Goal: Transaction & Acquisition: Book appointment/travel/reservation

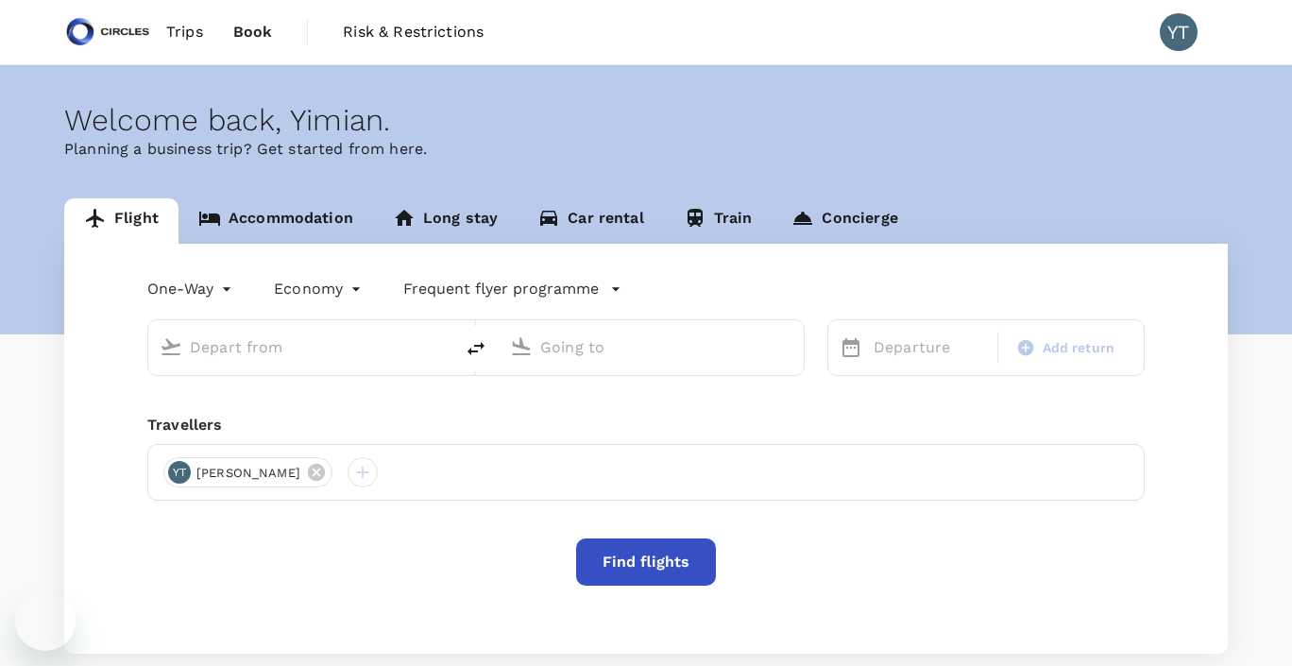
type input "Soekarno-Hatta Intl (CGK)"
type input "Singapore Changi (SIN)"
type input "Soekarno-Hatta Intl (CGK)"
type input "Singapore Changi (SIN)"
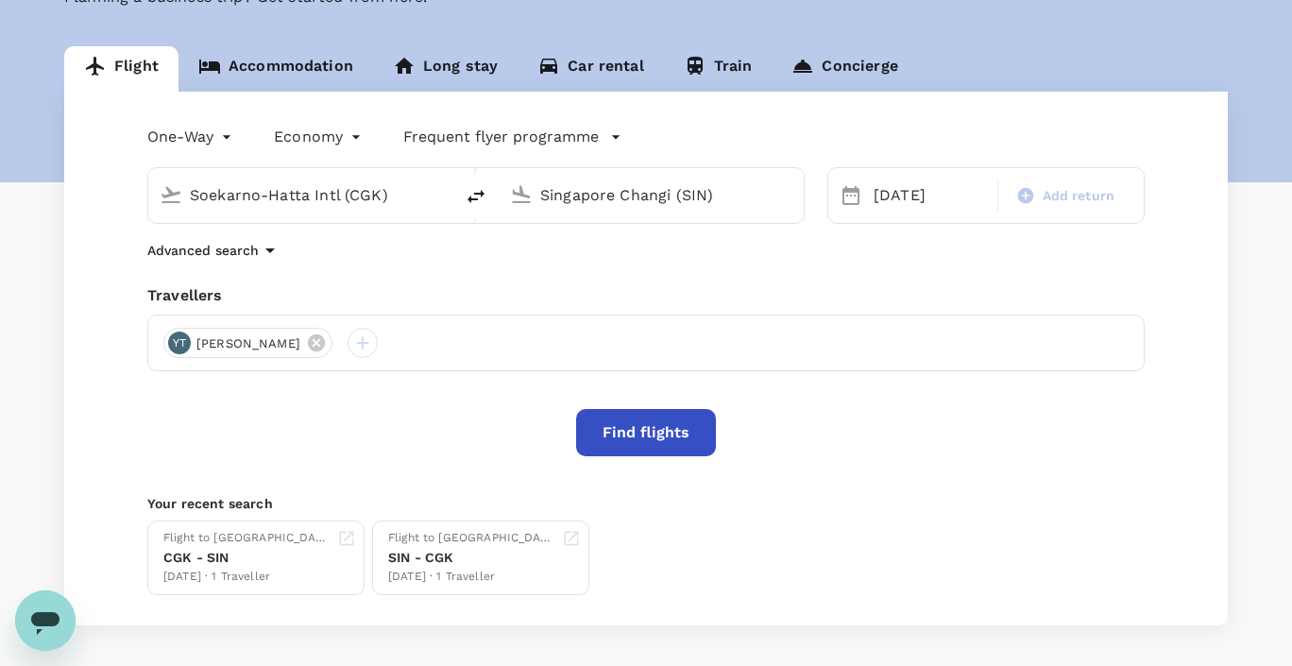
scroll to position [175, 0]
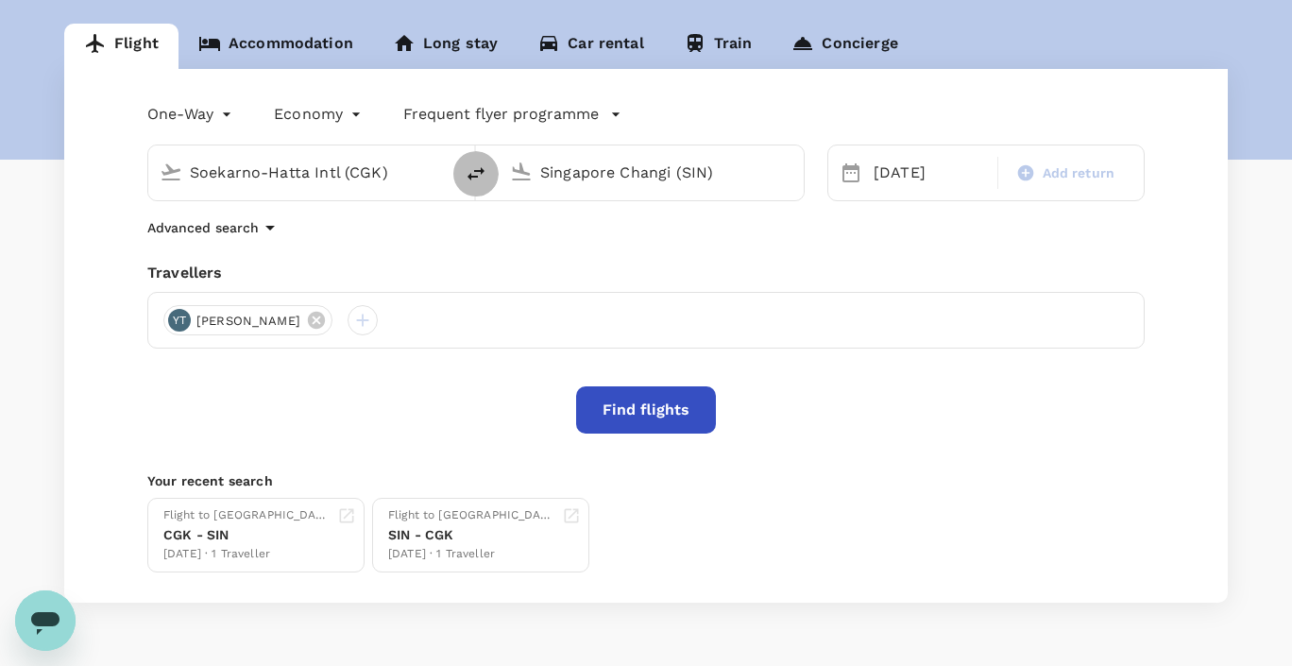
click at [482, 178] on icon "delete" at bounding box center [476, 173] width 23 height 23
type input "Singapore Changi (SIN)"
type input "Soekarno-Hatta Intl (CGK)"
click at [905, 185] on div "20 Sep" at bounding box center [929, 173] width 127 height 38
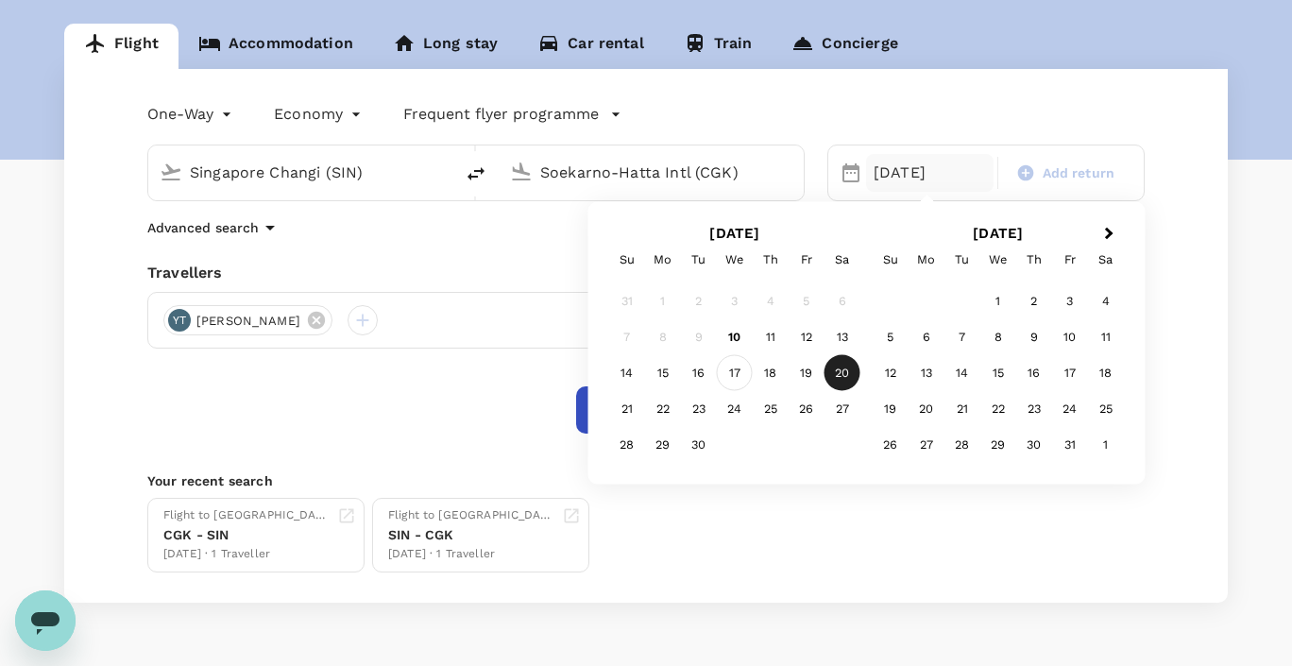
click at [734, 375] on div "17" at bounding box center [735, 373] width 36 height 36
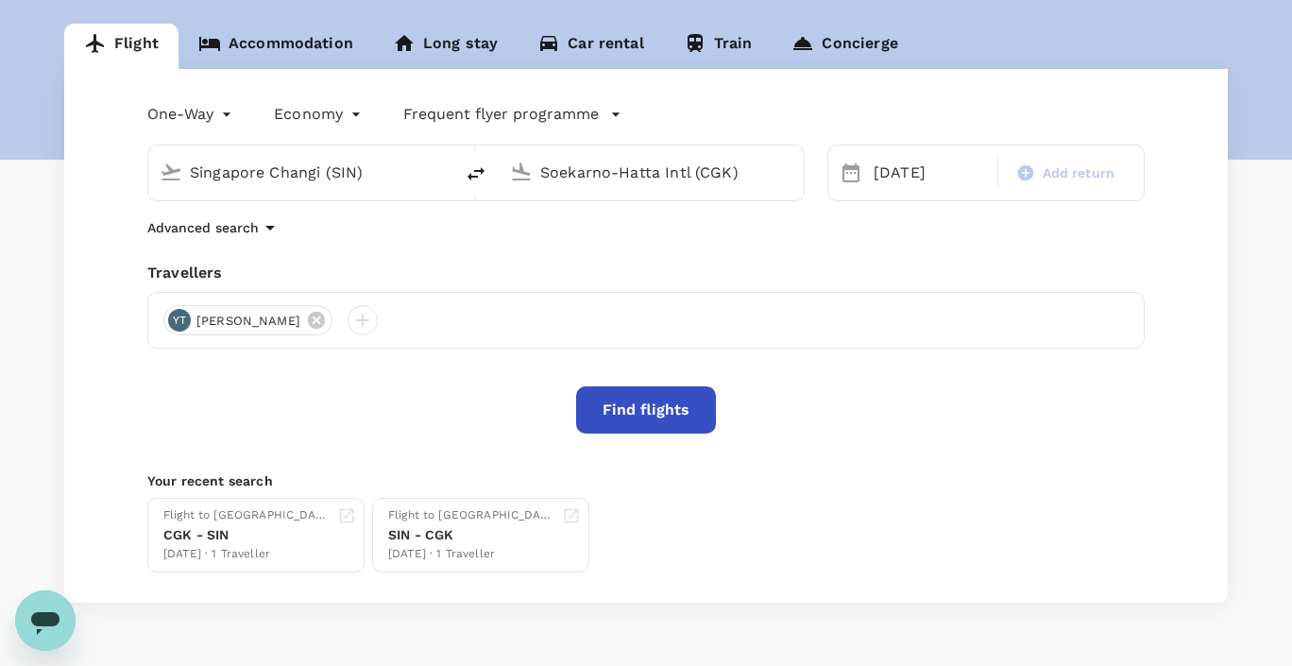
click at [648, 416] on button "Find flights" at bounding box center [646, 409] width 140 height 47
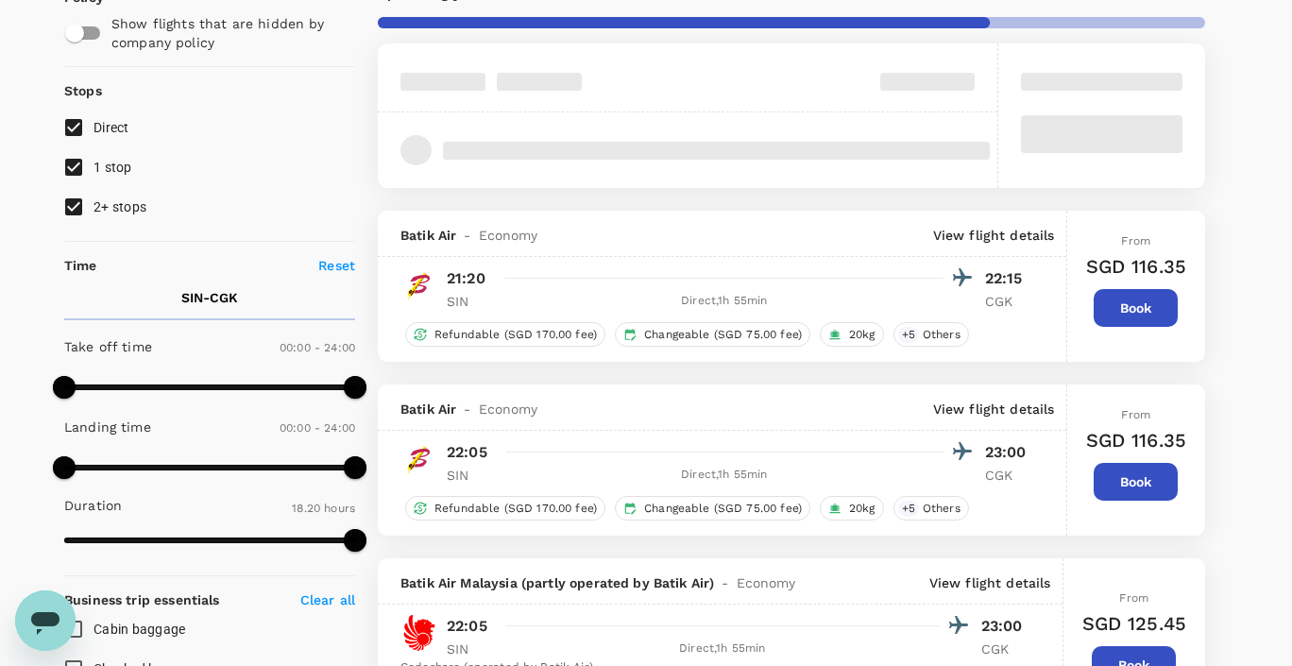
type input "1905"
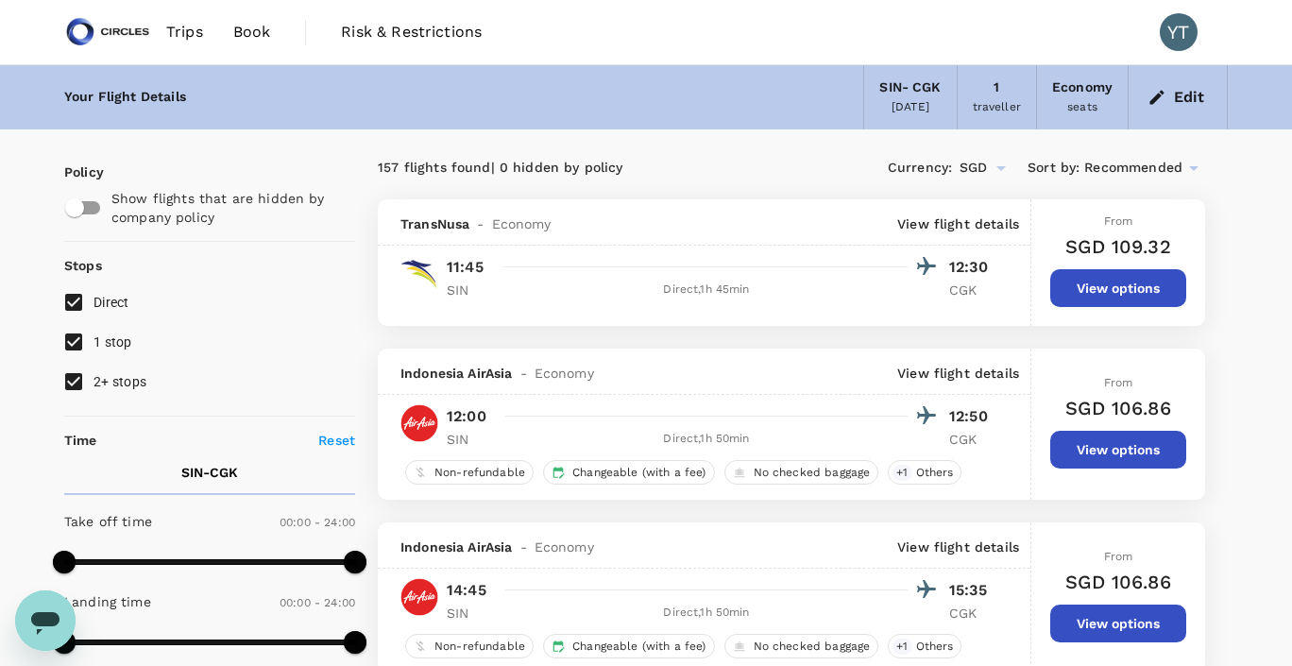
click at [77, 337] on input "1 stop" at bounding box center [74, 342] width 40 height 40
checkbox input "false"
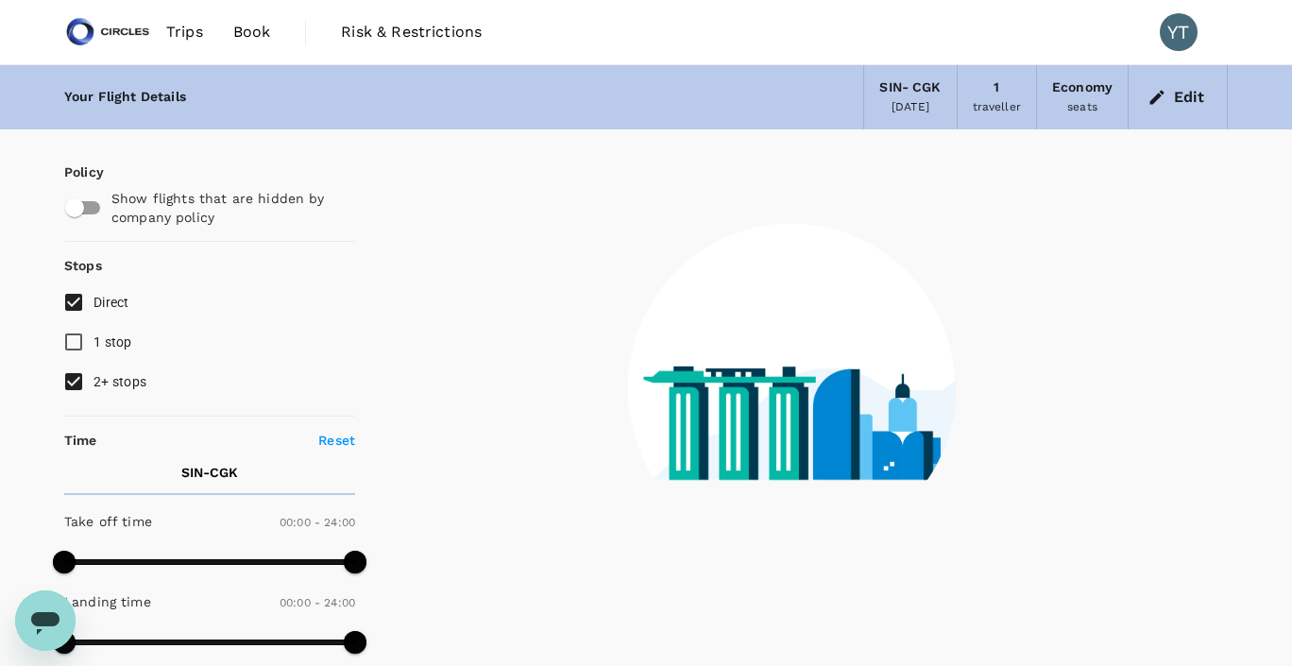
click at [78, 385] on input "2+ stops" at bounding box center [74, 382] width 40 height 40
checkbox input "false"
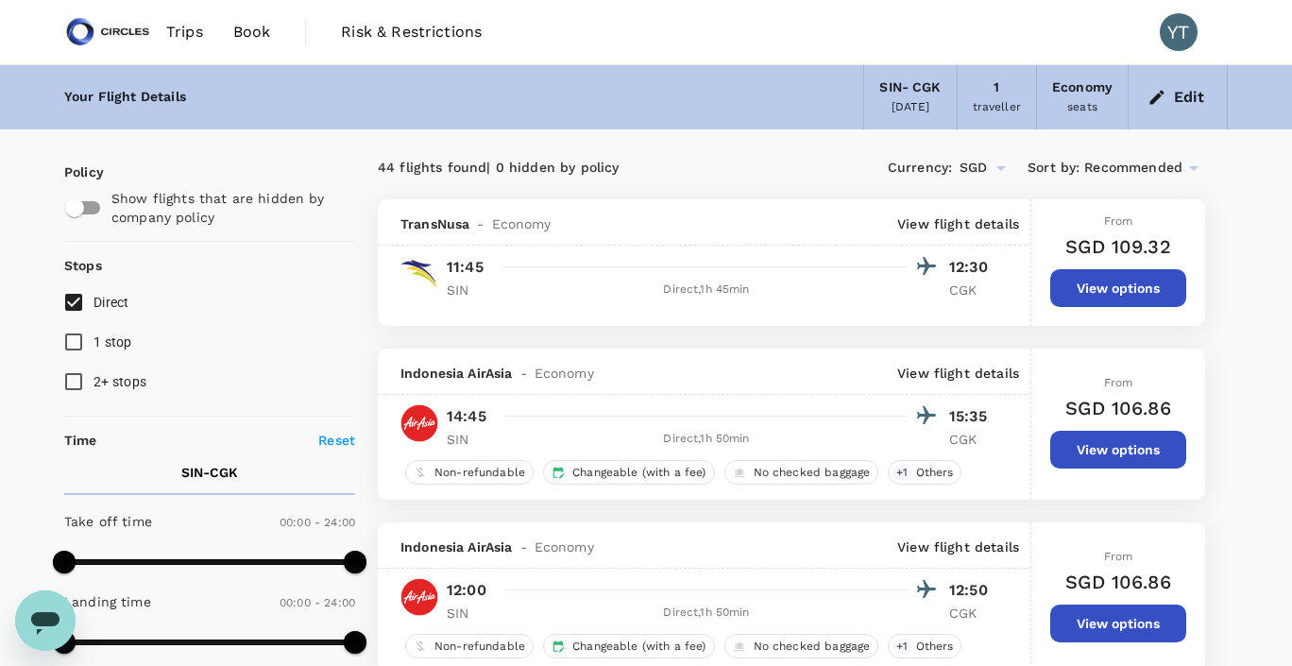
click at [1196, 171] on icon at bounding box center [1193, 168] width 23 height 23
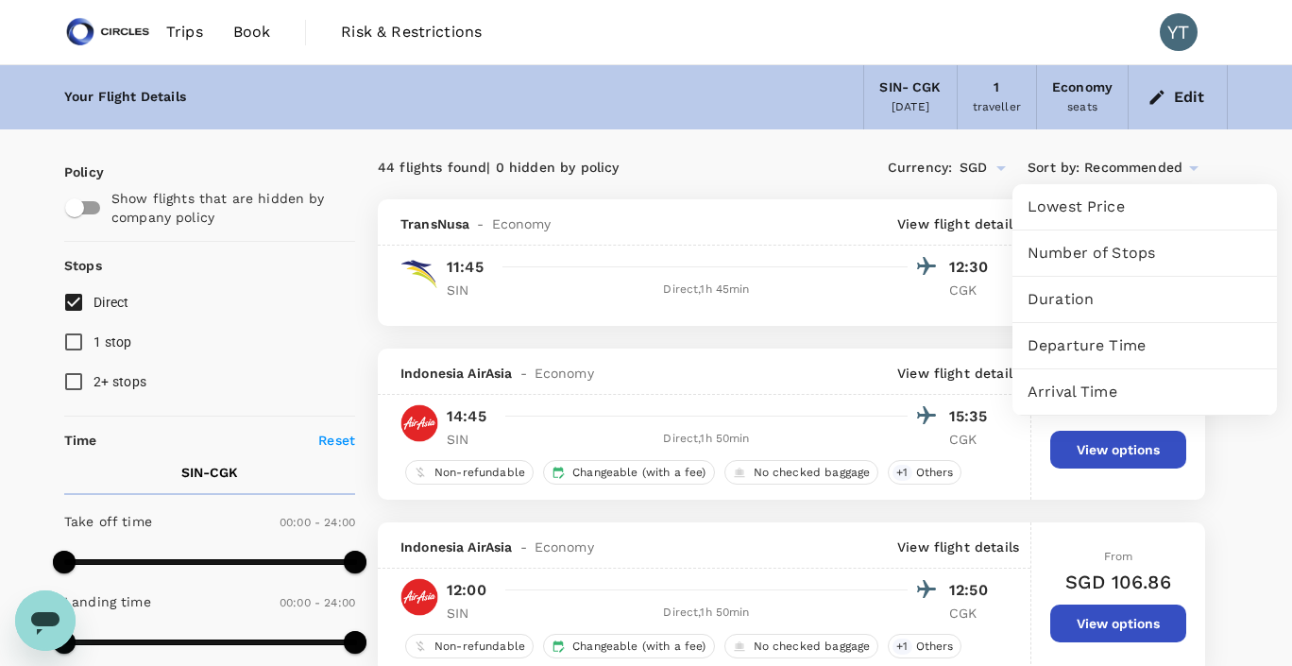
click at [1114, 348] on span "Departure Time" at bounding box center [1144, 345] width 234 height 23
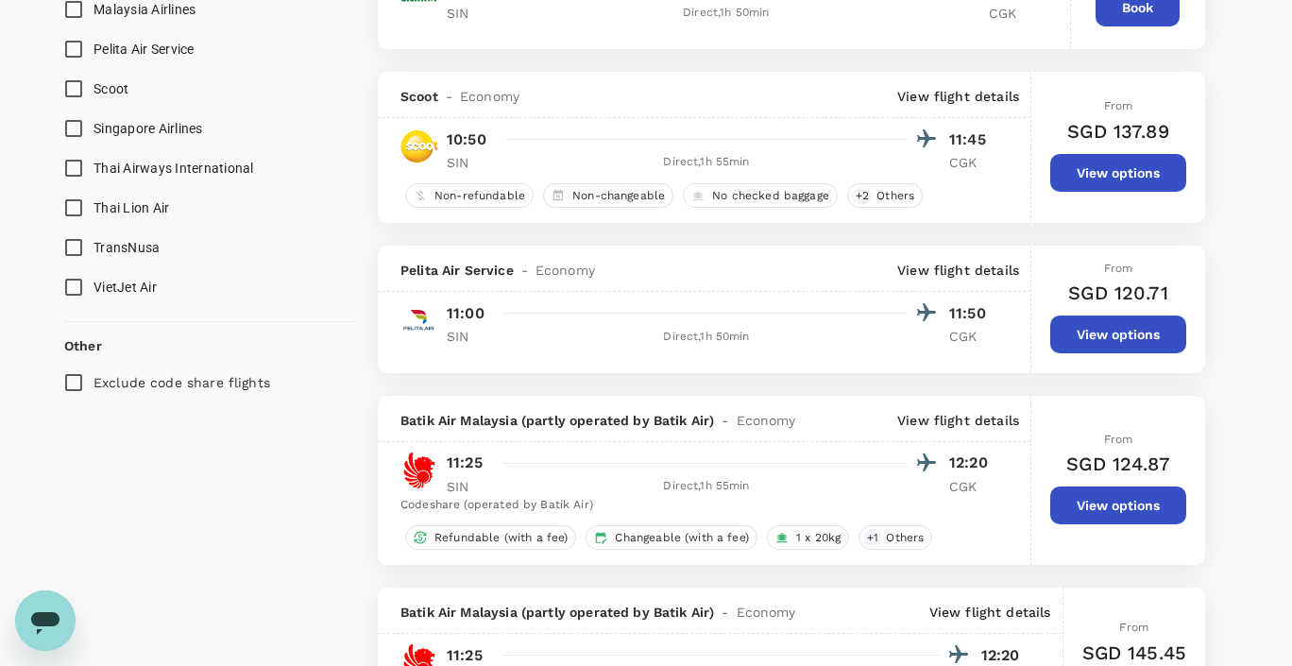
scroll to position [1514, 0]
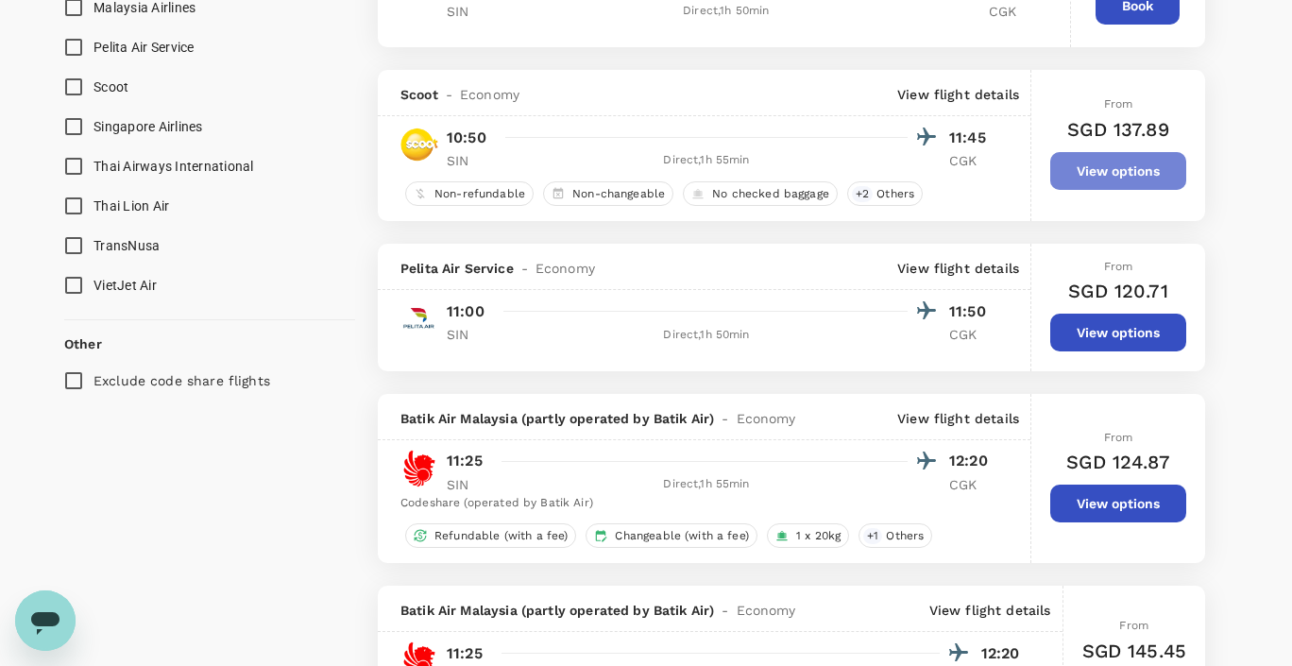
click at [1136, 177] on button "View options" at bounding box center [1118, 171] width 136 height 38
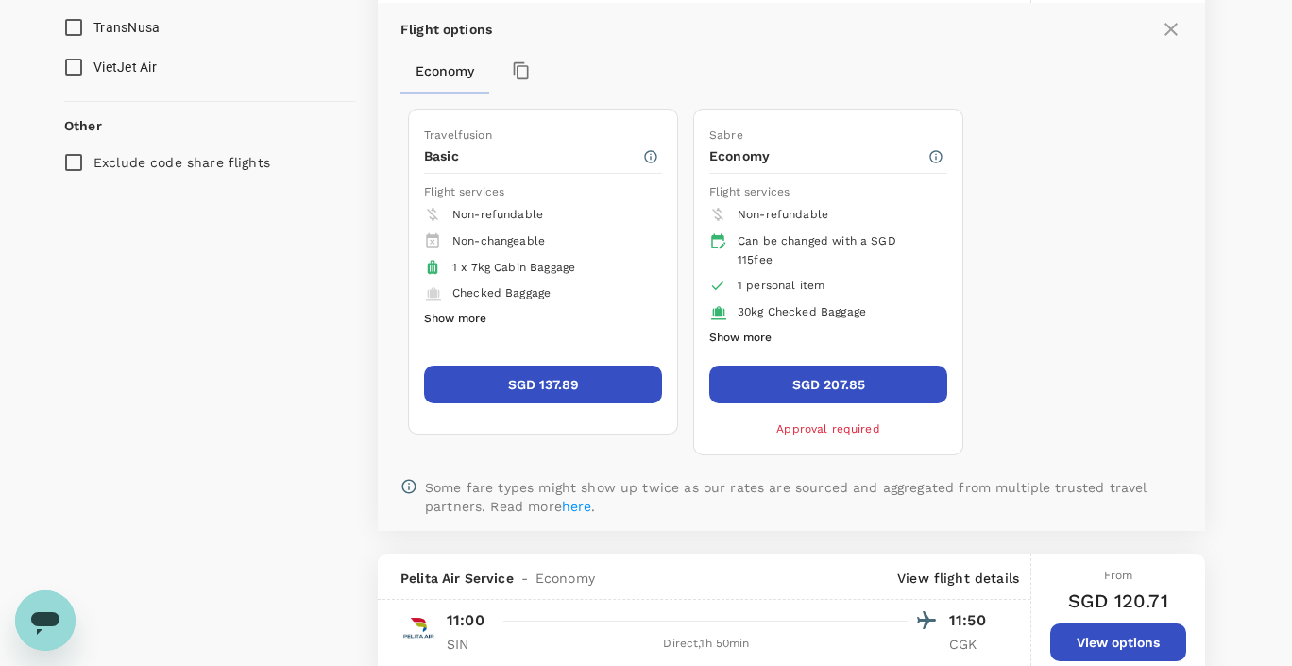
scroll to position [1756, 0]
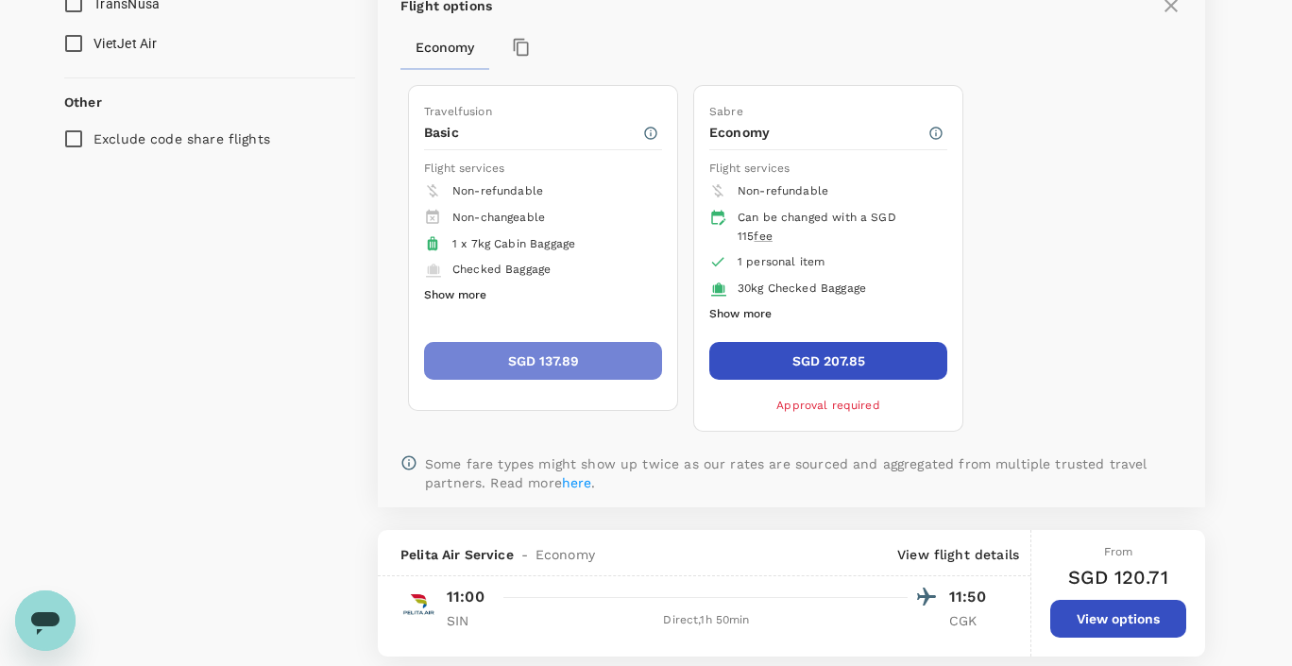
click at [547, 352] on button "SGD 137.89" at bounding box center [543, 361] width 238 height 38
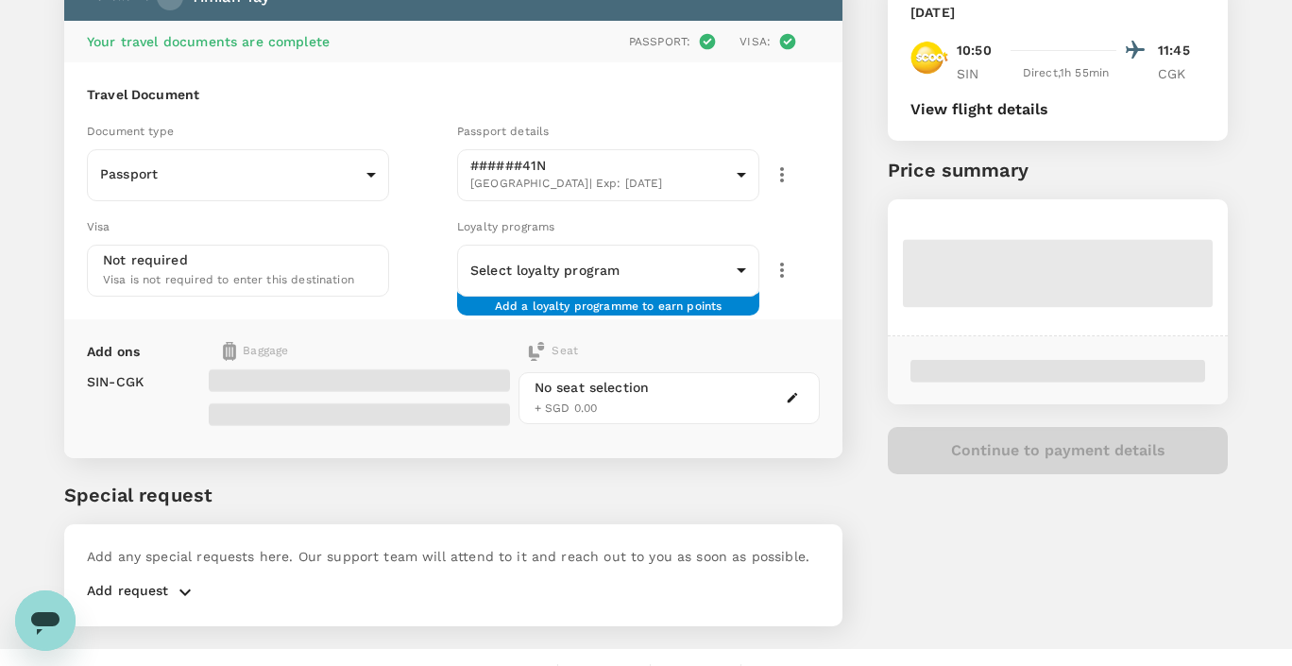
scroll to position [166, 0]
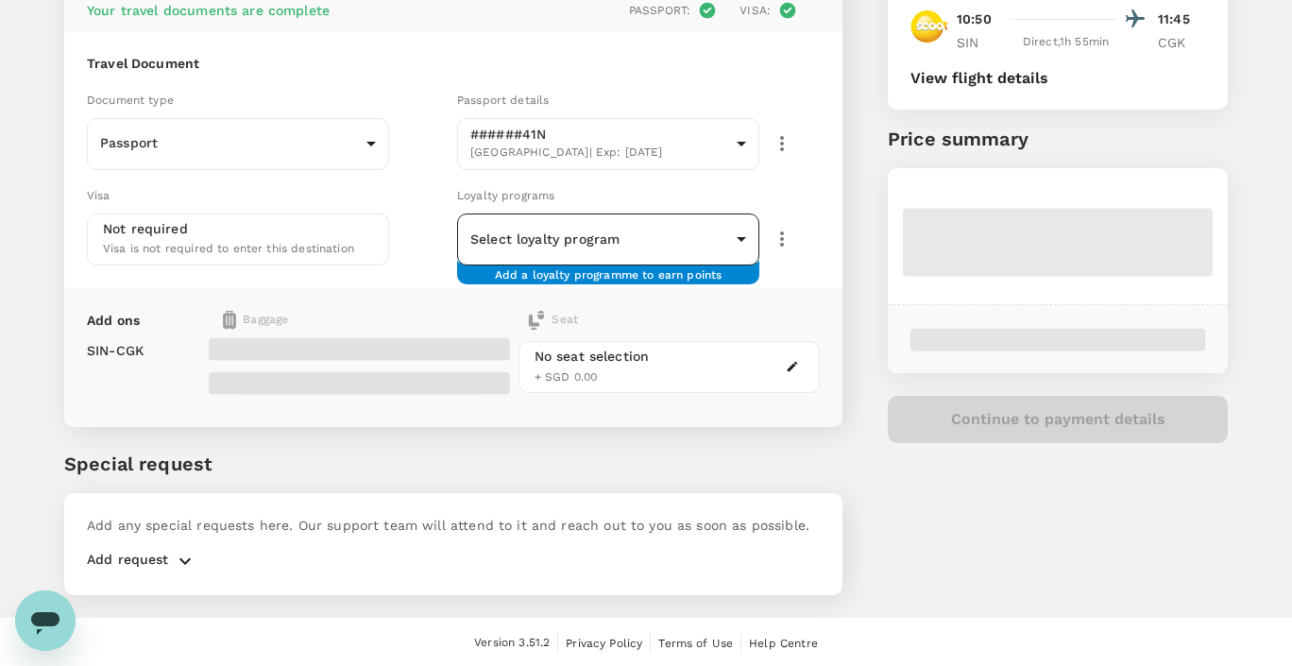
click at [728, 245] on body "Back to flight results Flight review Traveller(s) Traveller 1 : YT Yimian Tay Y…" at bounding box center [646, 251] width 1292 height 835
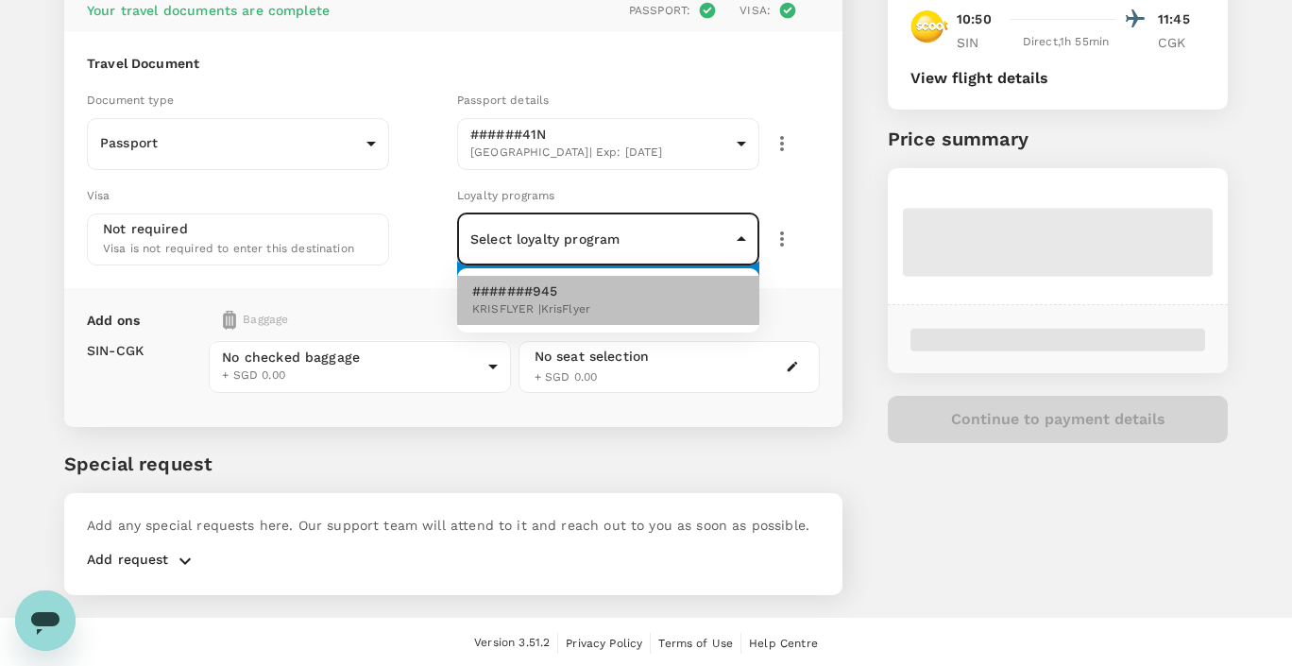
click at [666, 296] on li "#######945 KRISFLYER | KrisFlyer" at bounding box center [608, 300] width 302 height 49
type input "96f40e4f-ad10-470b-a1cb-86dcbb42dfc8"
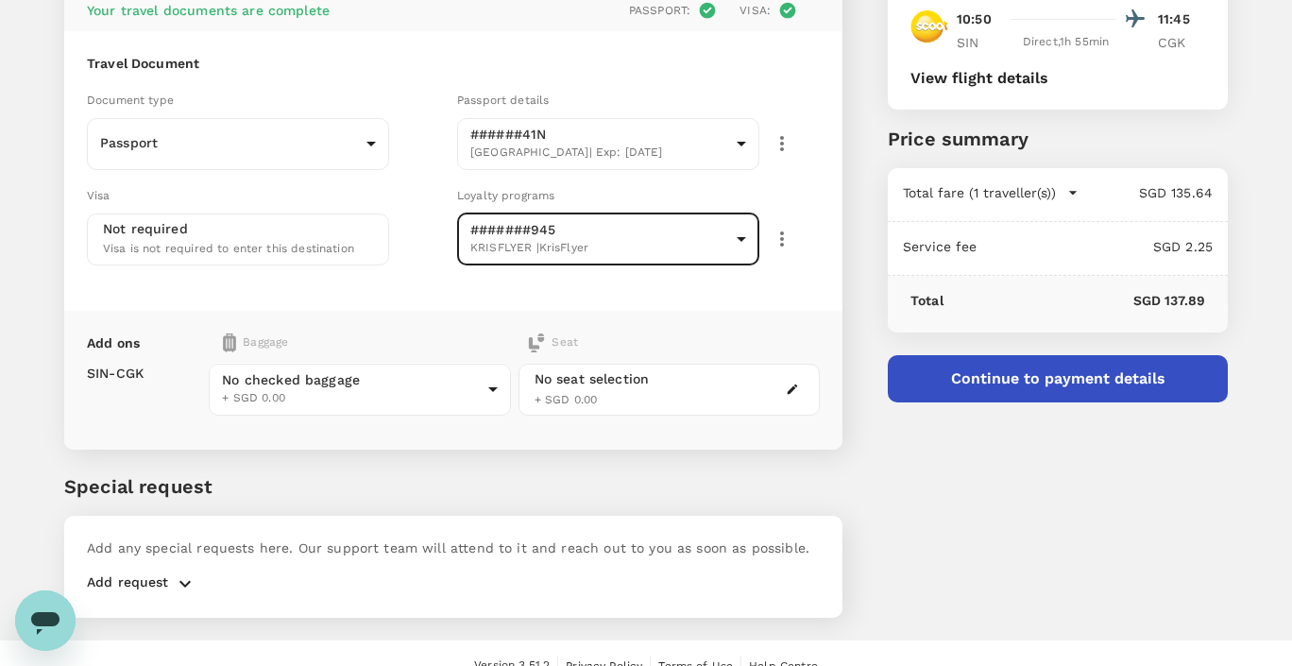
click at [872, 274] on div "You've selected Wednesday, 17 Sep 2025 10:50 11:45 SIN Direct , 1h 55min CGK Vi…" at bounding box center [1034, 250] width 385 height 780
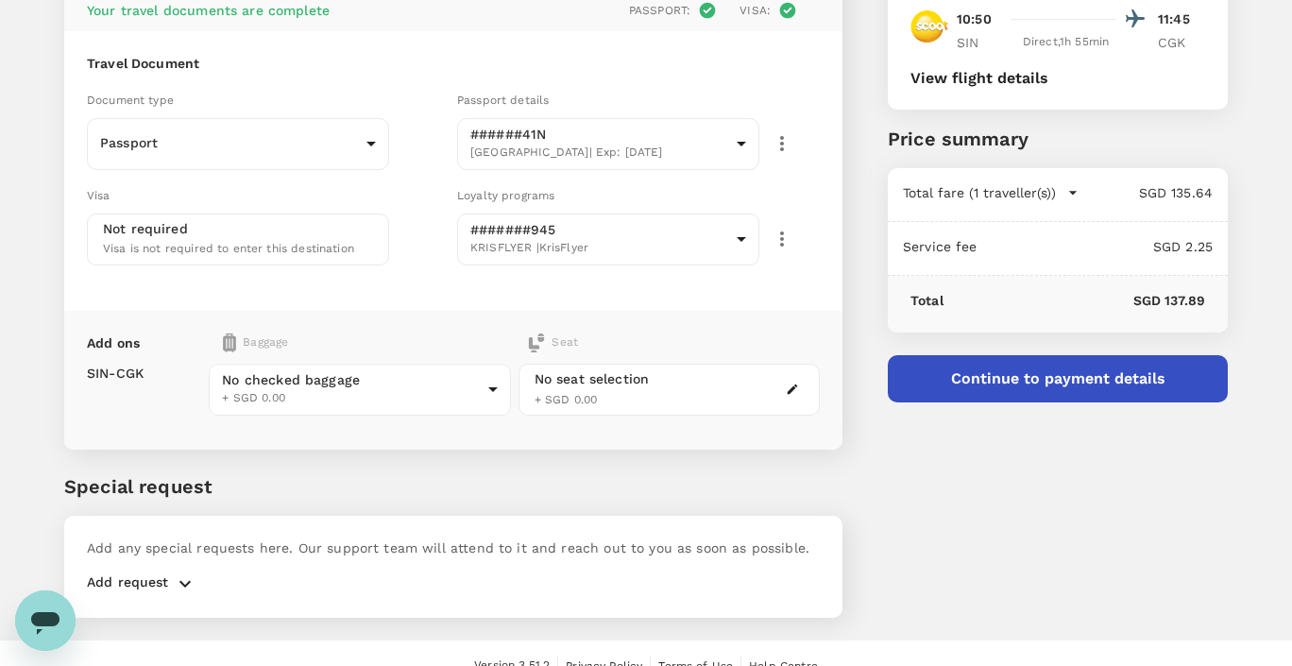
scroll to position [189, 0]
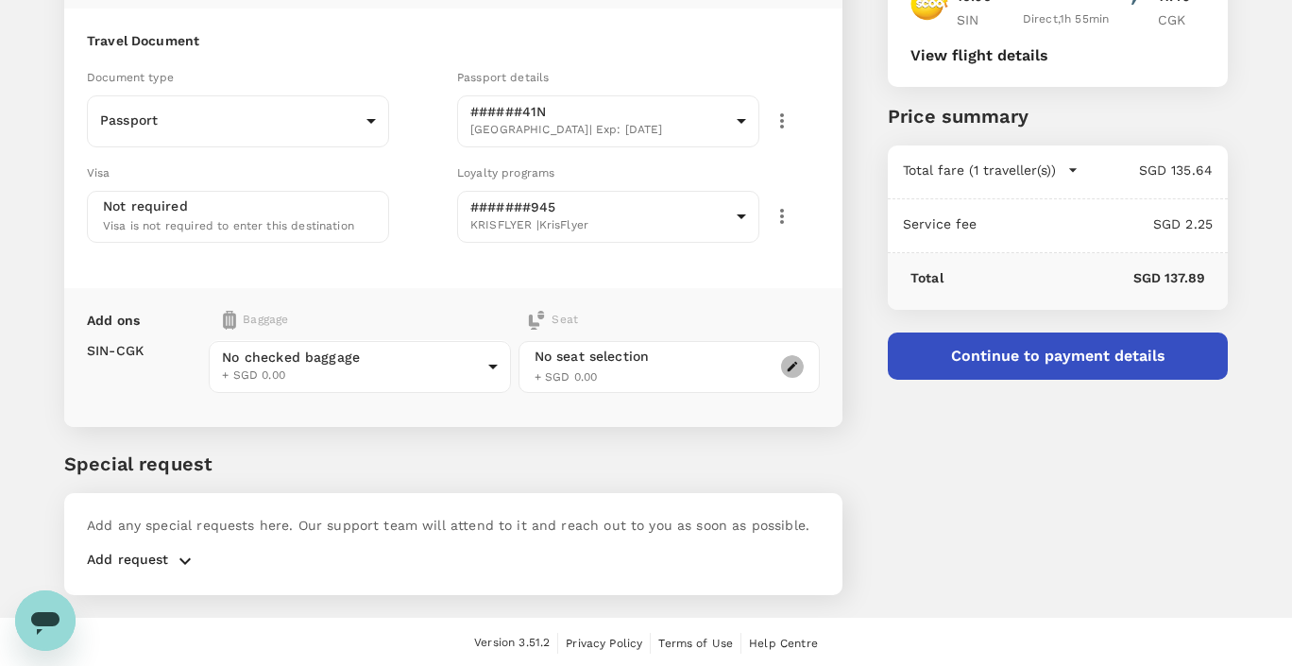
click at [793, 366] on icon "button" at bounding box center [792, 366] width 13 height 13
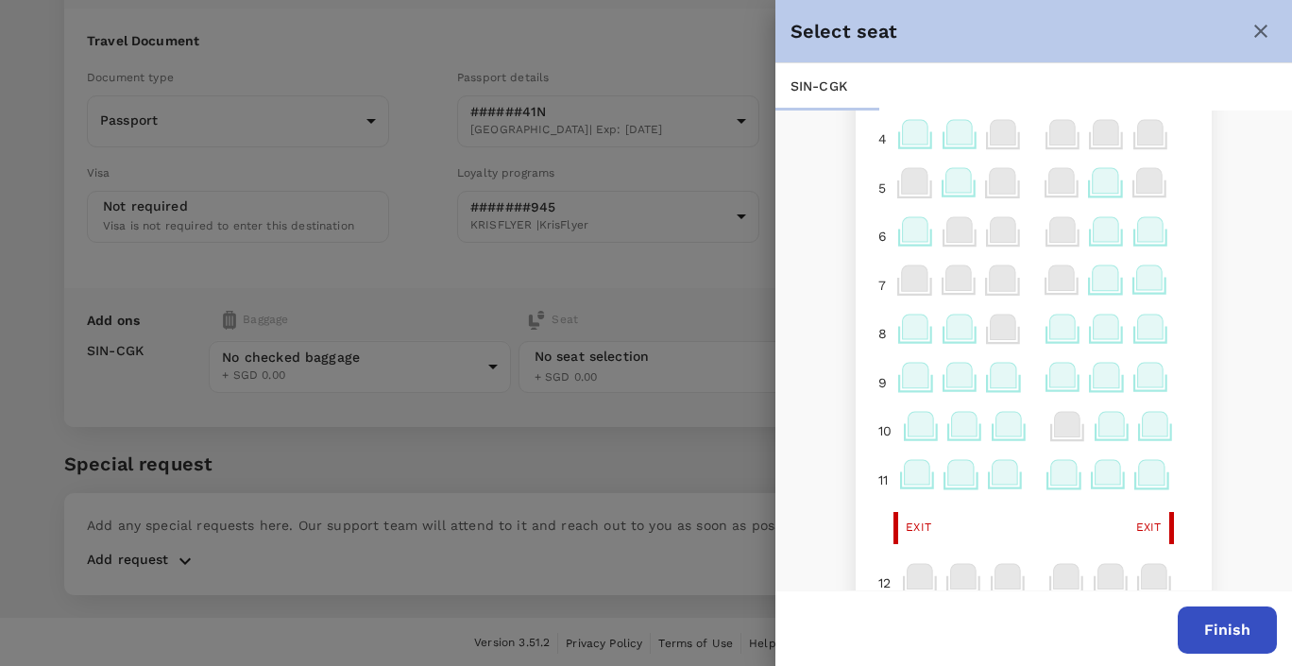
scroll to position [174, 0]
click at [1151, 237] on icon at bounding box center [1150, 227] width 25 height 25
click at [1146, 184] on p "Select" at bounding box center [1137, 187] width 42 height 19
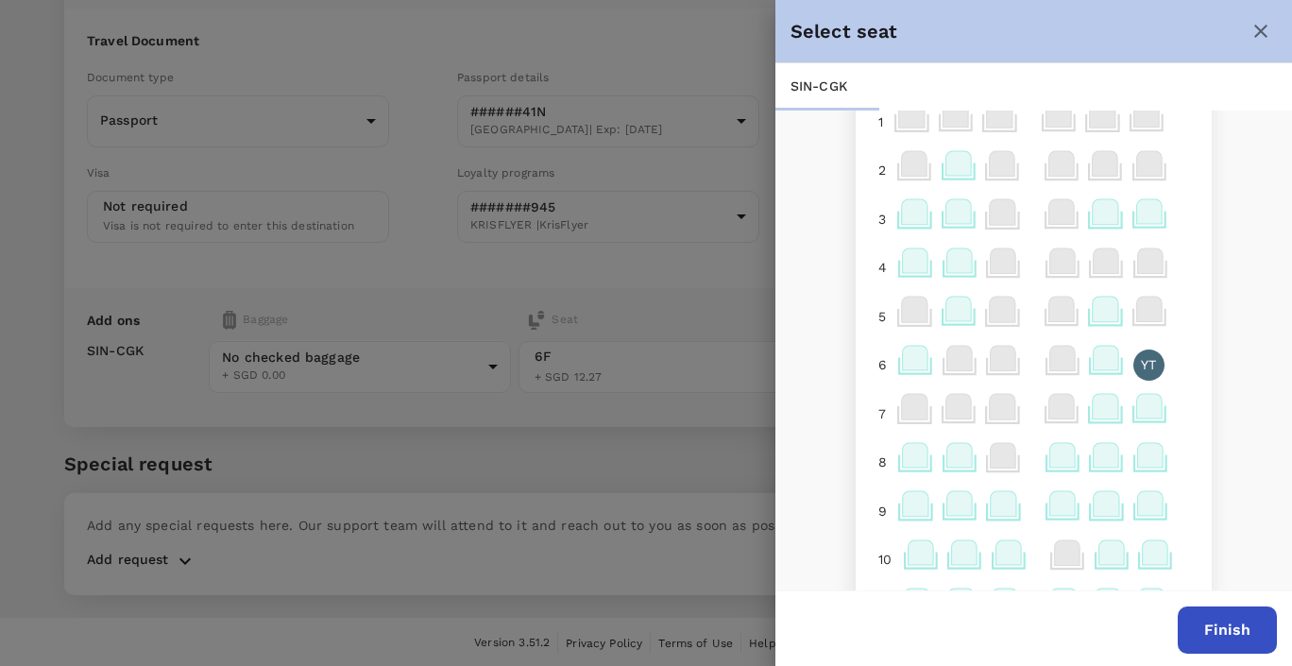
scroll to position [0, 0]
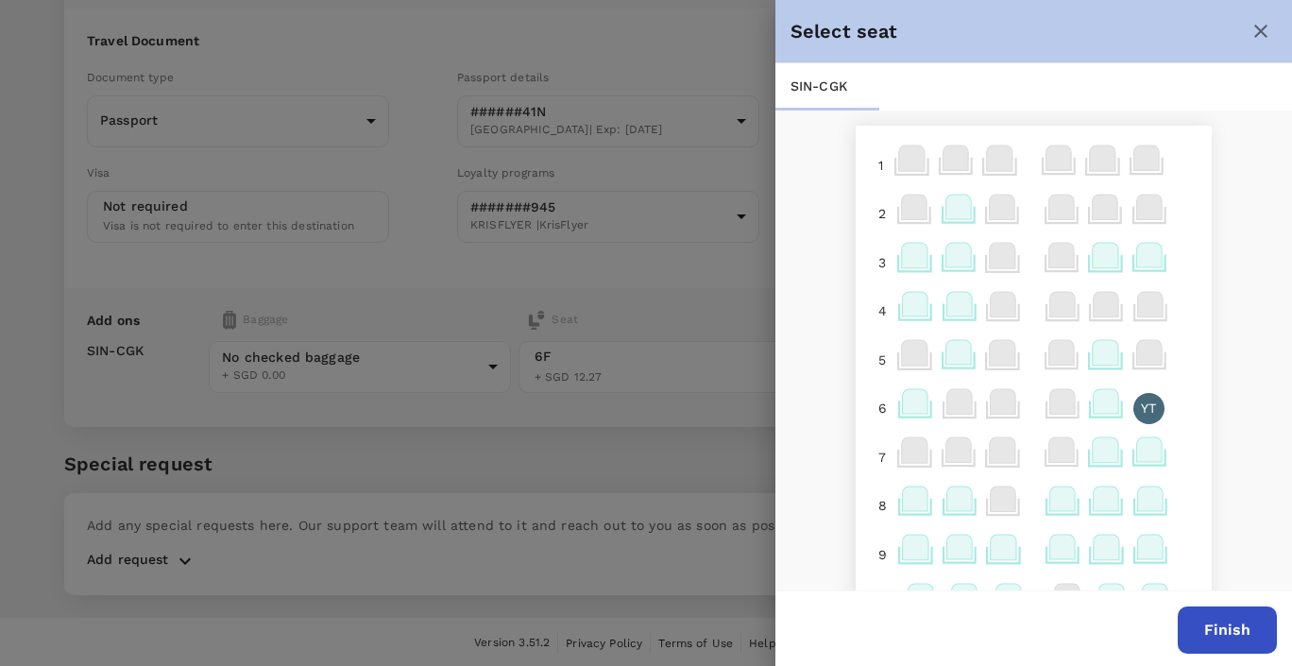
click at [1225, 634] on button "Finish" at bounding box center [1227, 629] width 99 height 47
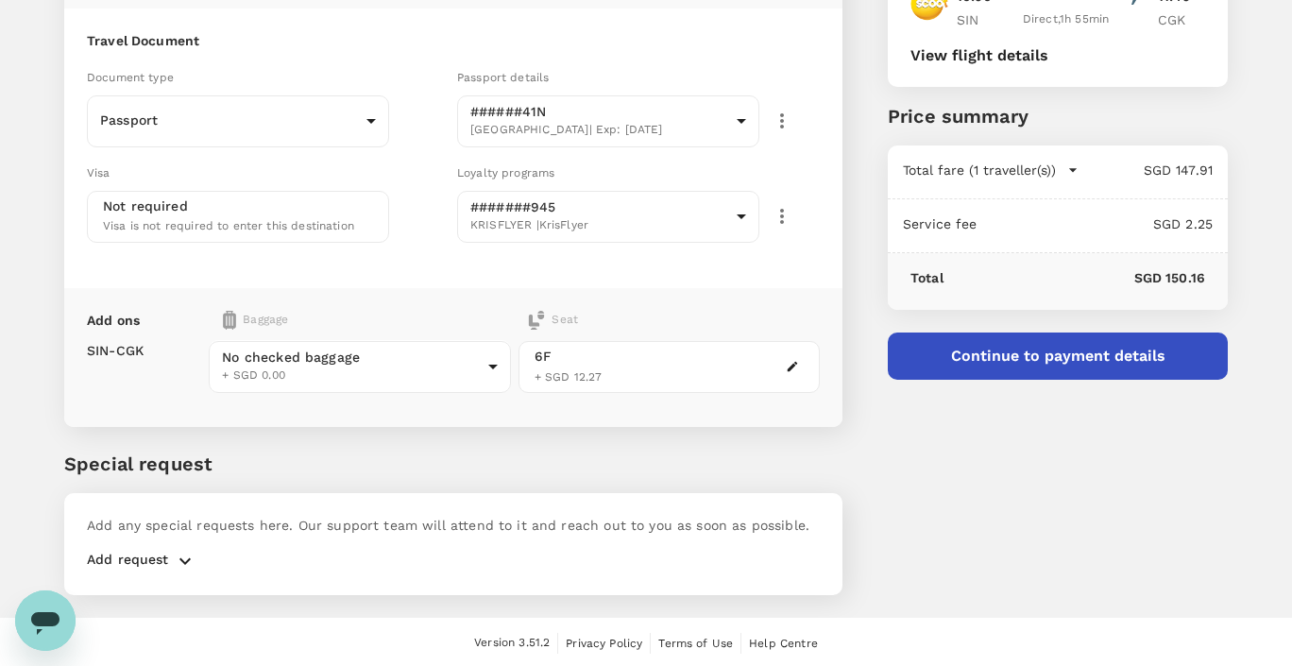
click at [1079, 360] on button "Continue to payment details" at bounding box center [1058, 355] width 340 height 47
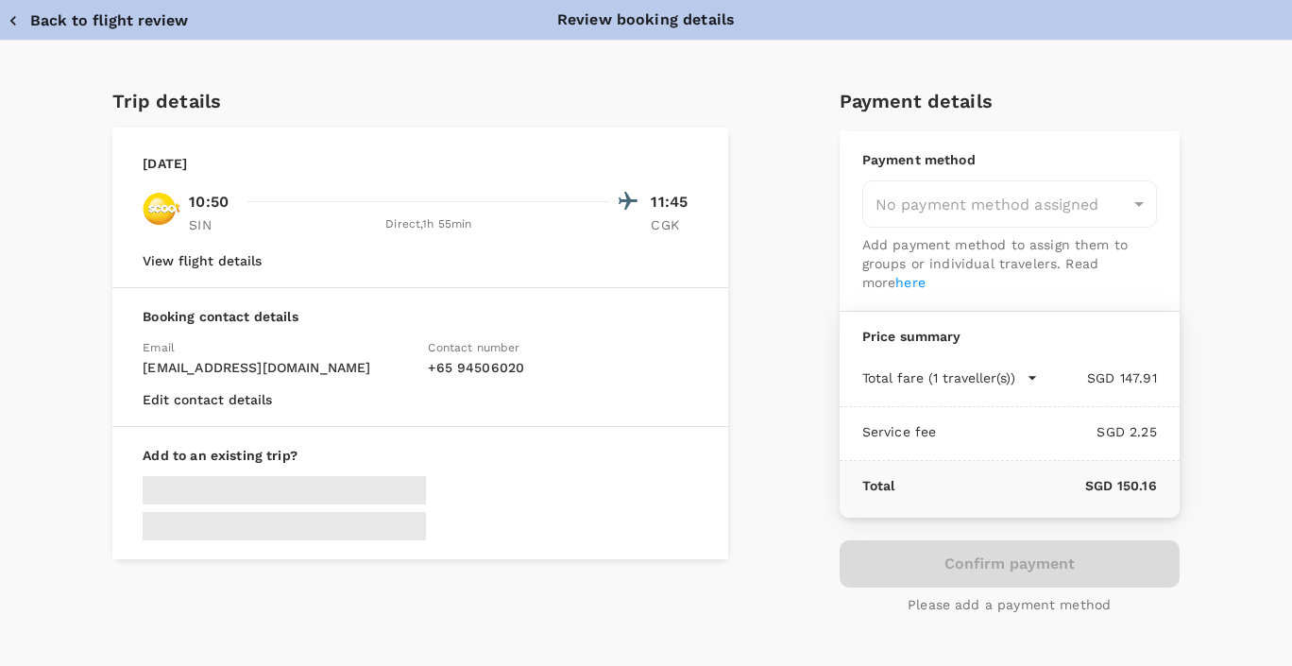
type input "9cb7bd09-647a-4334-94d9-122ca4480a85"
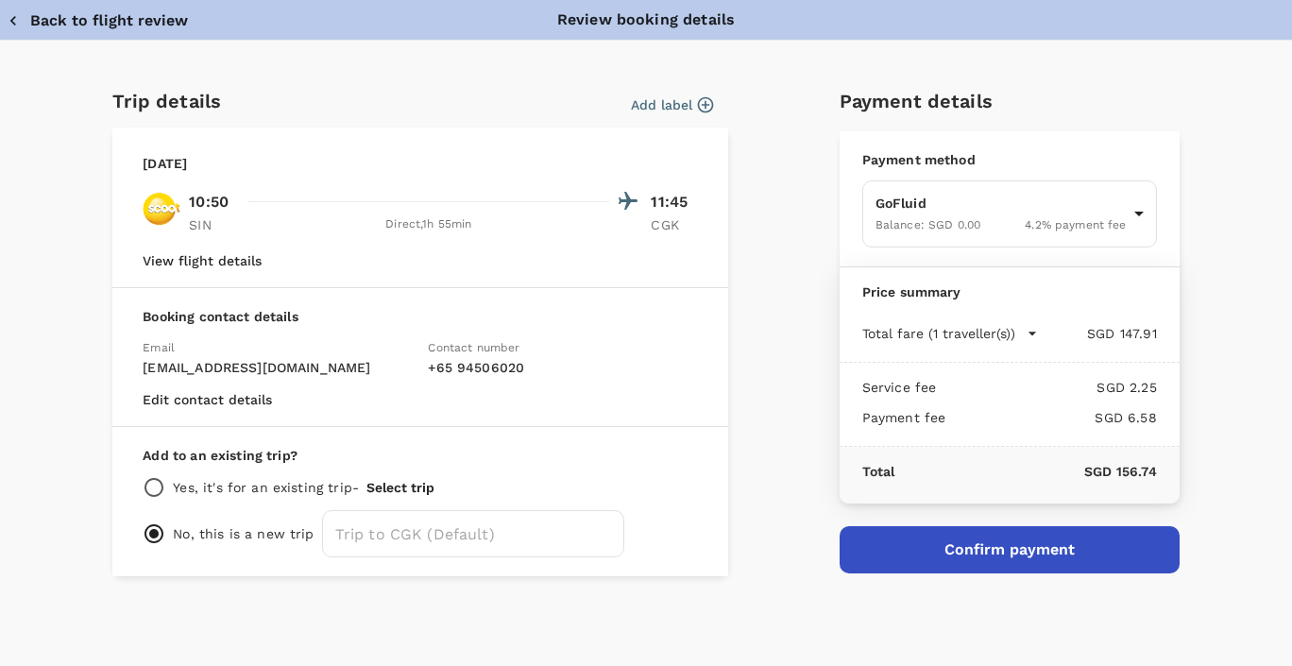
click at [671, 104] on button "Add label" at bounding box center [672, 104] width 82 height 19
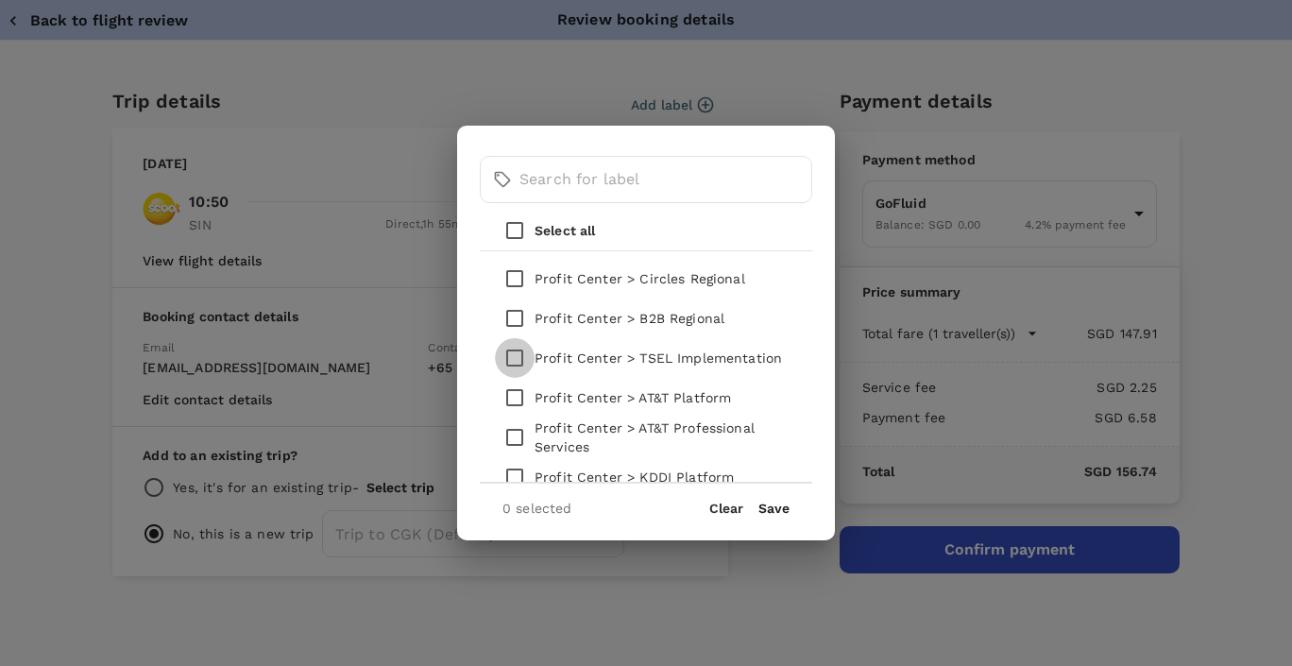
click at [518, 360] on input "checkbox" at bounding box center [515, 358] width 40 height 40
checkbox input "true"
click at [771, 505] on button "Save" at bounding box center [773, 508] width 31 height 15
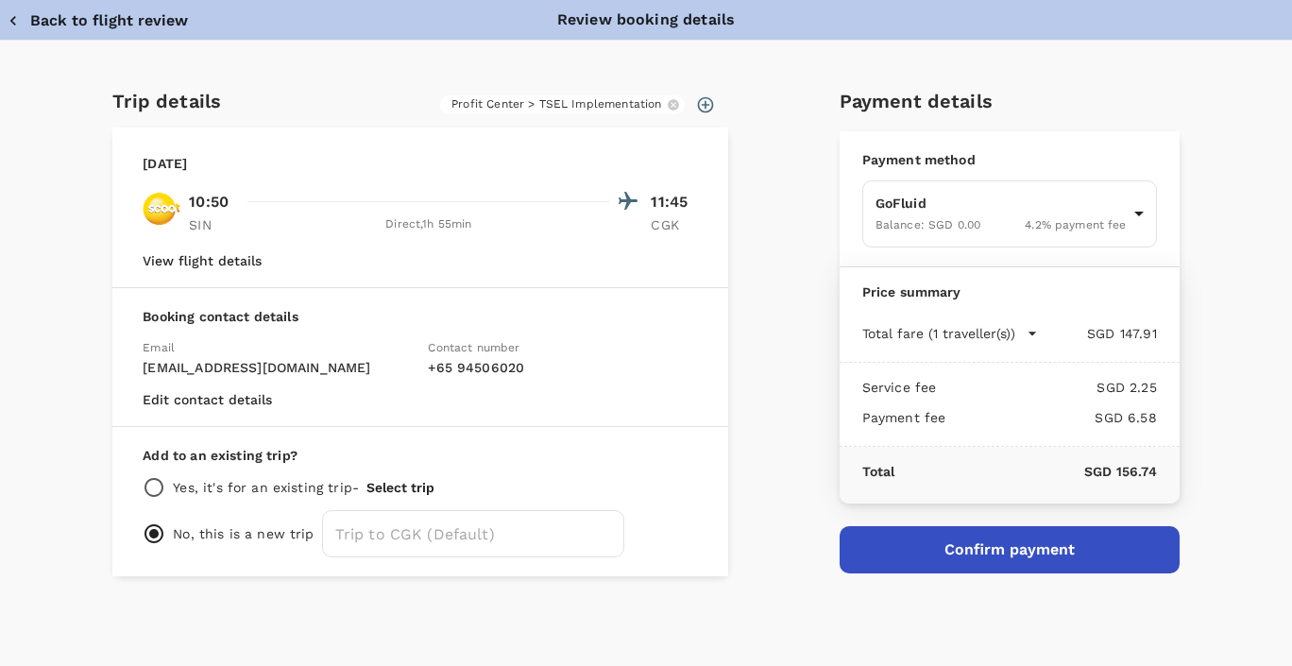
scroll to position [8, 0]
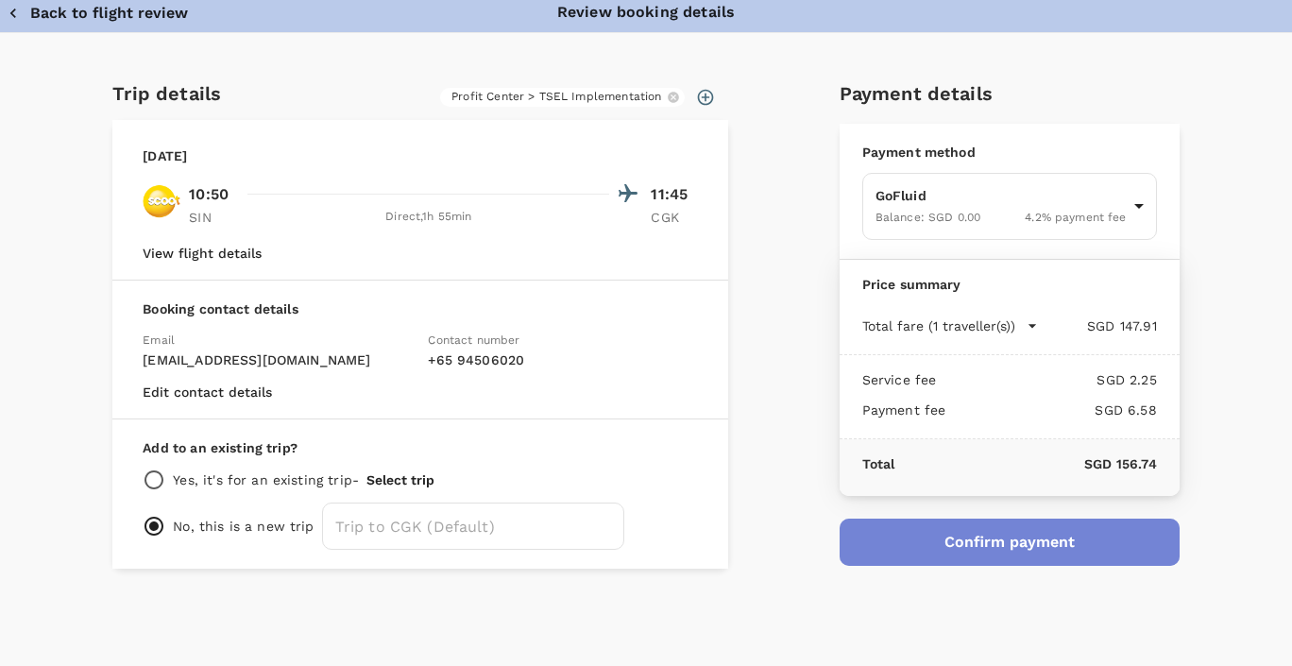
click at [1045, 549] on button "Confirm payment" at bounding box center [1010, 541] width 340 height 47
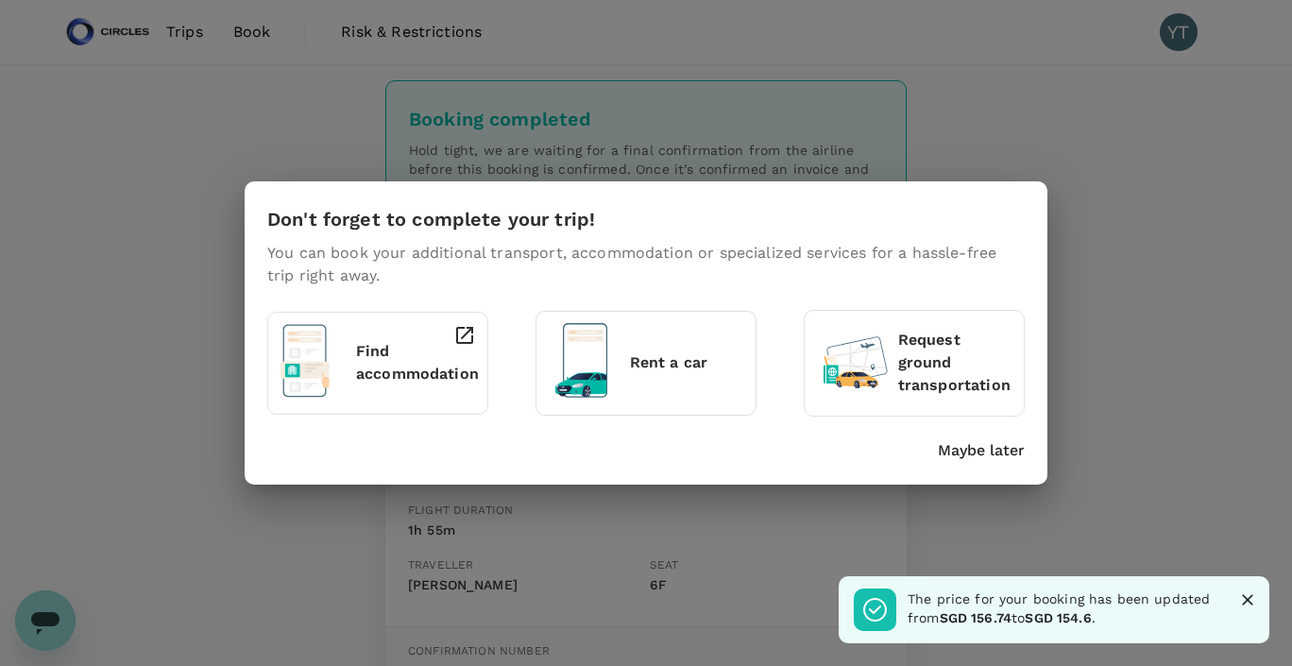
click at [1093, 289] on div "Don't forget to complete your trip! You can book your additional transport, acc…" at bounding box center [646, 333] width 1292 height 666
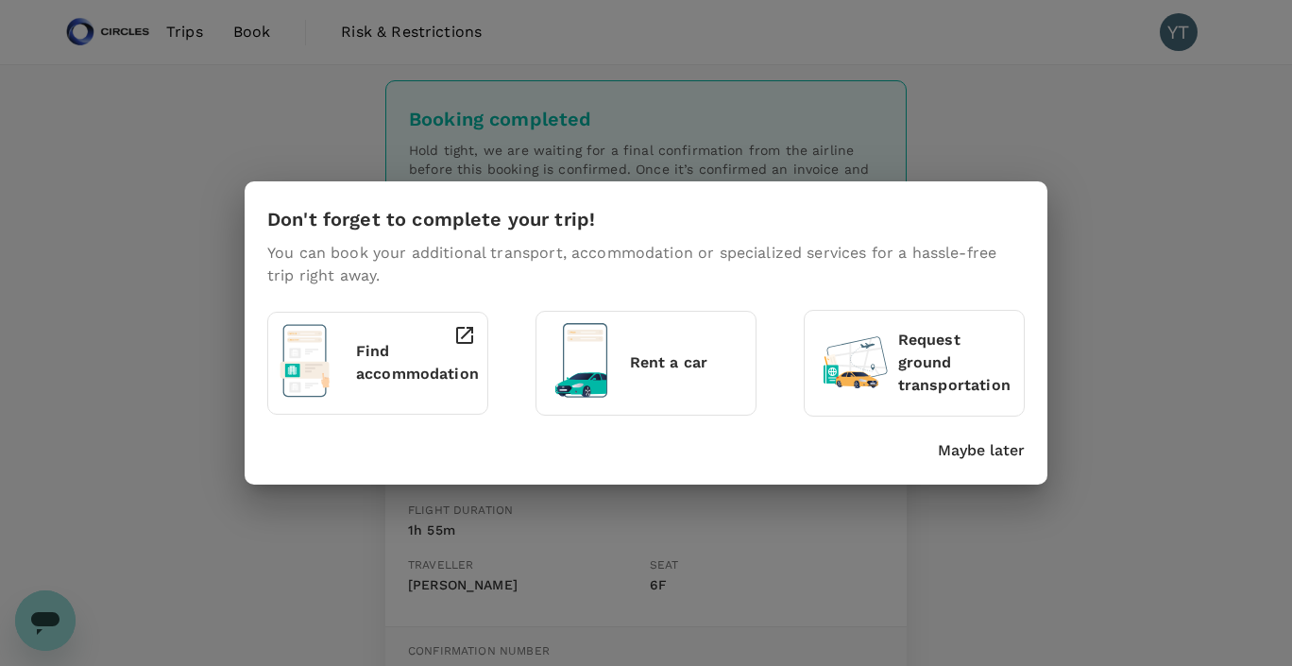
click at [1000, 451] on p "Maybe later" at bounding box center [981, 450] width 87 height 23
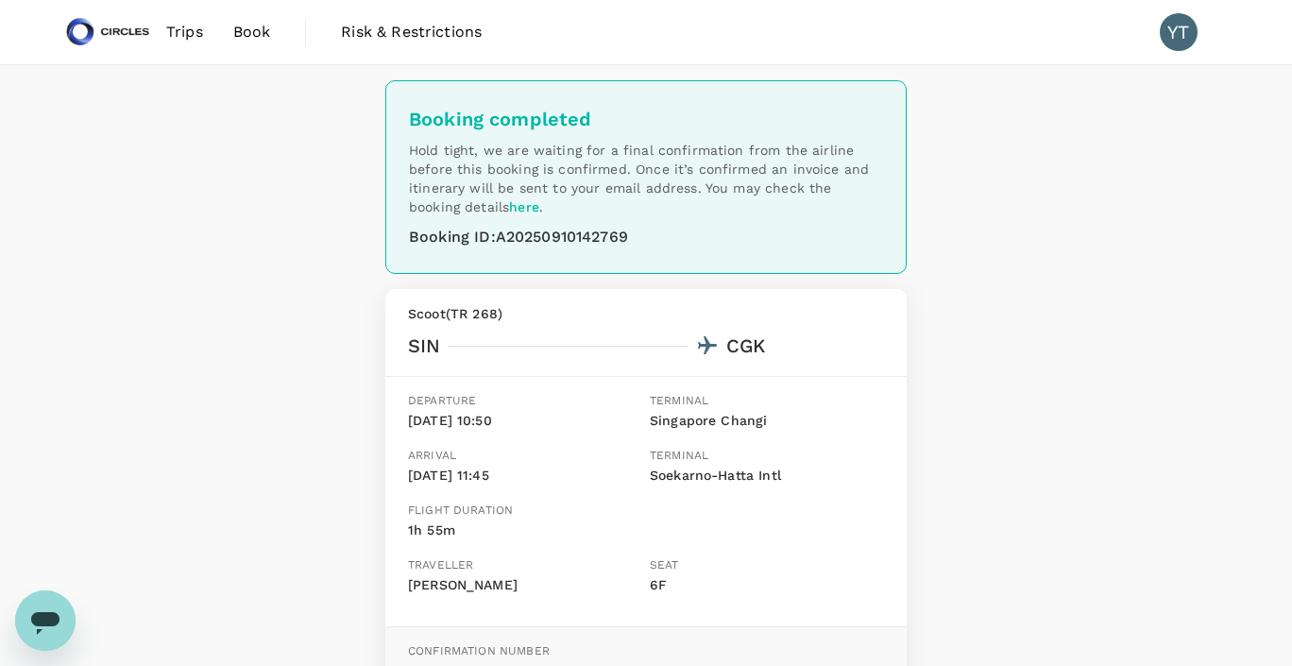
click at [183, 37] on span "Trips" at bounding box center [184, 32] width 37 height 23
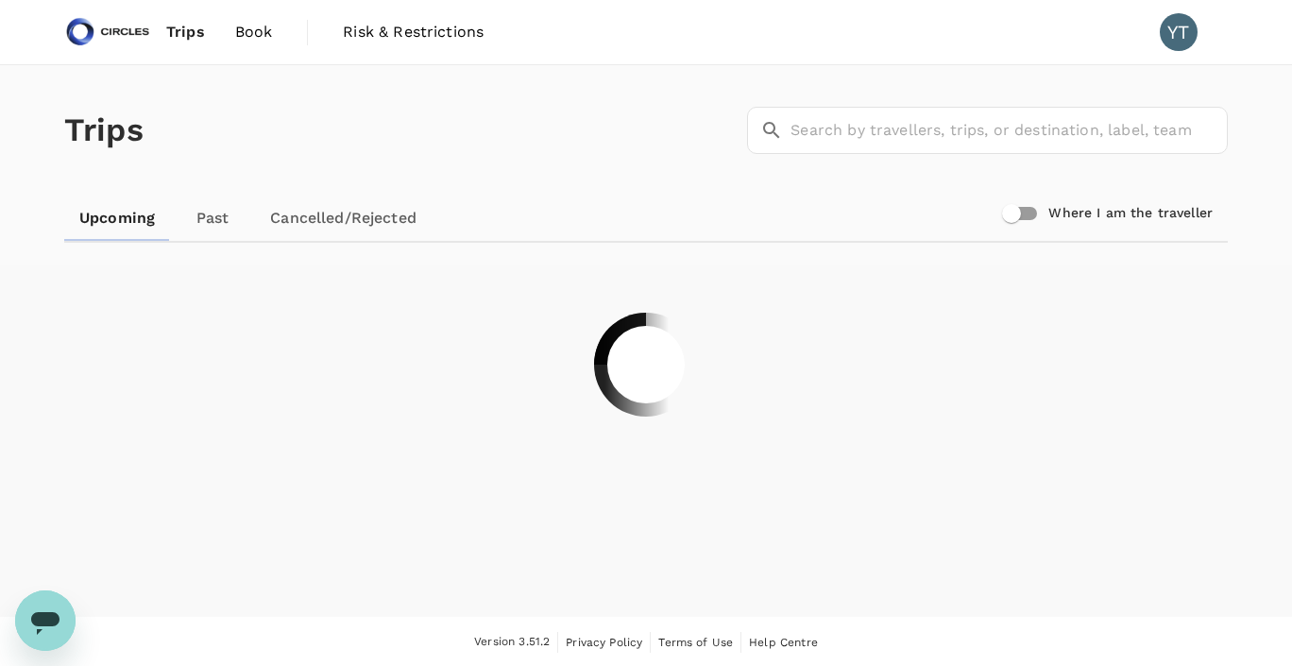
click at [253, 35] on span "Book" at bounding box center [254, 32] width 38 height 23
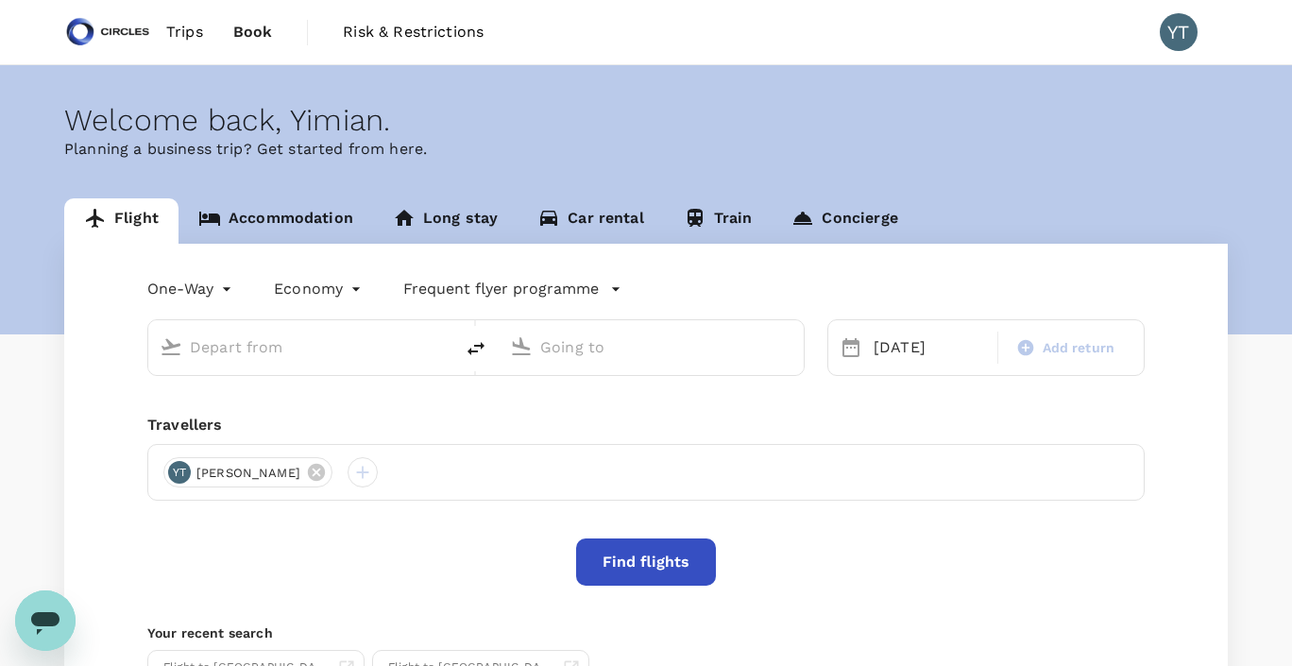
type input "Singapore Changi (SIN)"
type input "Soekarno-Hatta Intl (CGK)"
type input "Singapore Changi (SIN)"
type input "Soekarno-Hatta Intl (CGK)"
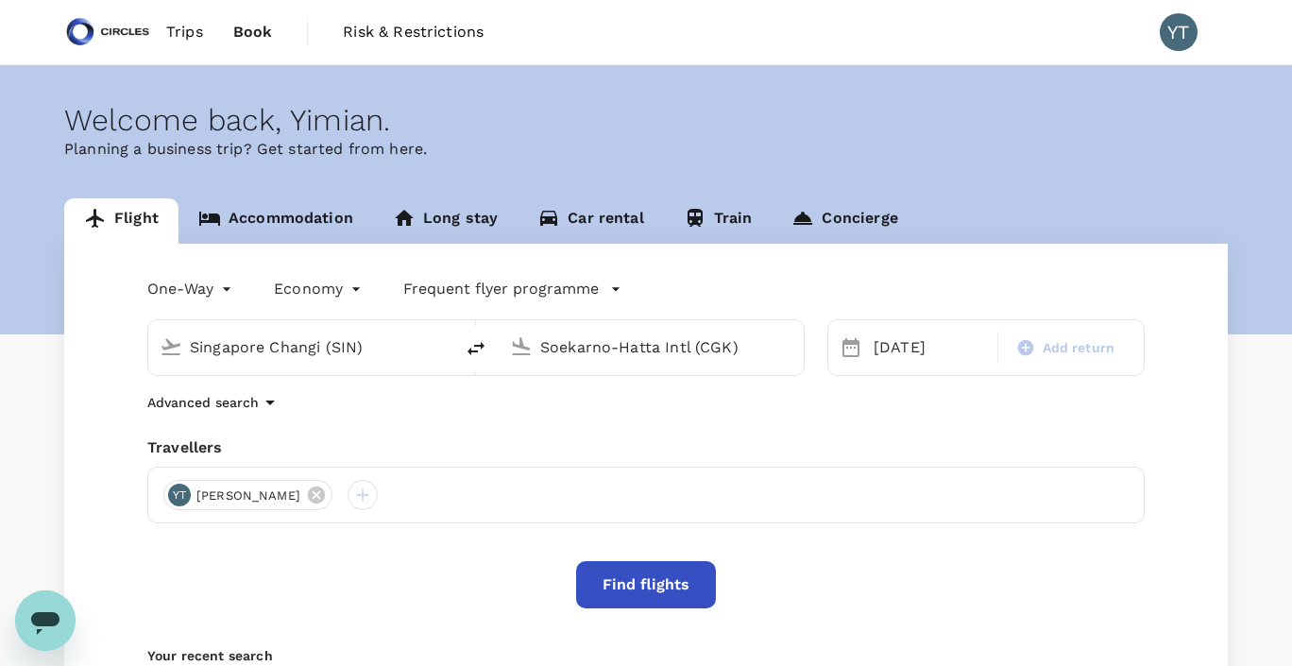
click at [467, 353] on icon "delete" at bounding box center [476, 348] width 23 height 23
type input "Soekarno-Hatta Intl (CGK)"
type input "Singapore Changi (SIN)"
click at [868, 349] on div "17 Sep" at bounding box center [929, 348] width 127 height 38
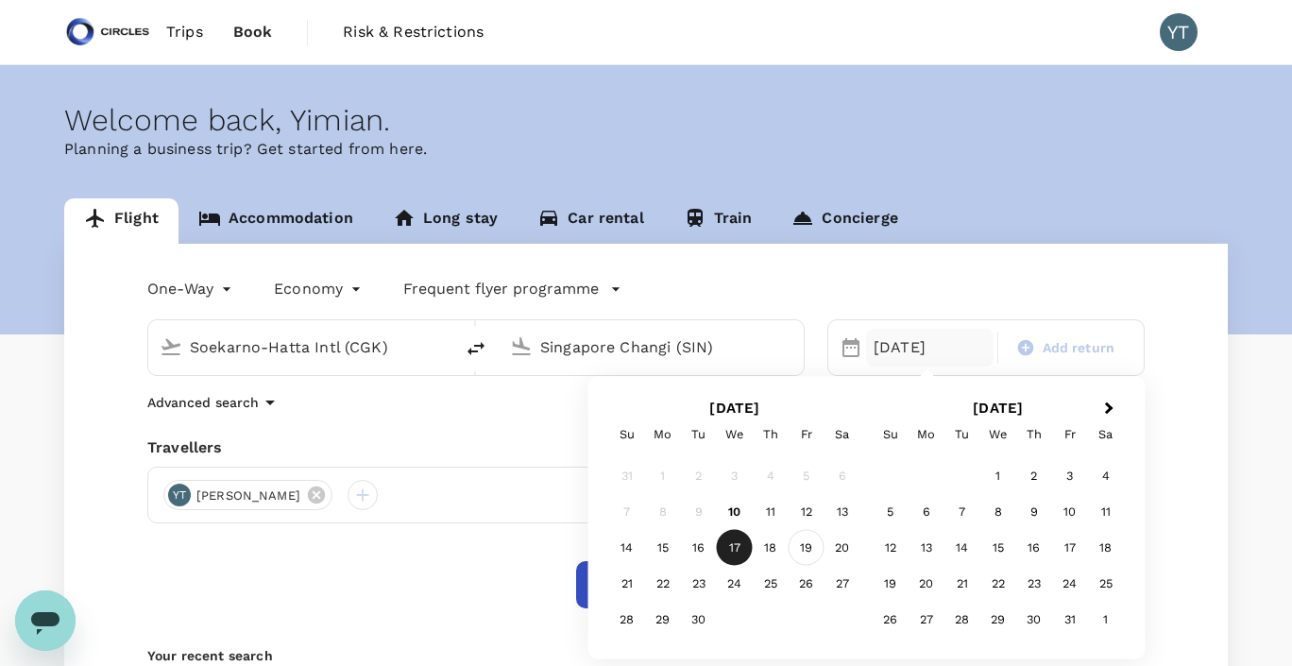
click at [813, 552] on div "19" at bounding box center [807, 548] width 36 height 36
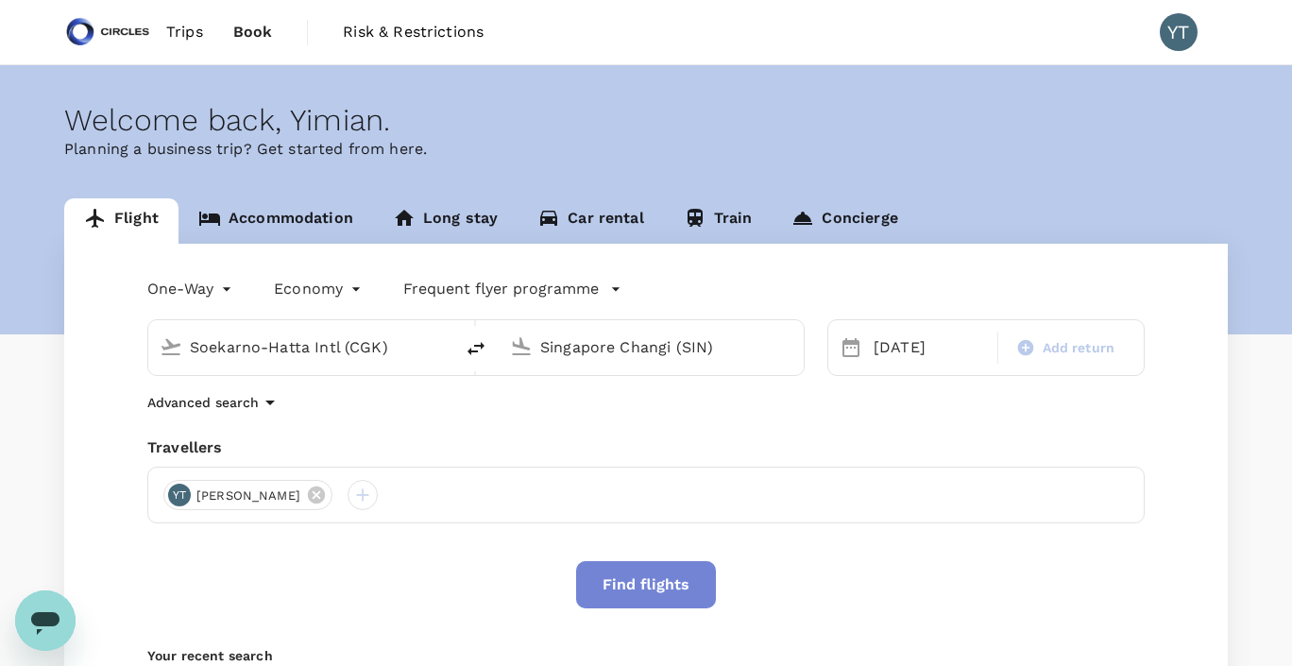
click at [619, 582] on button "Find flights" at bounding box center [646, 584] width 140 height 47
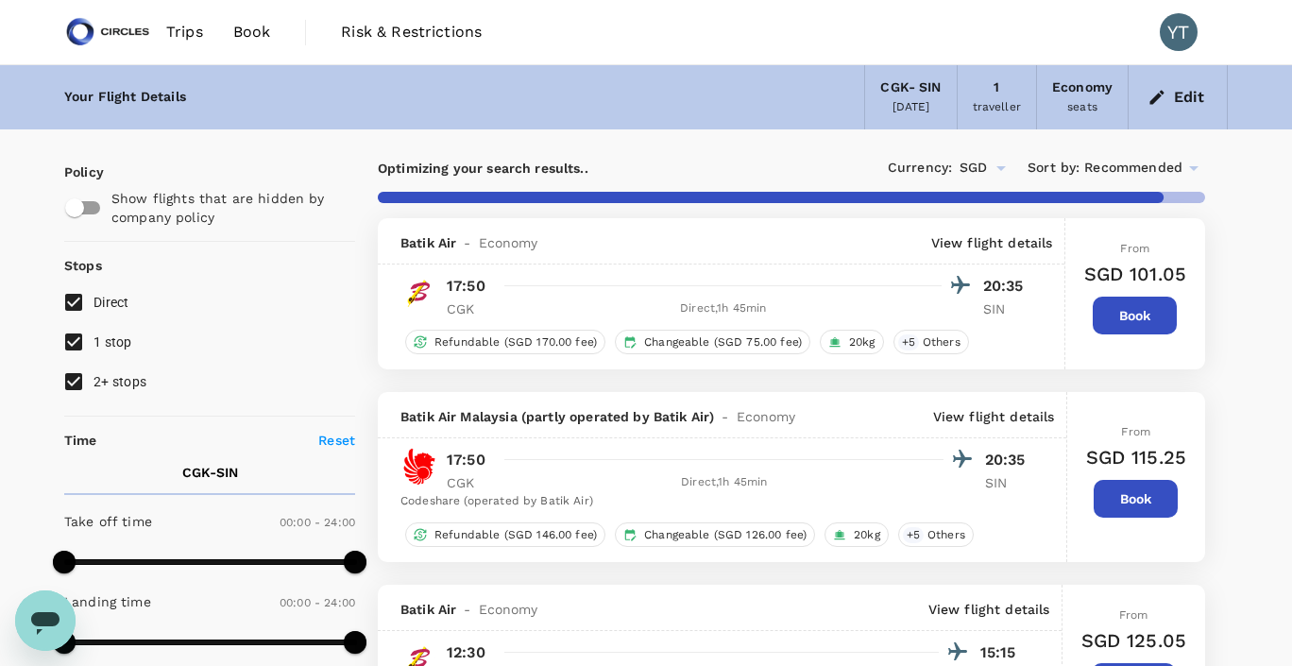
type input "1815"
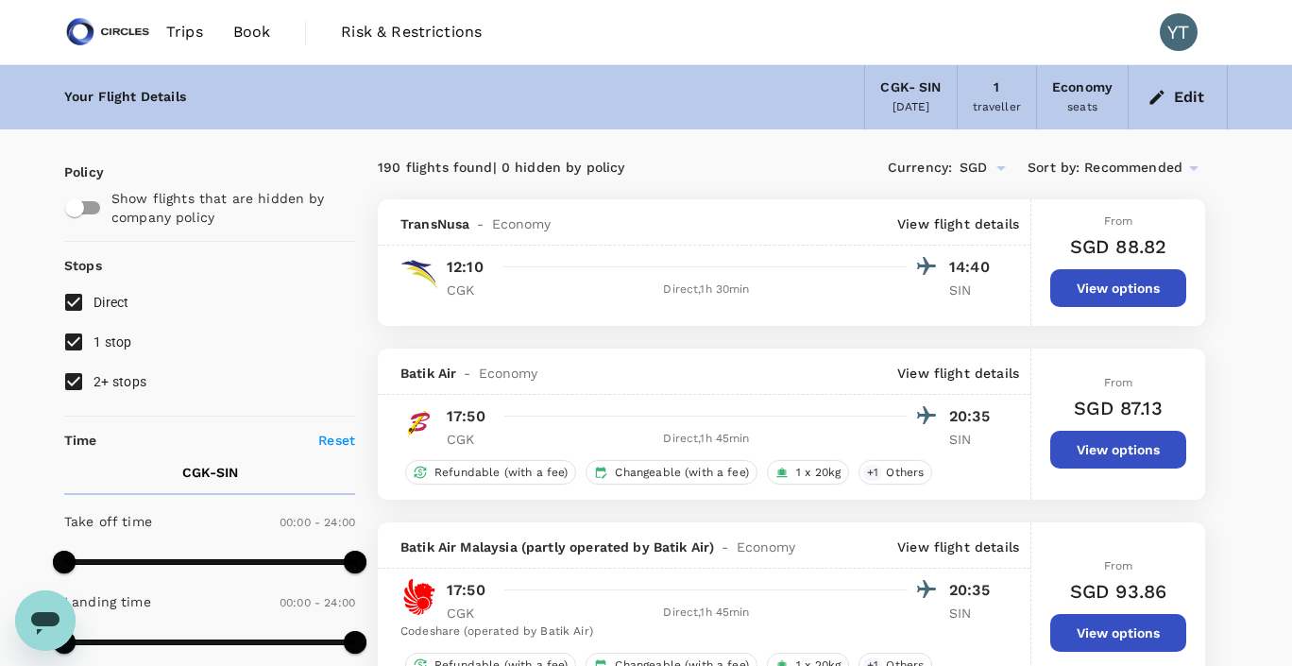
click at [78, 342] on input "1 stop" at bounding box center [74, 342] width 40 height 40
checkbox input "false"
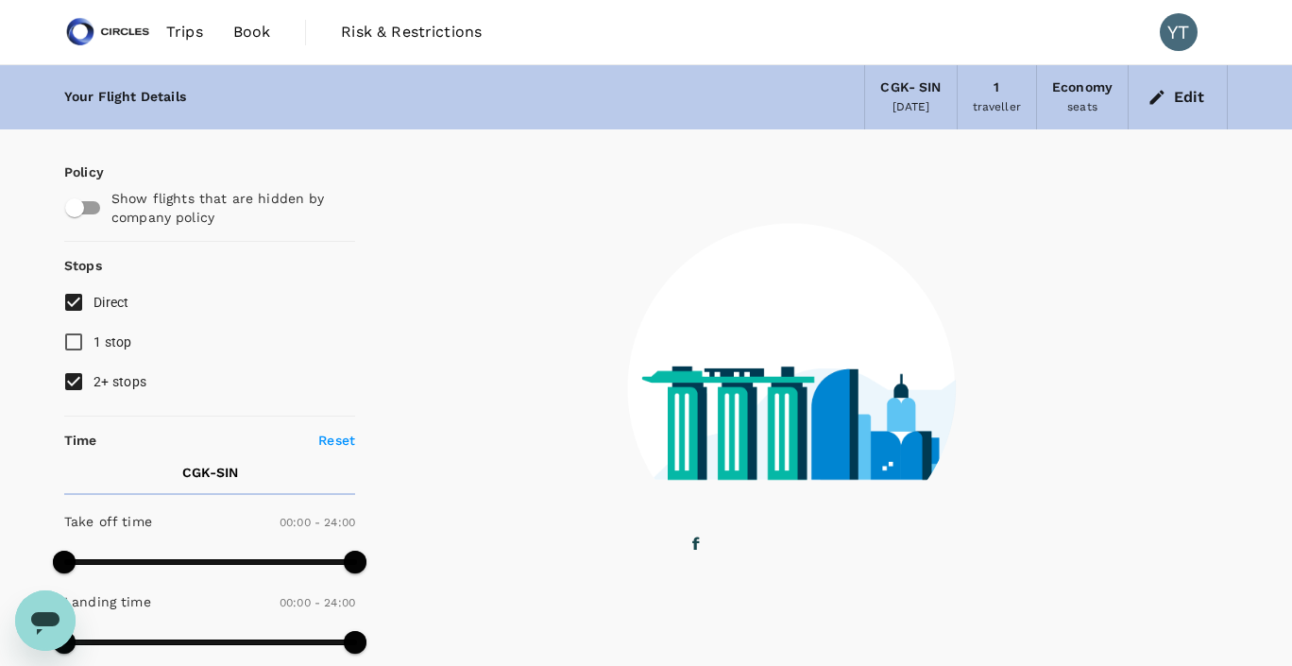
click at [74, 384] on input "2+ stops" at bounding box center [74, 382] width 40 height 40
checkbox input "false"
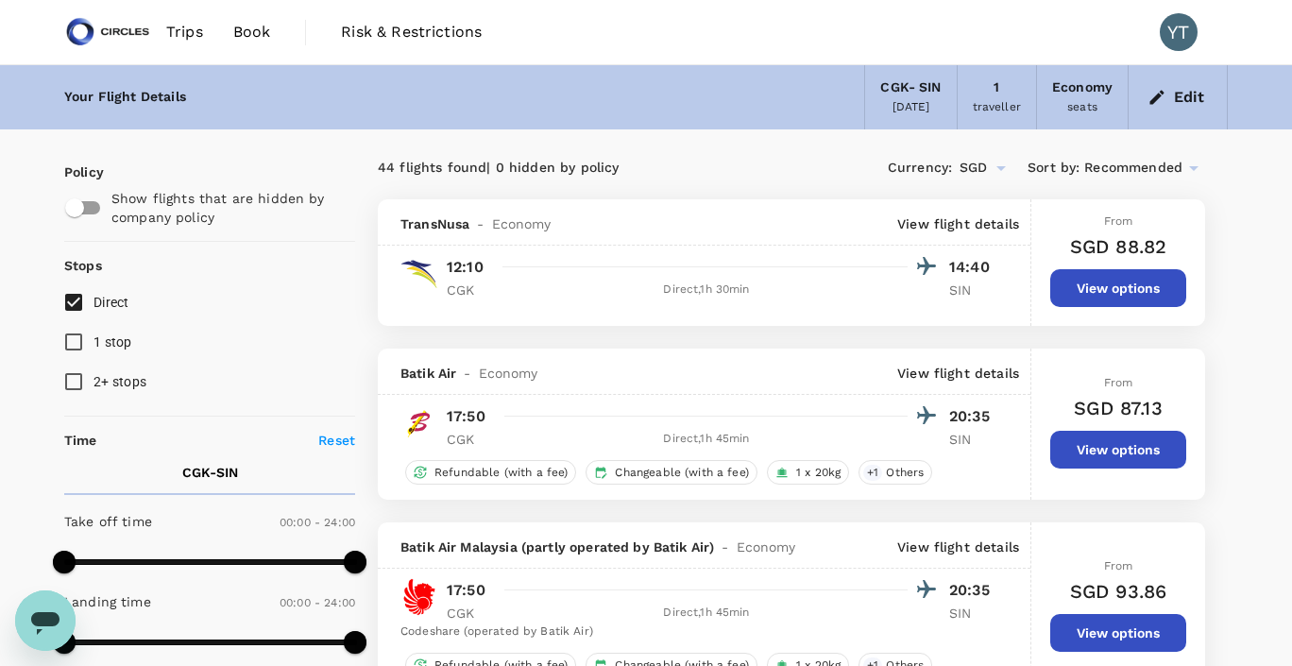
click at [1196, 169] on icon at bounding box center [1193, 168] width 23 height 23
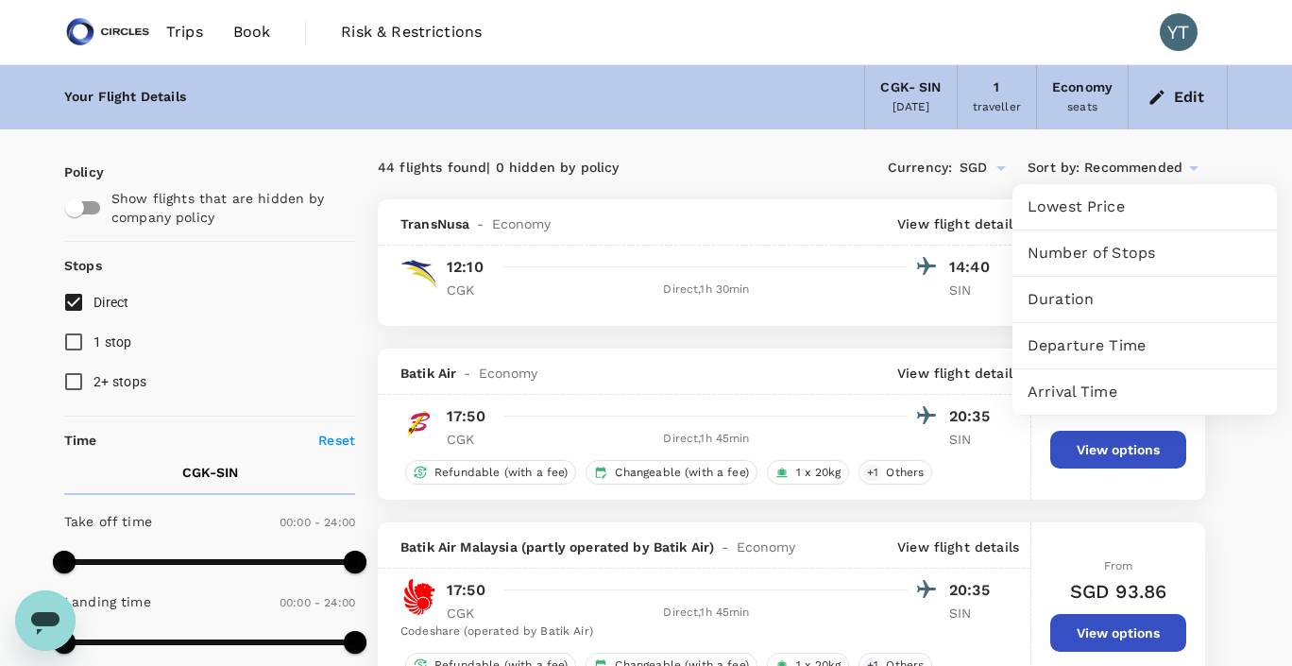
click at [1141, 339] on span "Departure Time" at bounding box center [1144, 345] width 234 height 23
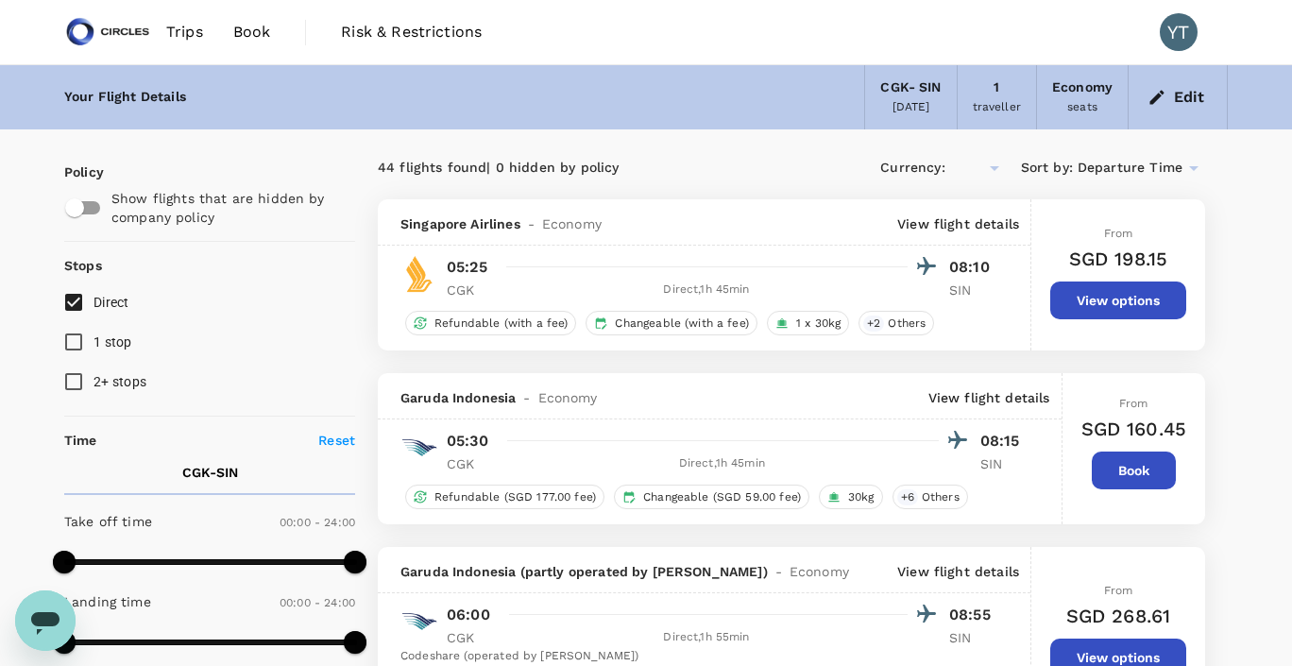
type input "SGD"
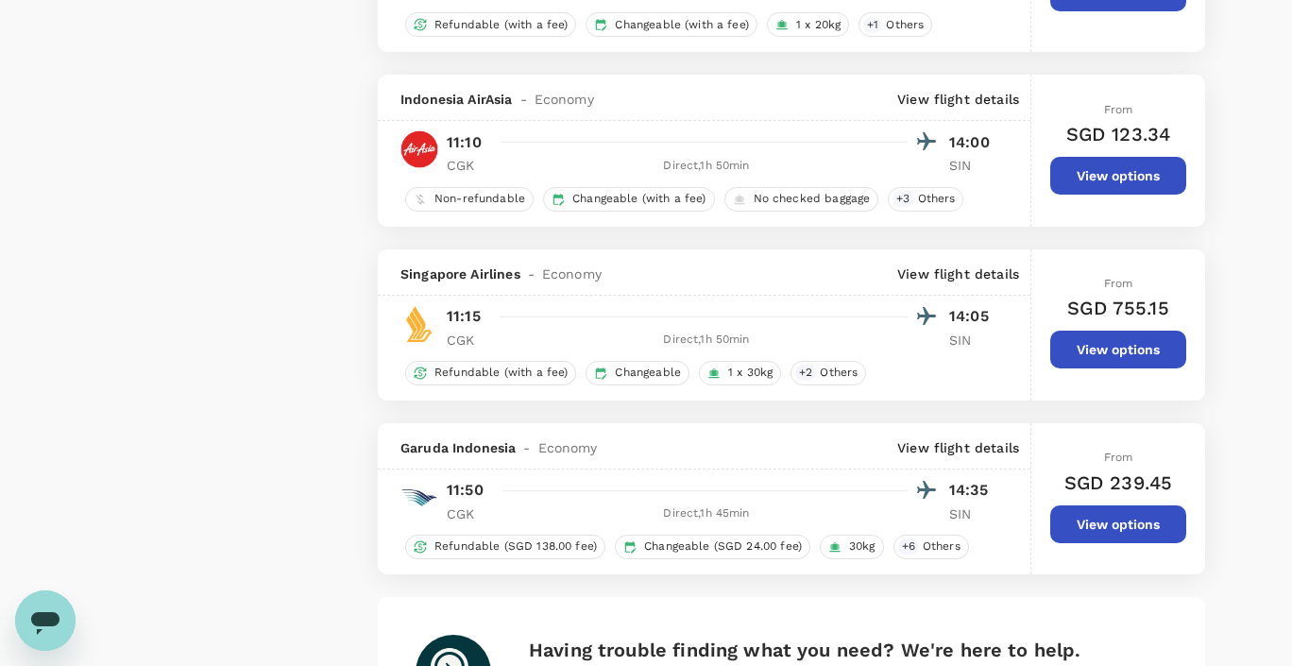
scroll to position [3401, 0]
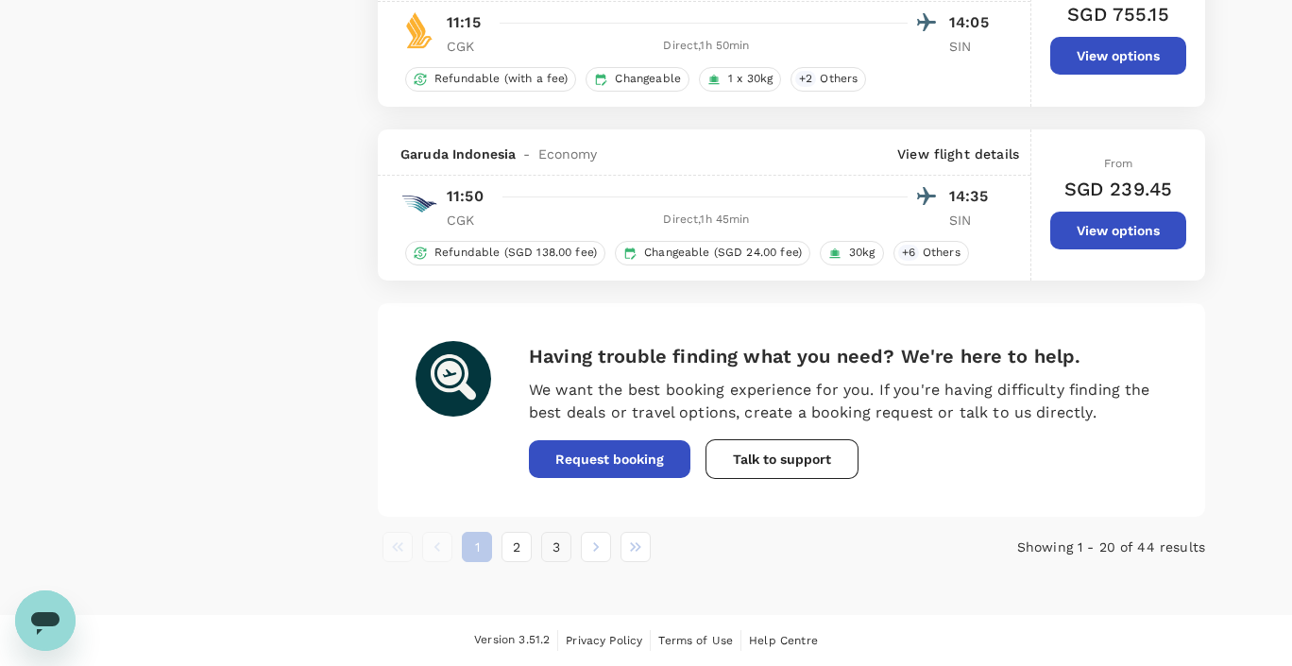
click at [560, 547] on button "3" at bounding box center [556, 547] width 30 height 30
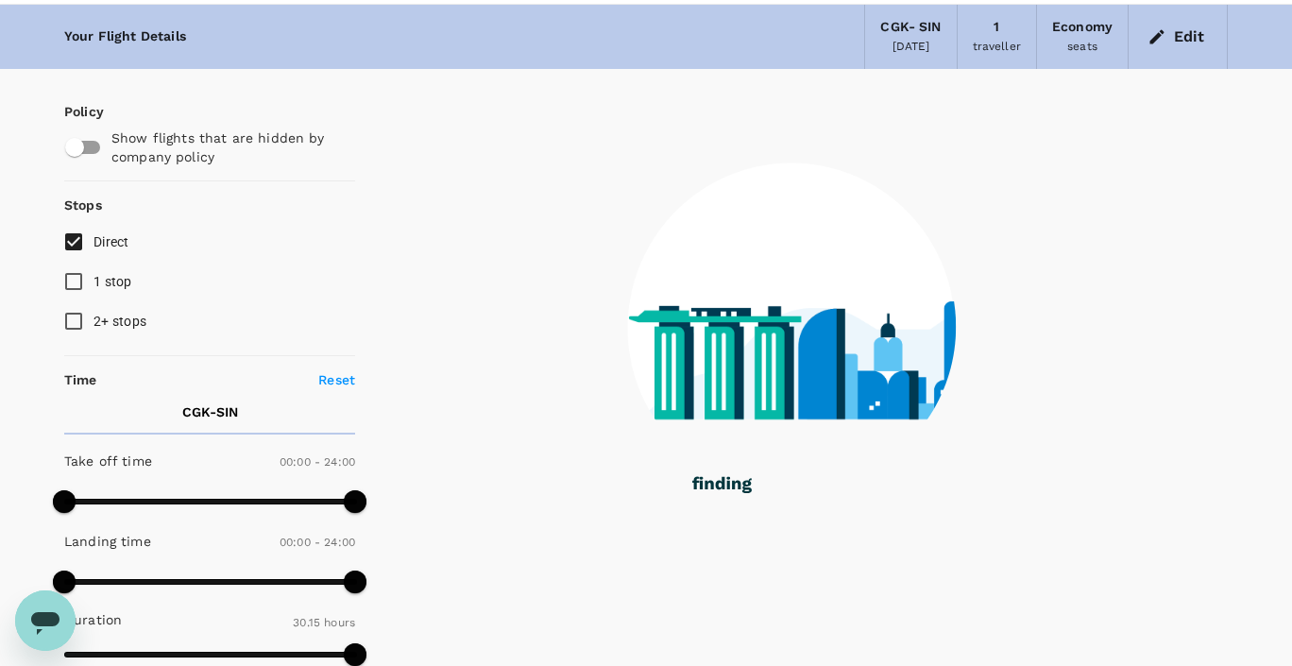
scroll to position [0, 0]
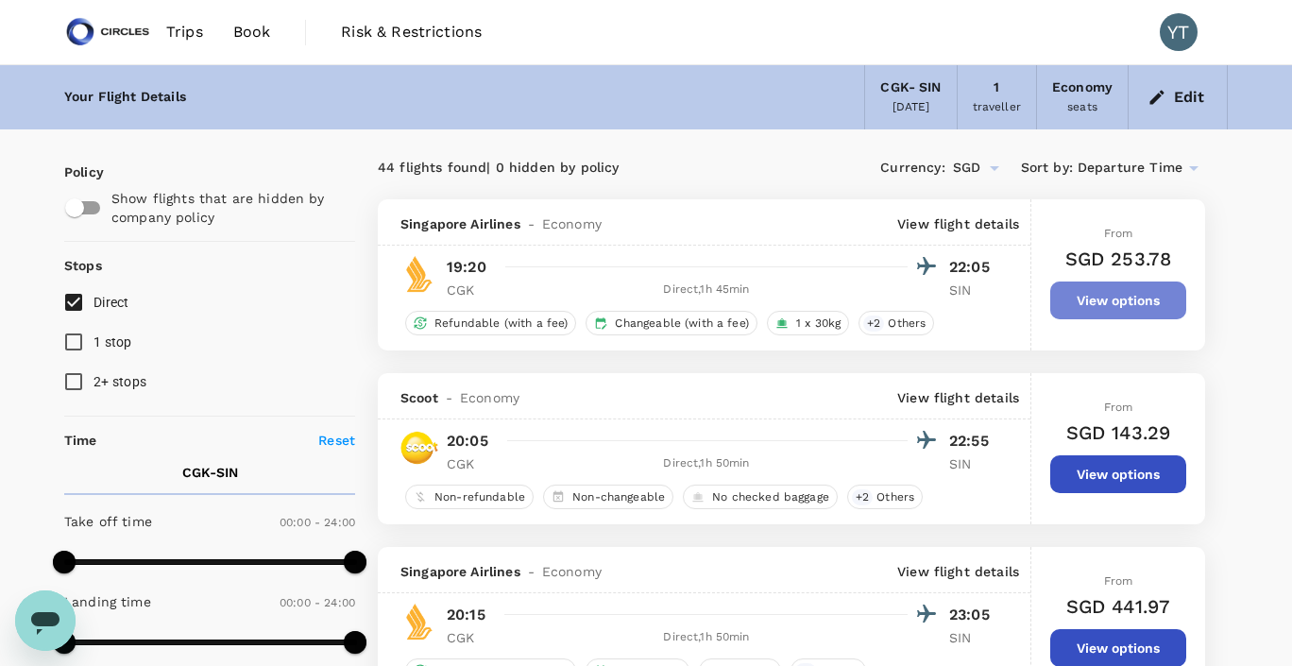
click at [1112, 312] on button "View options" at bounding box center [1118, 300] width 136 height 38
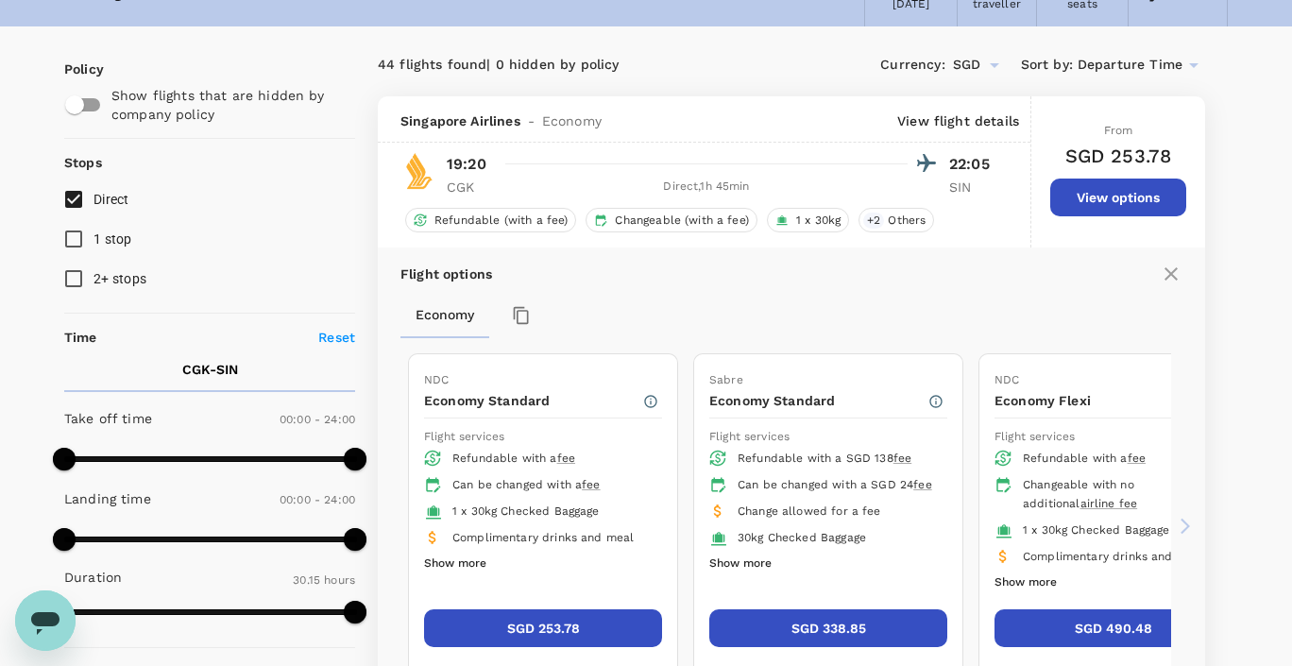
scroll to position [199, 0]
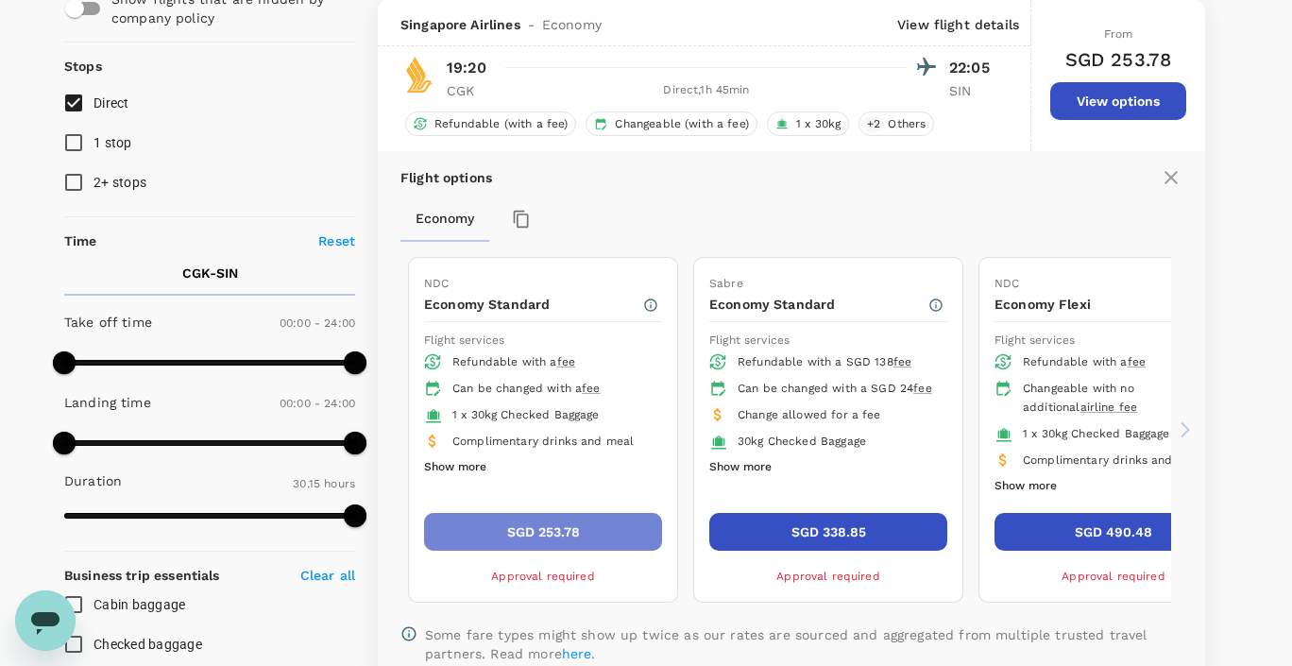
click at [512, 534] on button "SGD 253.78" at bounding box center [543, 532] width 238 height 38
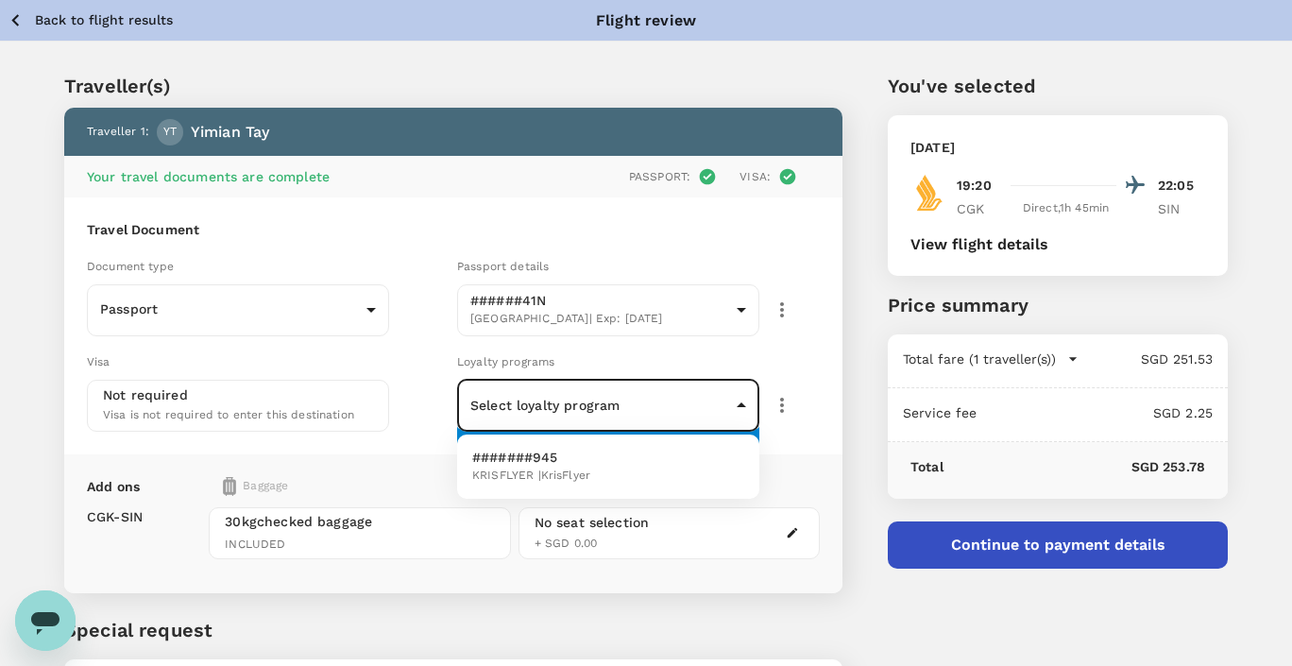
click at [700, 402] on body "Back to flight results Flight review Traveller(s) Traveller 1 : YT Yimian Tay Y…" at bounding box center [646, 417] width 1292 height 835
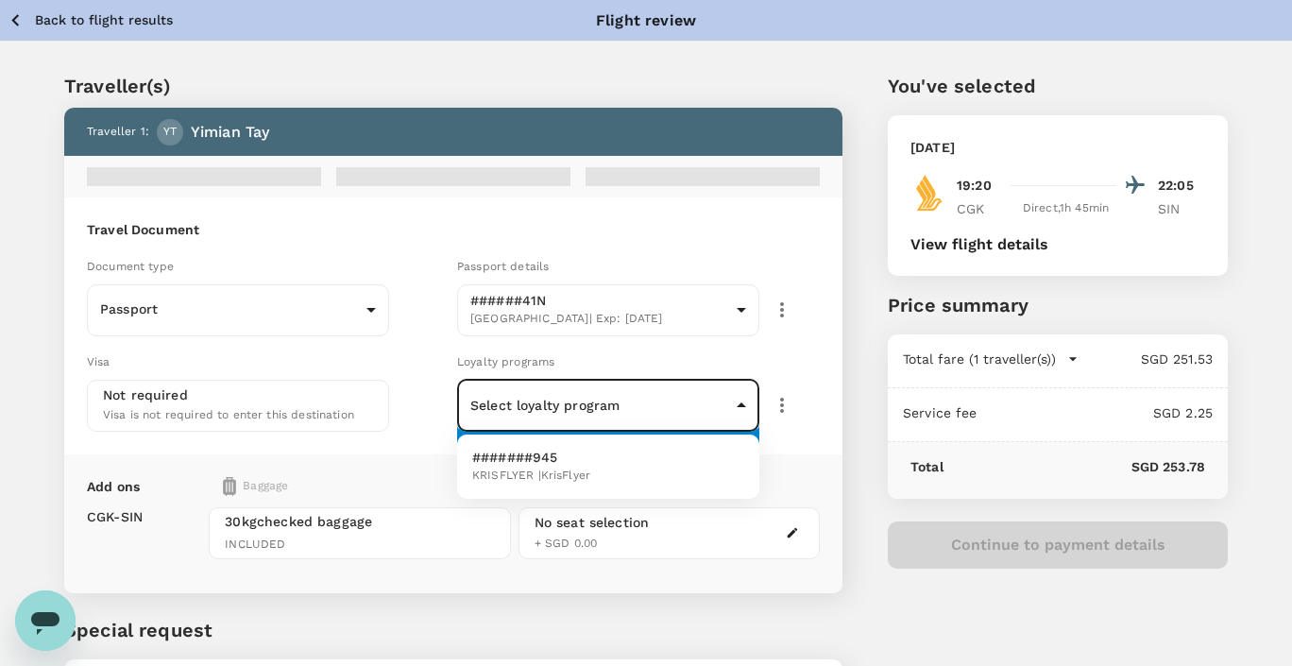
click at [656, 463] on li "#######945 KRISFLYER | KrisFlyer" at bounding box center [608, 466] width 302 height 49
type input "96f40e4f-ad10-470b-a1cb-86dcbb42dfc8"
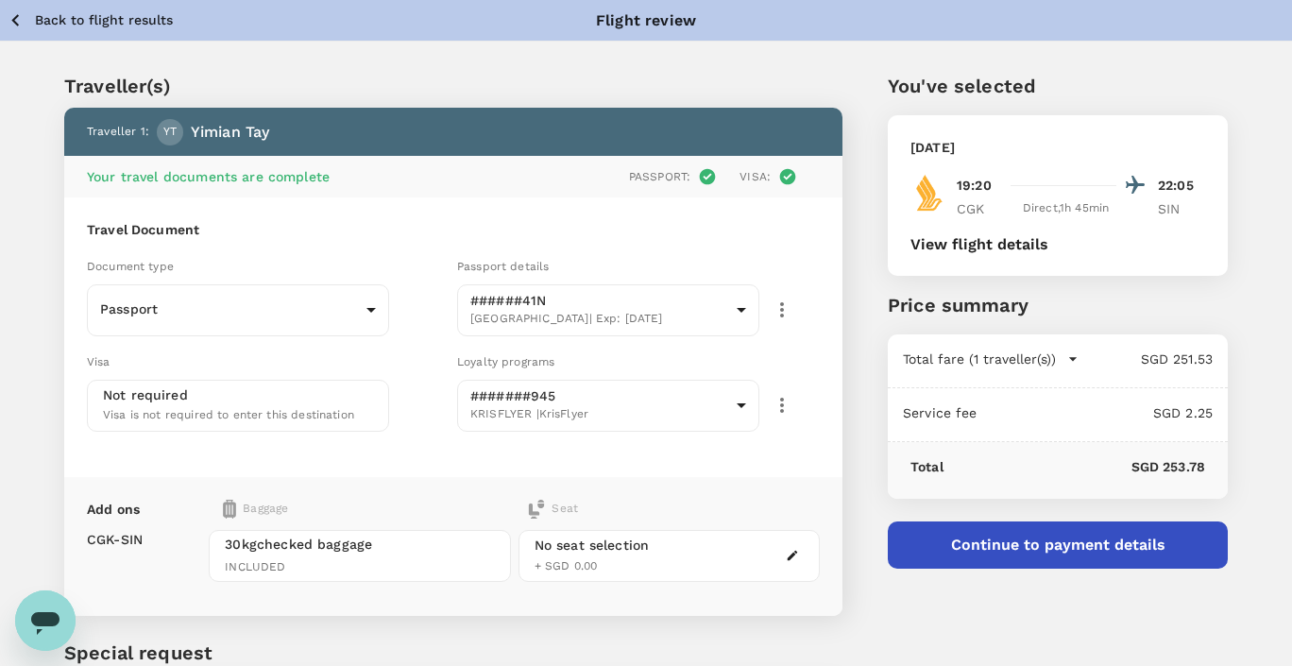
click at [853, 438] on div "You've selected Friday, 19 Sep 2025 19:20 22:05 CGK Direct , 1h 45min SIN View …" at bounding box center [1034, 416] width 385 height 780
click at [1061, 541] on button "Continue to payment details" at bounding box center [1058, 544] width 340 height 47
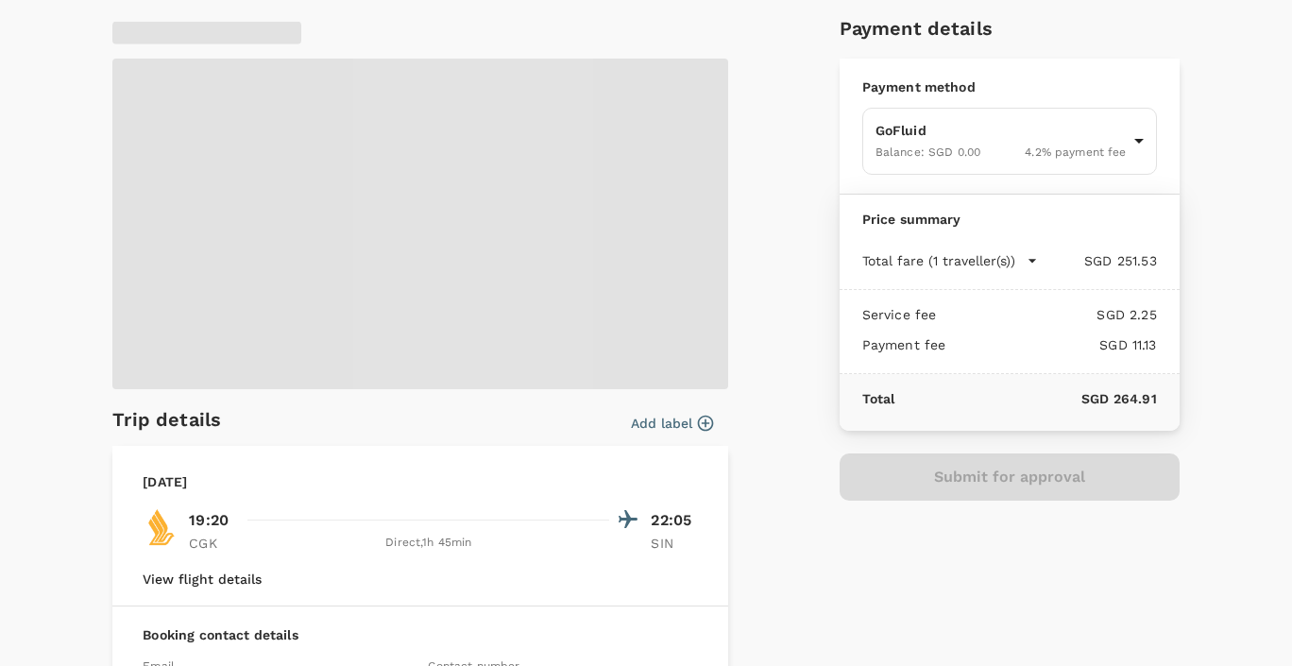
scroll to position [102, 0]
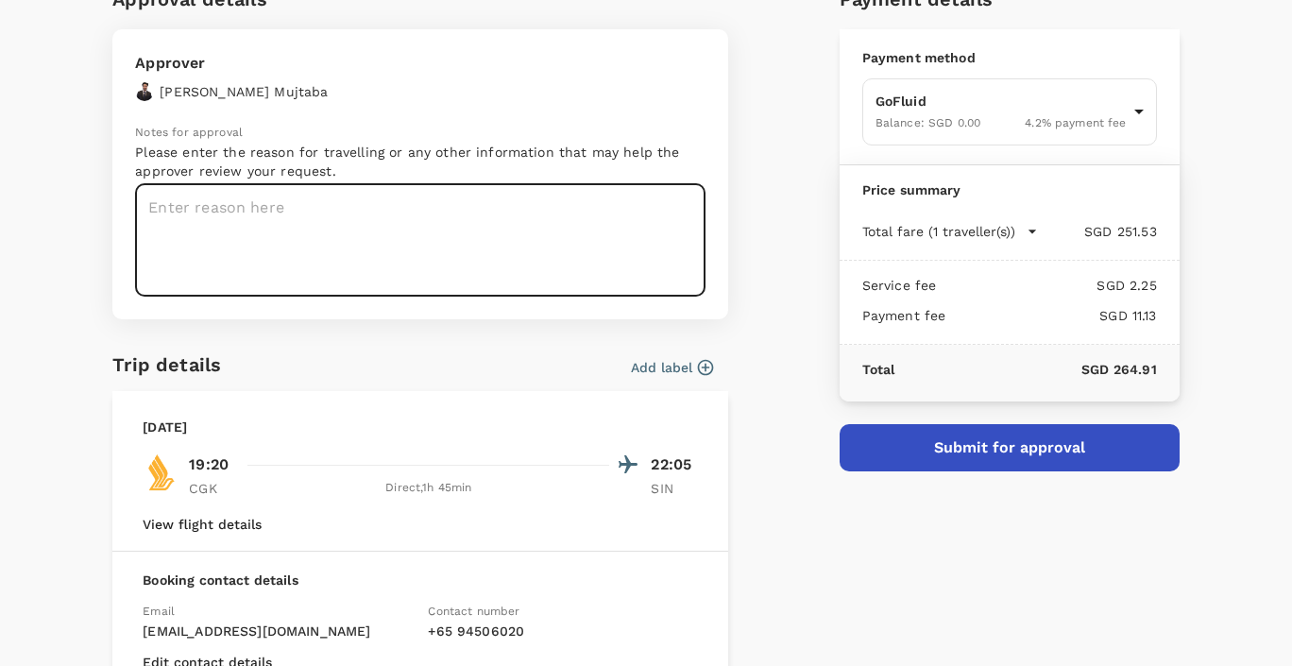
click at [468, 247] on textarea at bounding box center [420, 240] width 570 height 112
type textarea "#1069"
click at [647, 360] on div "Add label" at bounding box center [668, 363] width 90 height 28
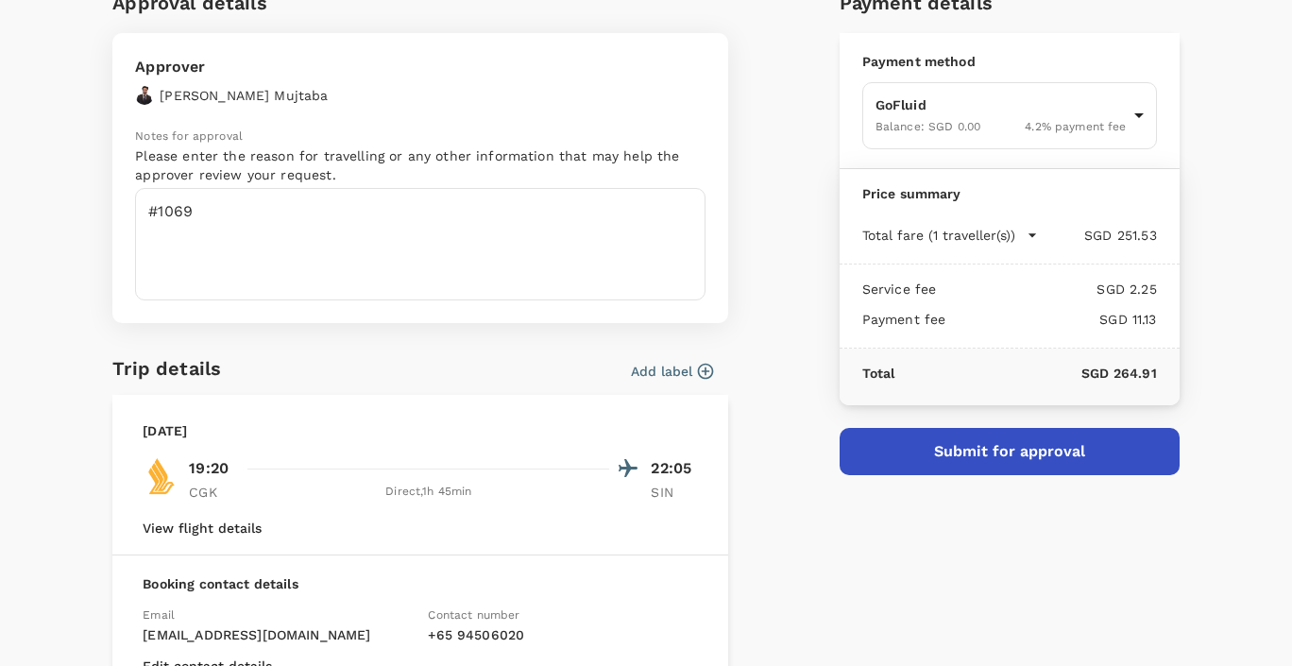
click at [668, 372] on button "Add label" at bounding box center [672, 371] width 82 height 19
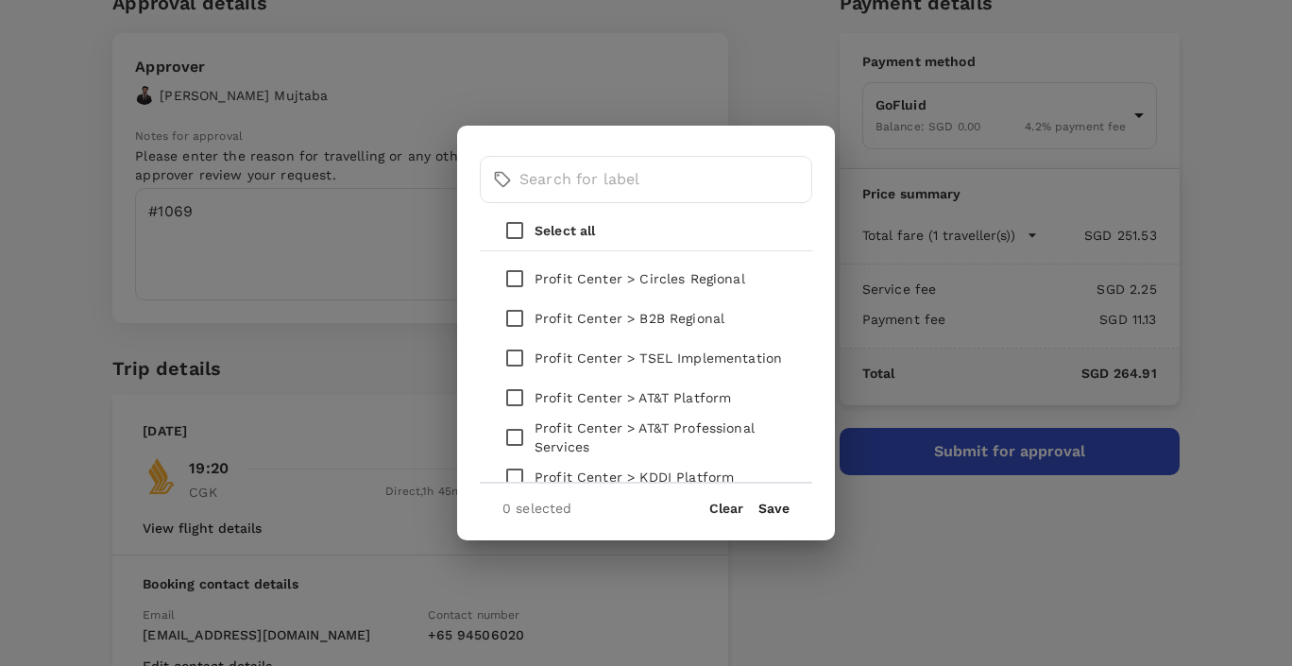
click at [518, 360] on input "checkbox" at bounding box center [515, 358] width 40 height 40
checkbox input "true"
click at [781, 512] on button "Save" at bounding box center [773, 508] width 31 height 15
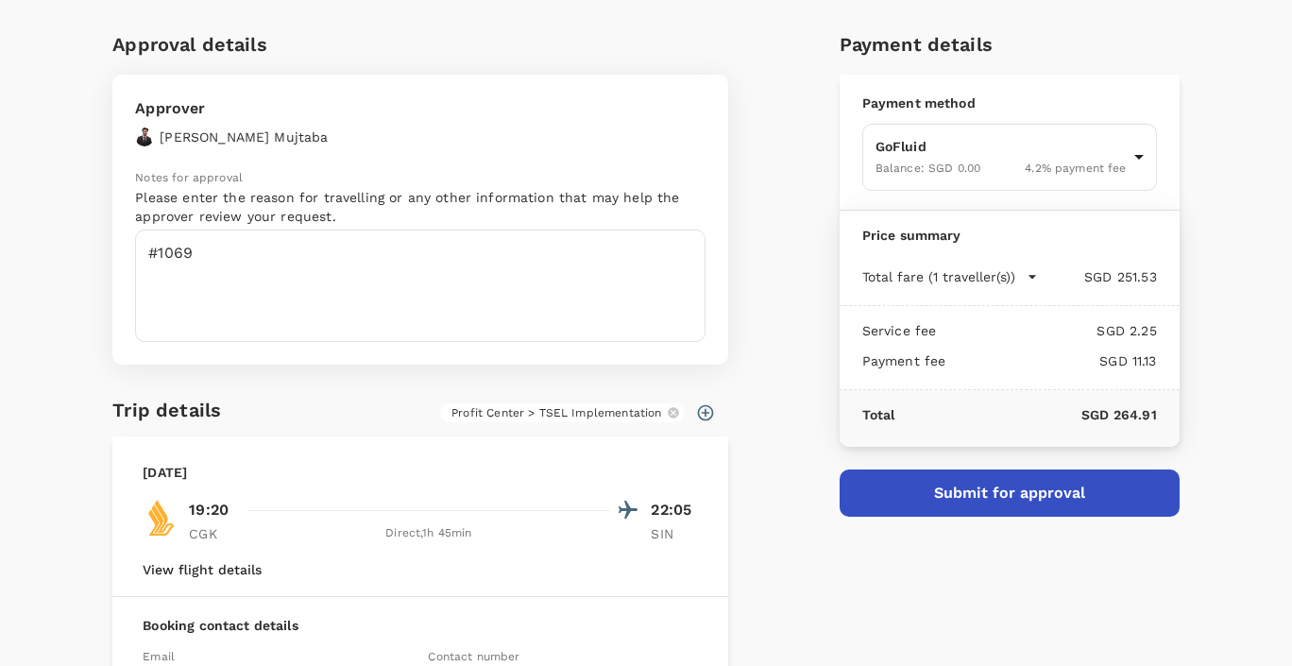
scroll to position [52, 0]
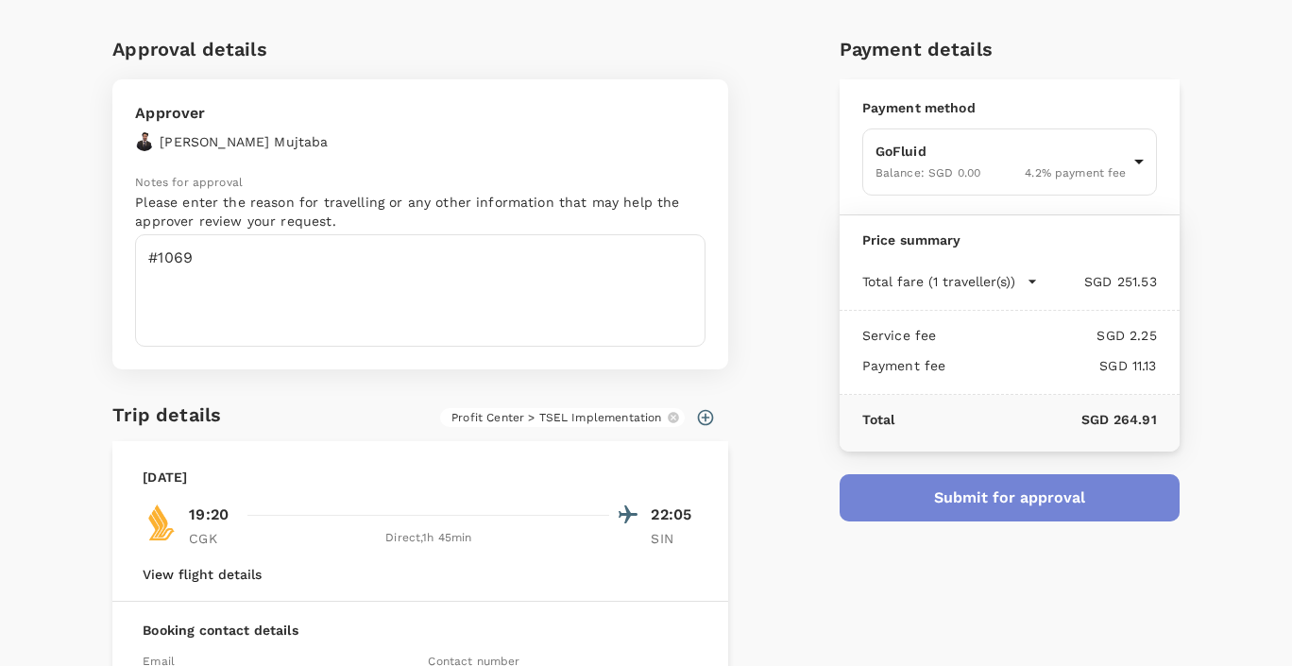
click at [972, 505] on button "Submit for approval" at bounding box center [1010, 497] width 340 height 47
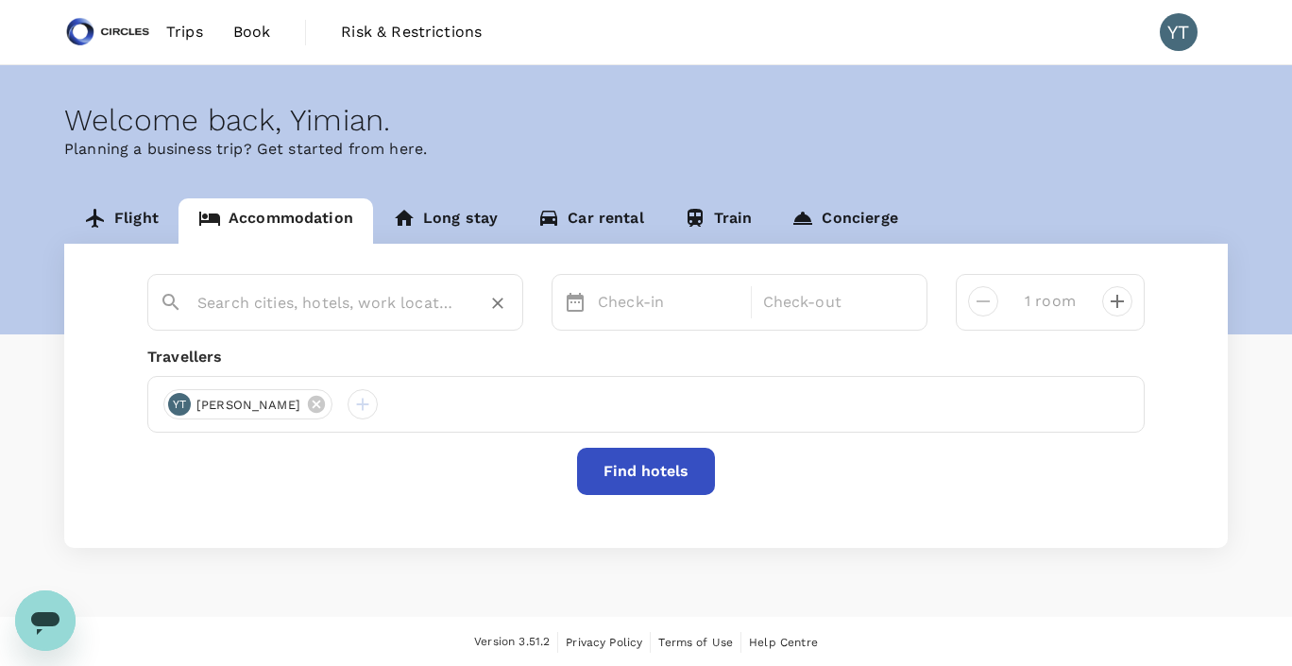
click at [417, 304] on input "text" at bounding box center [327, 302] width 261 height 29
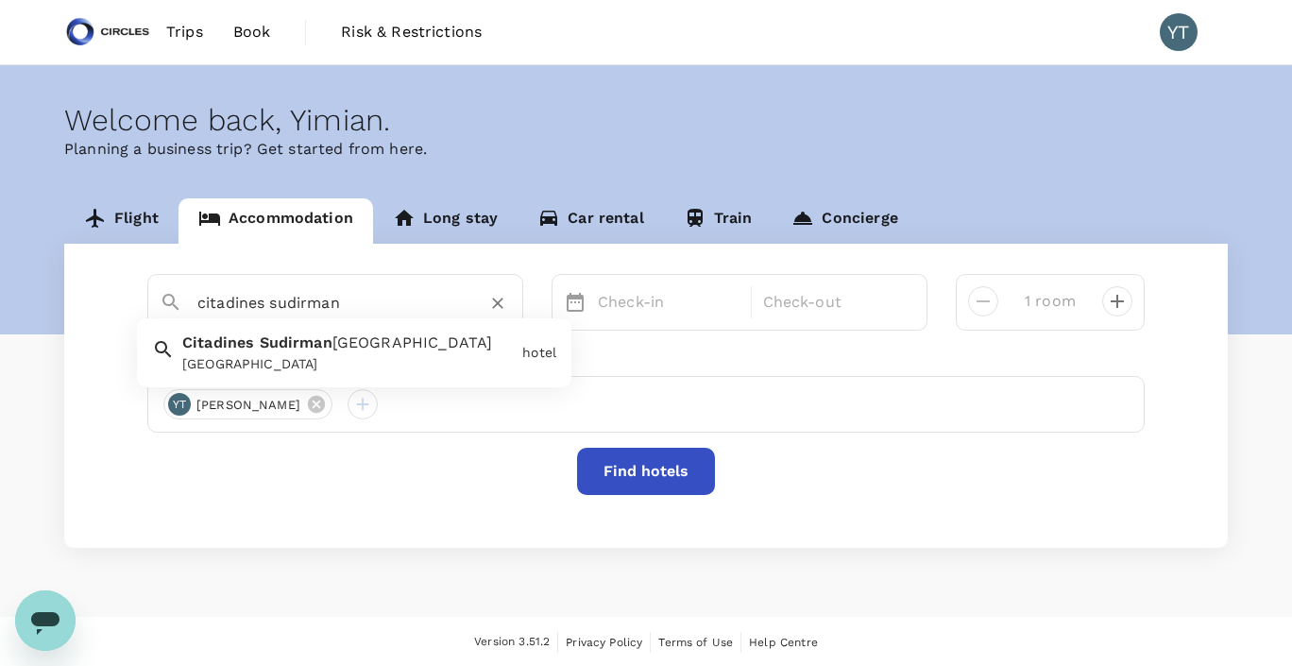
click at [397, 348] on div "Citadines Sudirman Jakarta Citadines Sudirman Jakarta" at bounding box center [345, 349] width 340 height 50
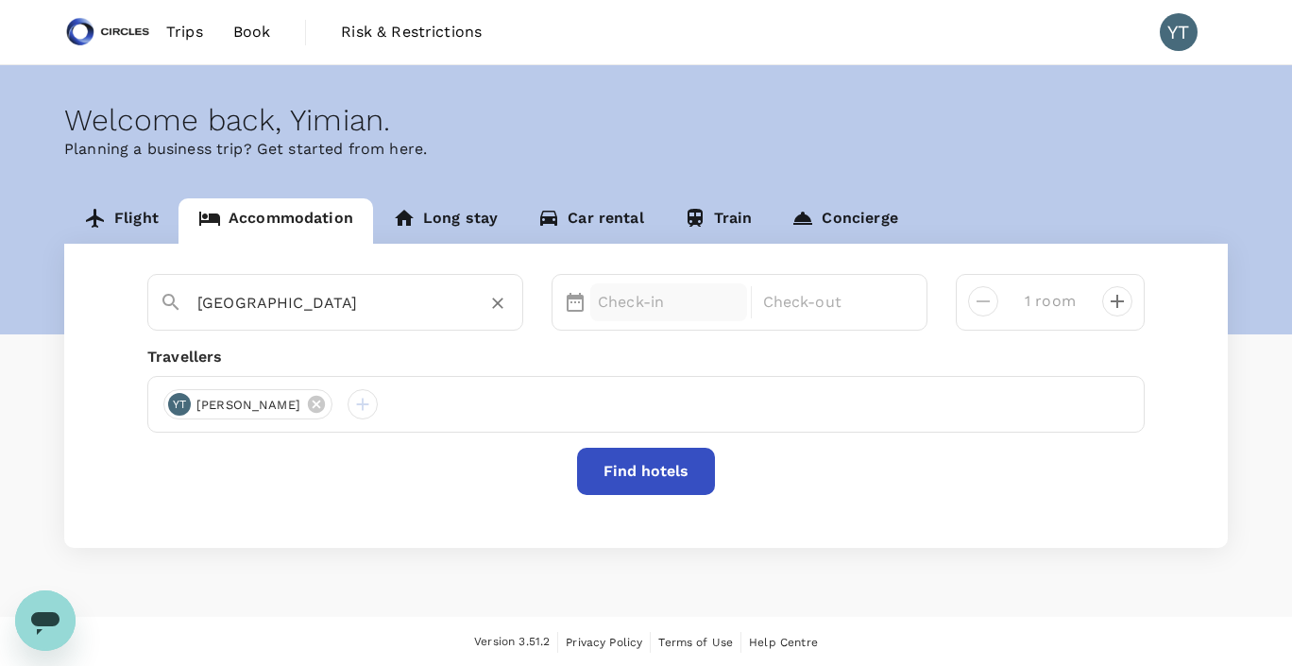
type input "Citadines Sudirman Jakarta"
click at [623, 302] on p "Check-in" at bounding box center [669, 302] width 142 height 23
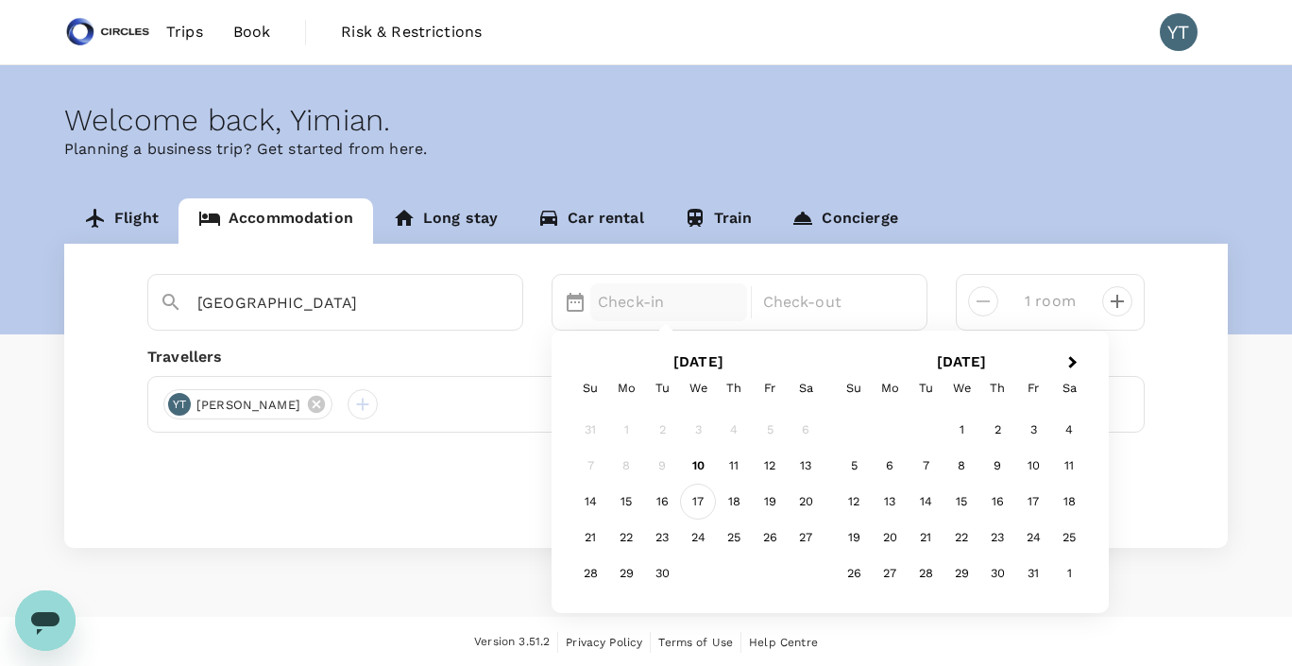
click at [696, 507] on div "17" at bounding box center [698, 502] width 36 height 36
click at [766, 502] on div "19" at bounding box center [770, 502] width 36 height 36
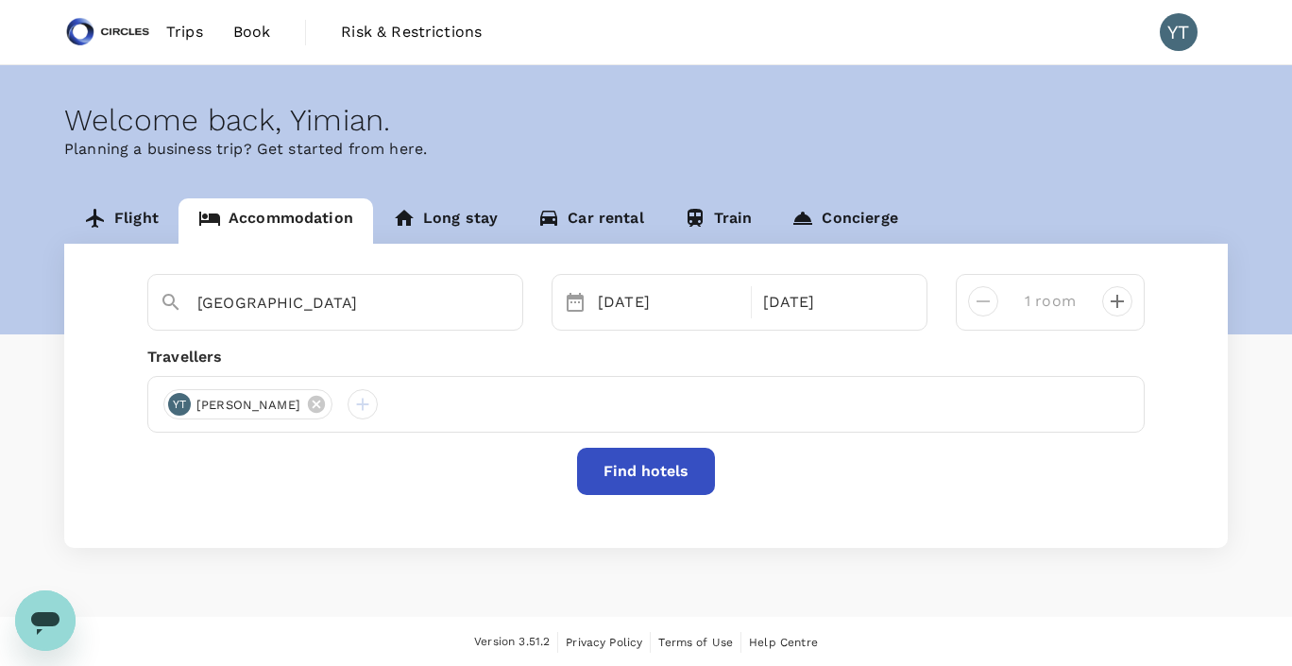
click at [661, 471] on button "Find hotels" at bounding box center [646, 471] width 138 height 47
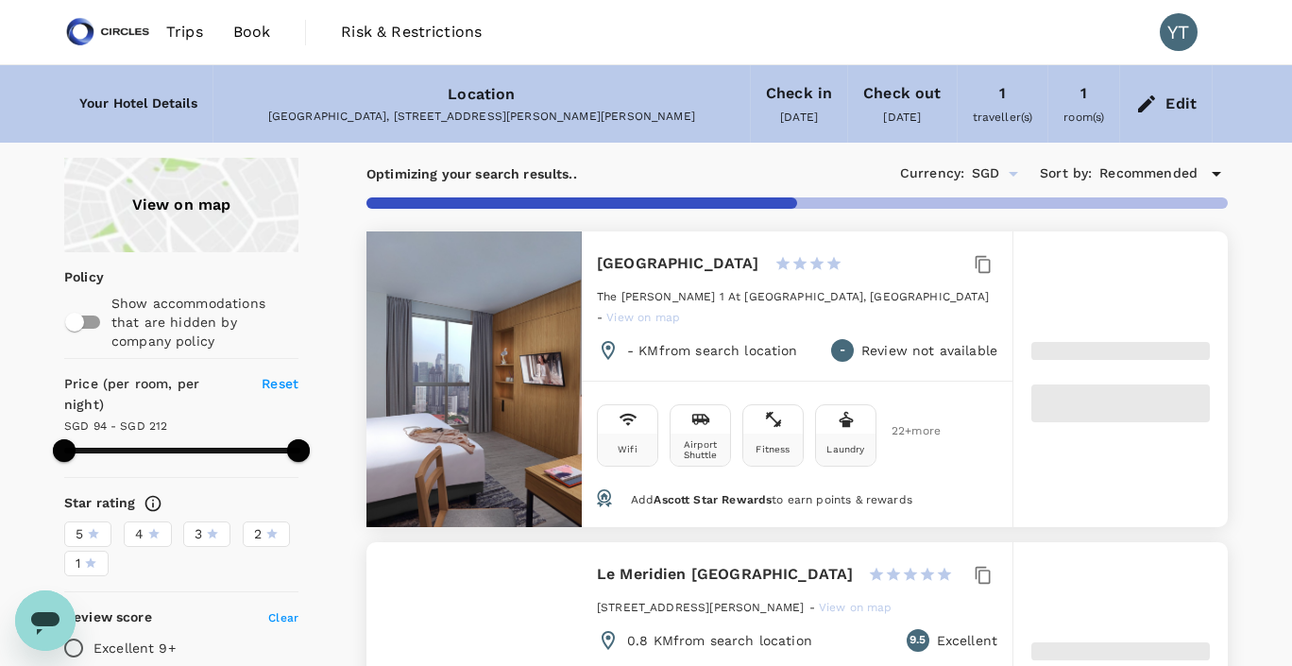
type input "211.43"
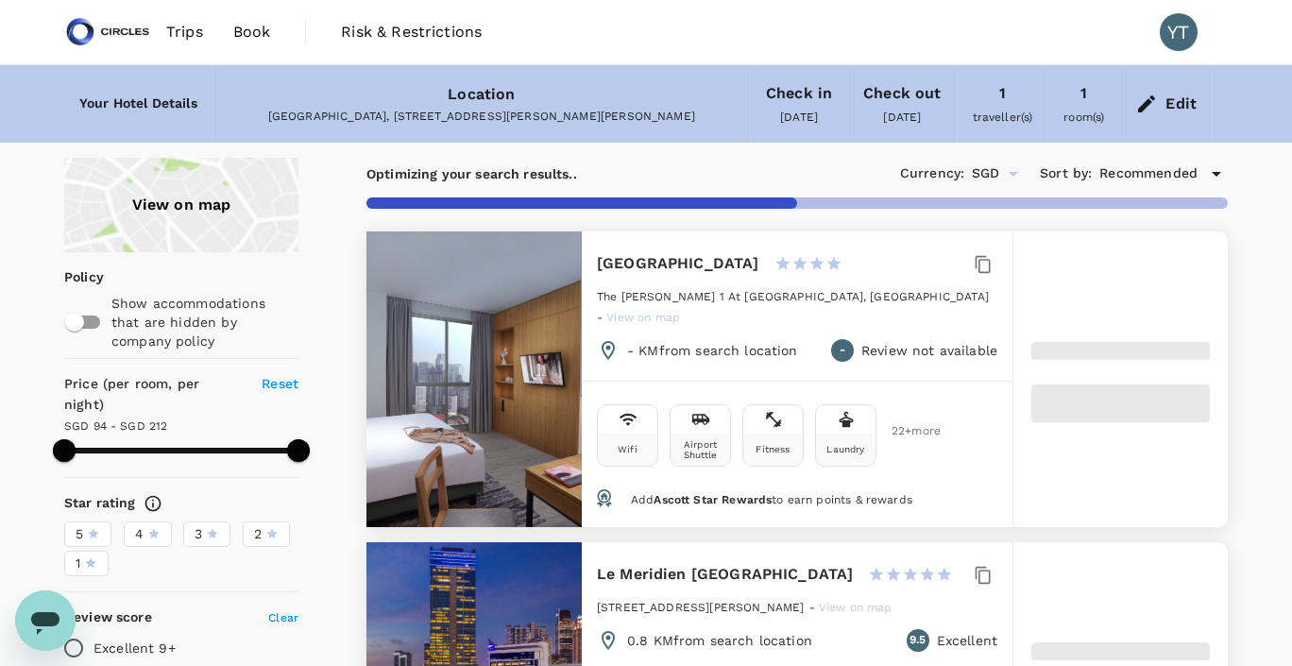
type input "94.25"
type input "212.25"
type input "16.25"
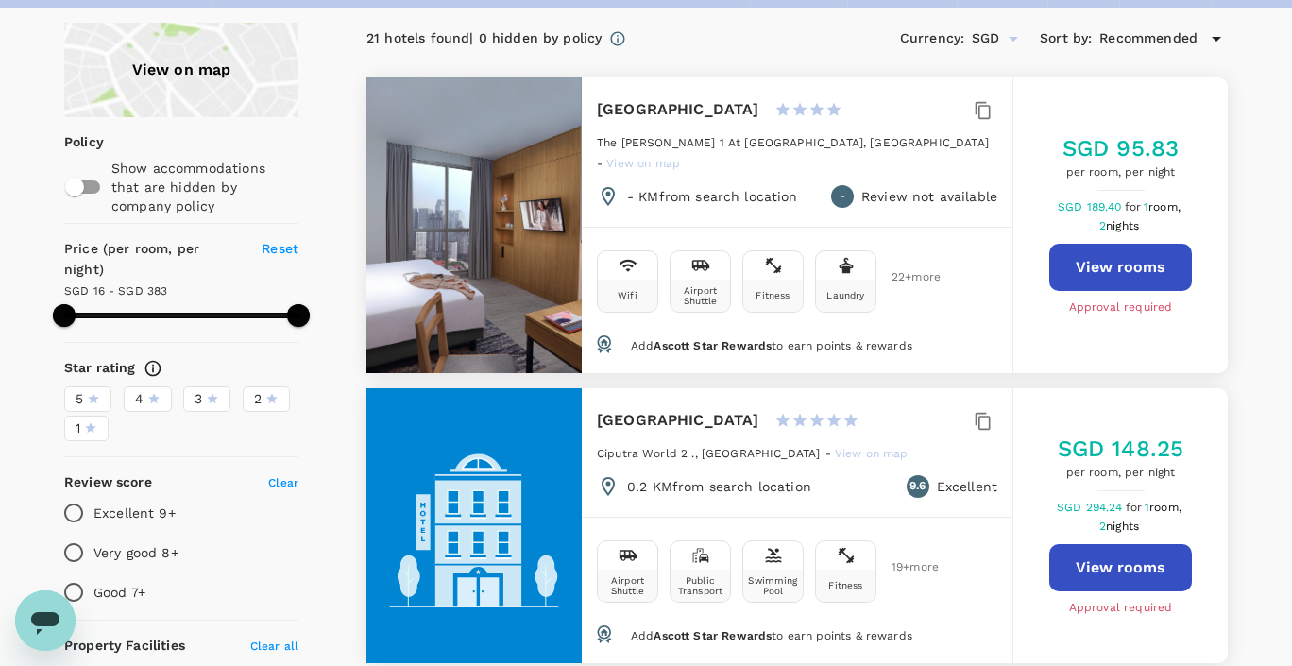
scroll to position [133, 0]
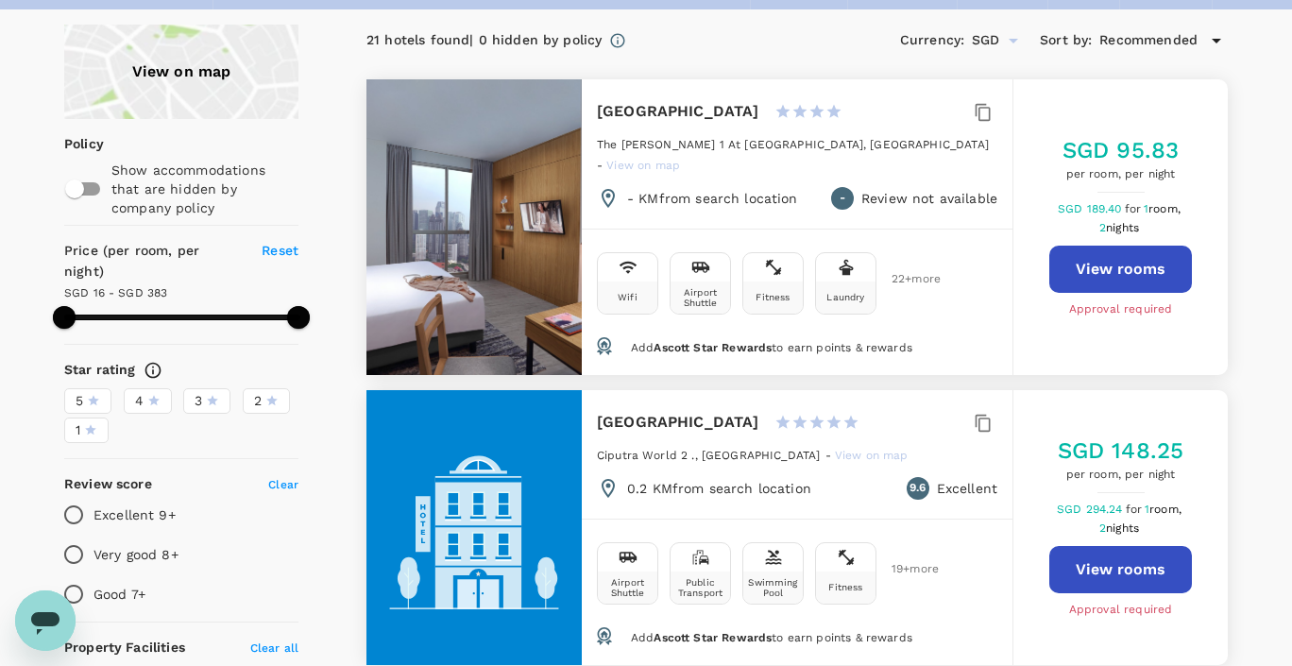
click at [1118, 254] on button "View rooms" at bounding box center [1120, 269] width 143 height 47
type input "382.25"
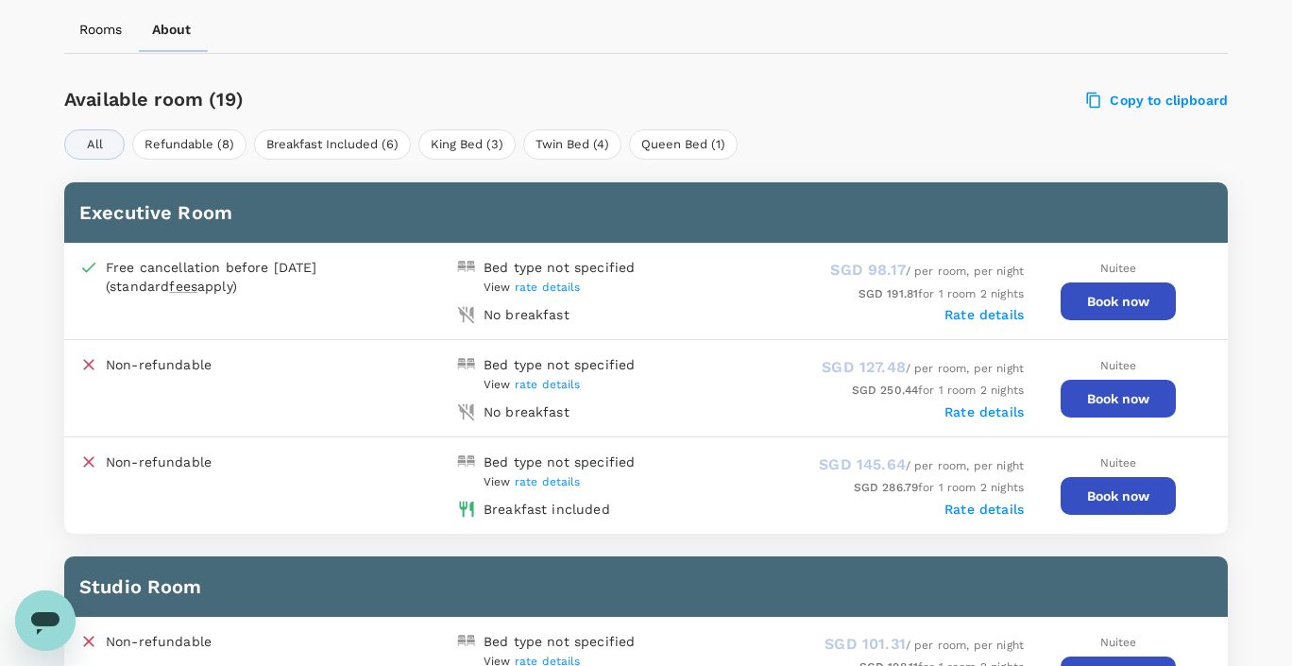
scroll to position [892, 0]
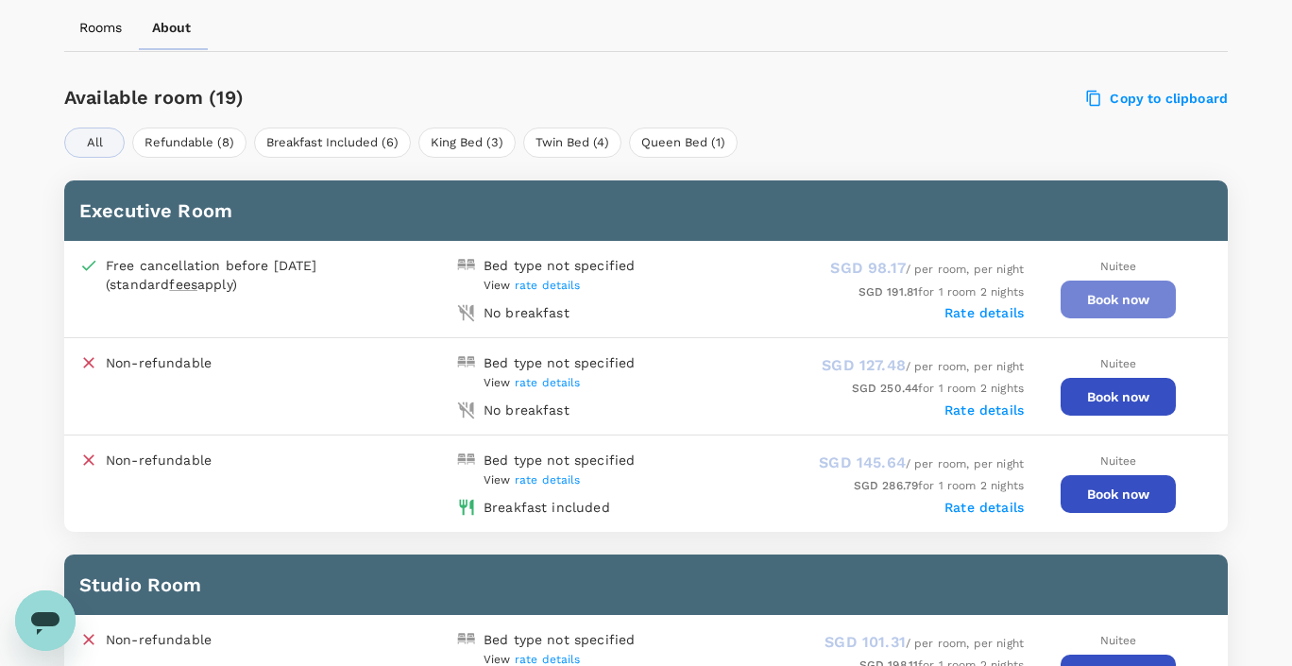
click at [1129, 301] on button "Book now" at bounding box center [1118, 299] width 115 height 38
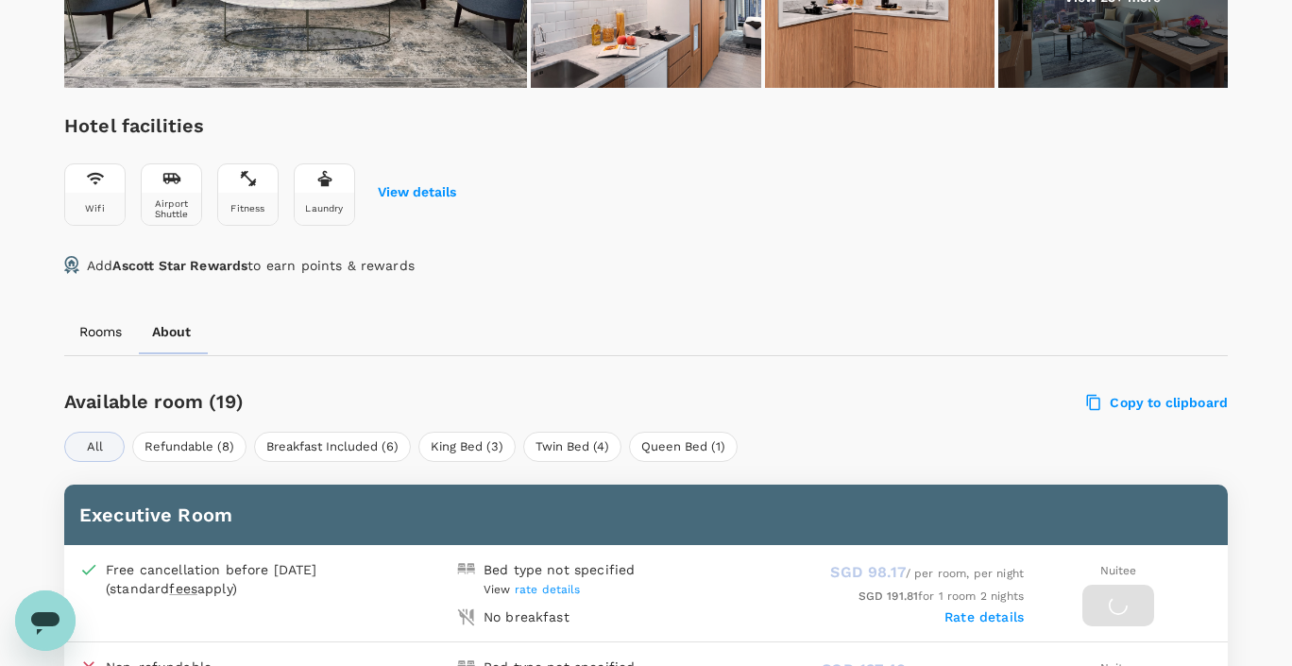
scroll to position [586, 0]
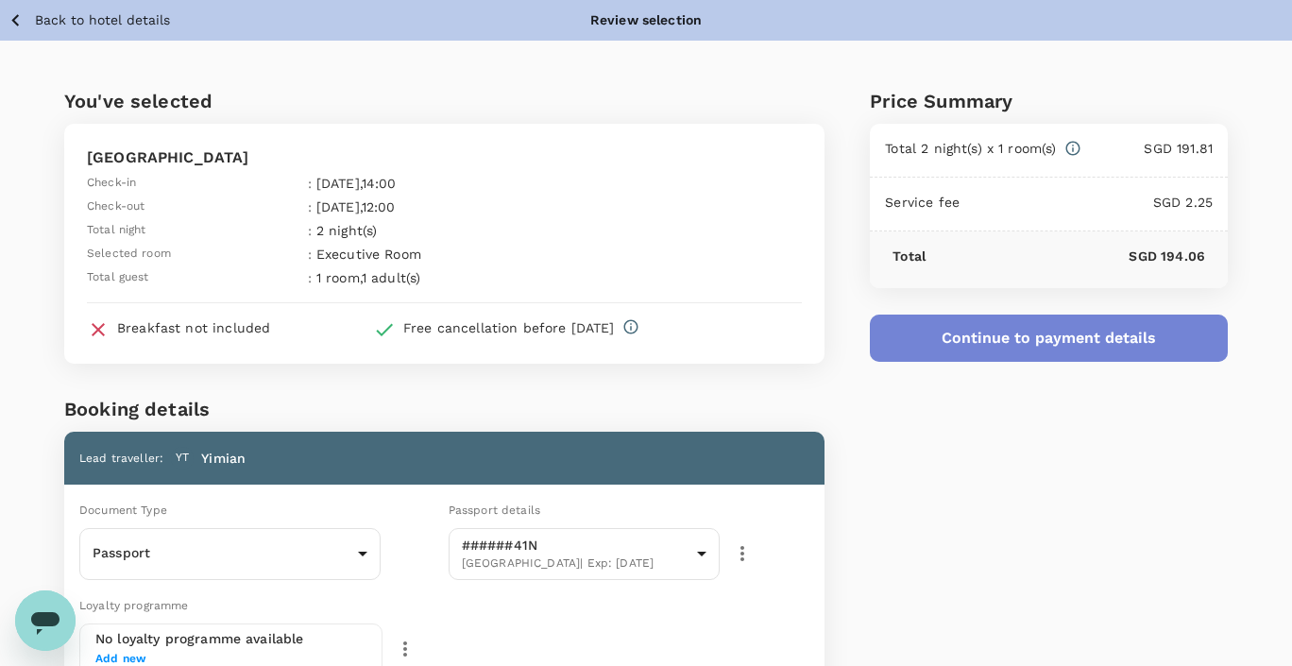
click at [1086, 341] on button "Continue to payment details" at bounding box center [1049, 337] width 358 height 47
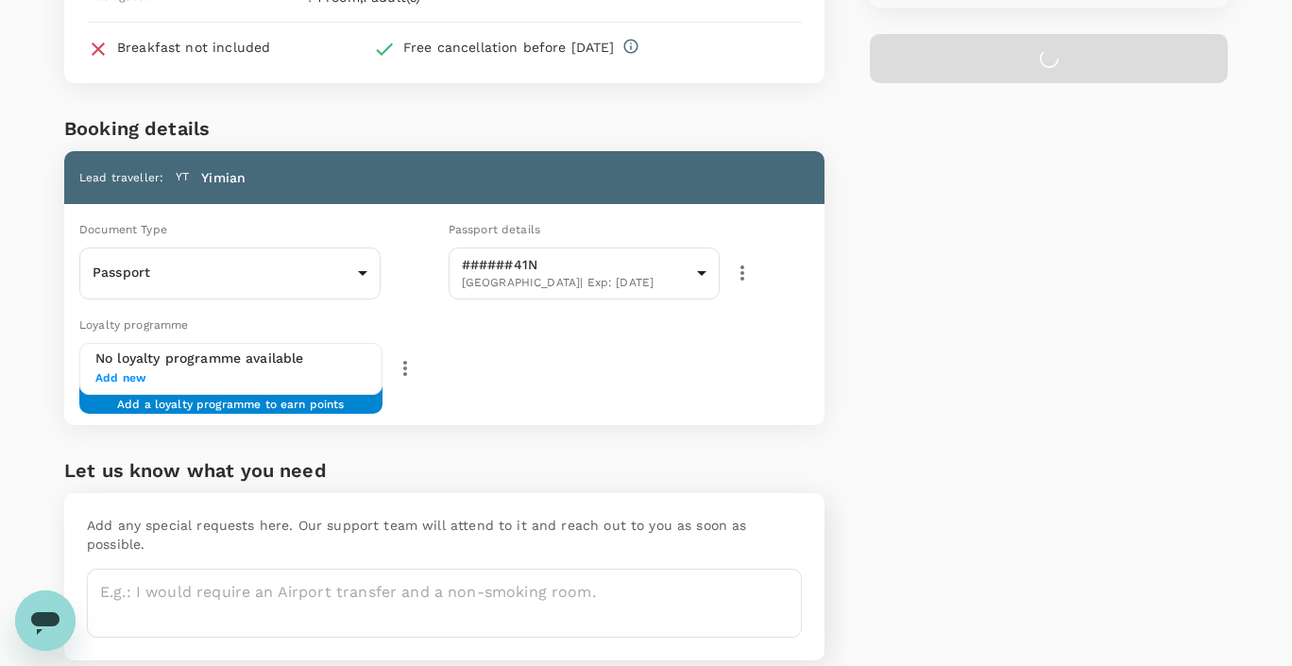
scroll to position [334, 0]
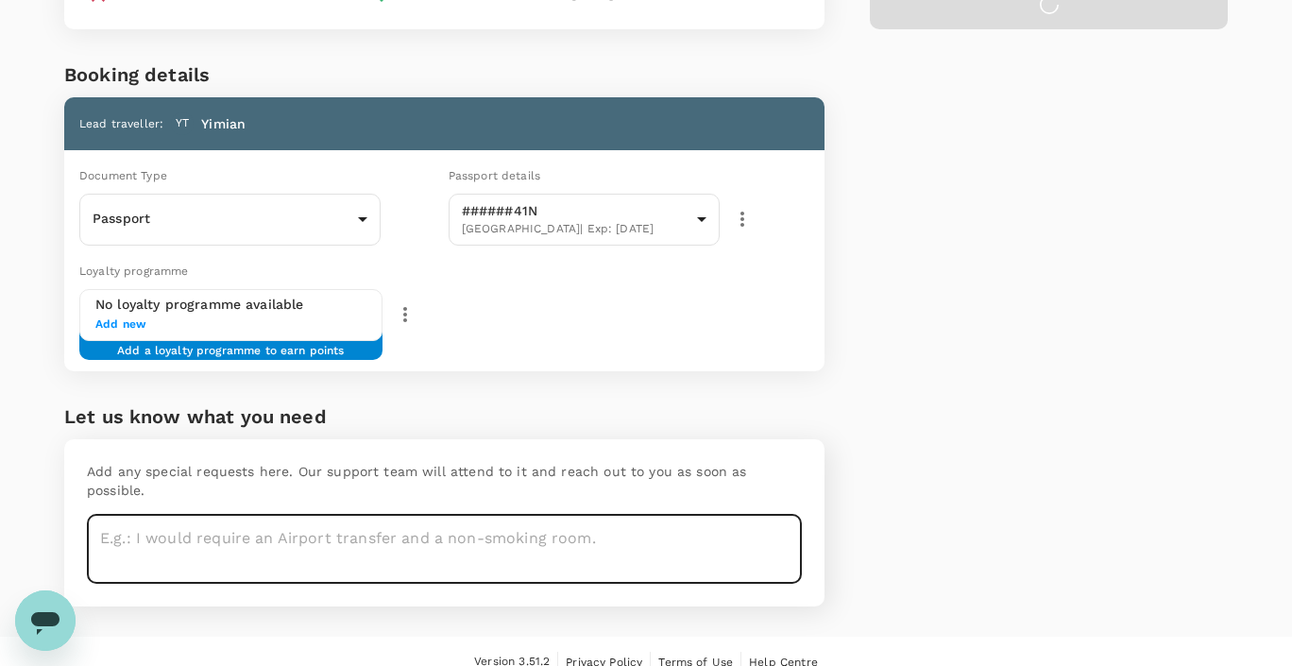
click at [471, 515] on textarea at bounding box center [444, 549] width 715 height 69
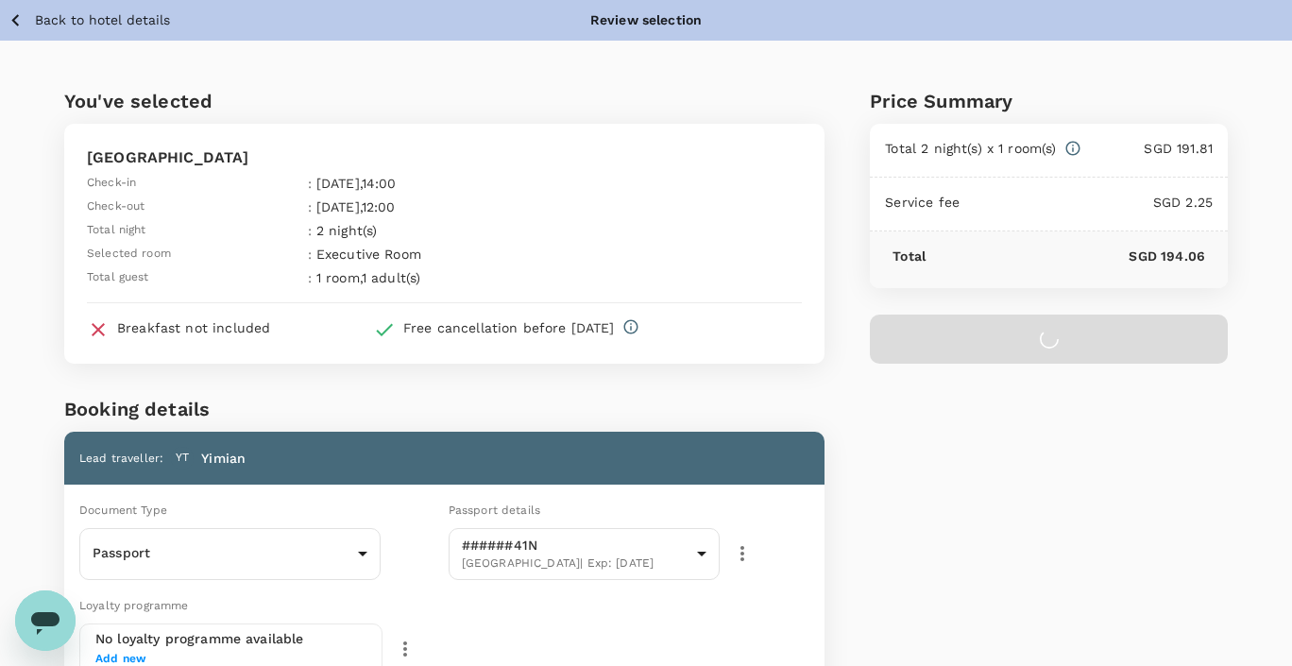
type textarea "Non-smoking room King bed Low floor"
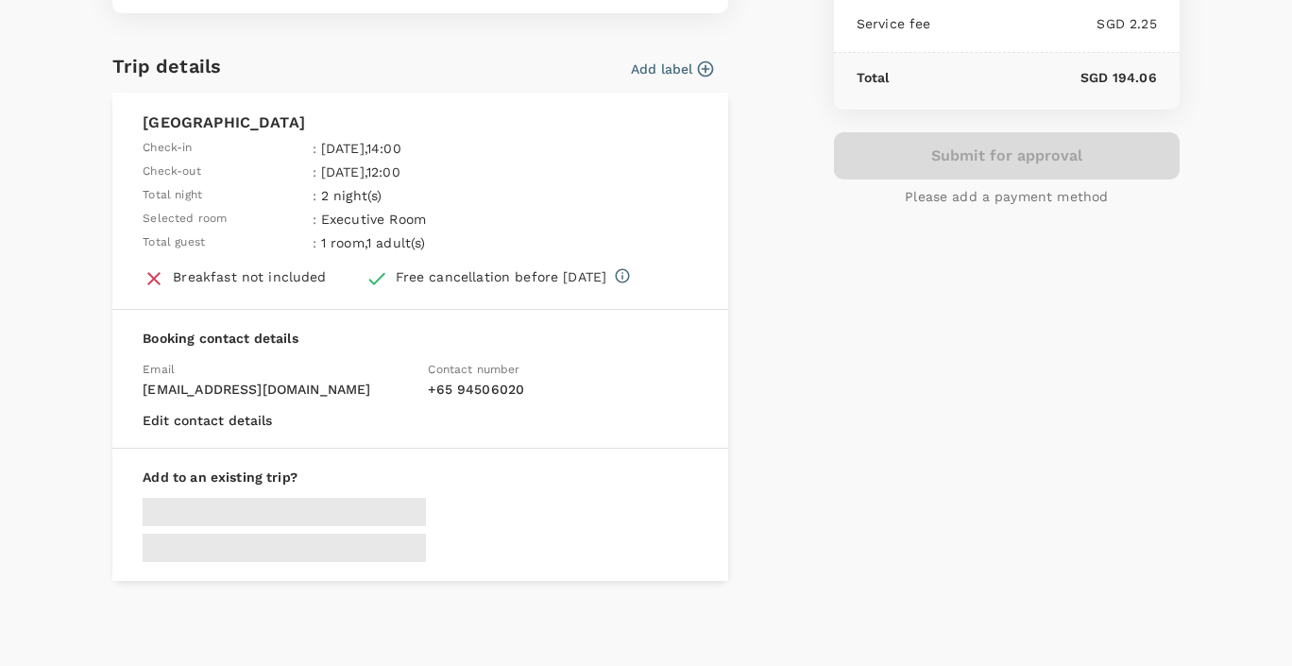
type input "9cb7bd09-647a-4334-94d9-122ca4480a85"
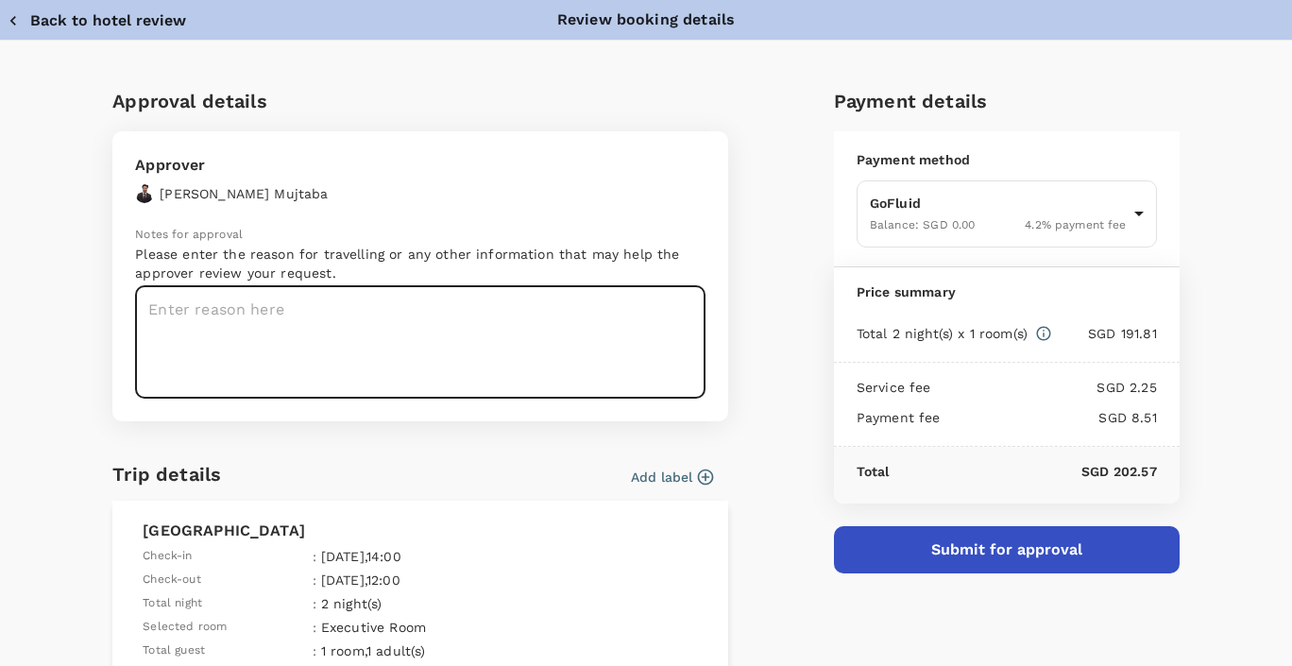
click at [480, 343] on textarea at bounding box center [420, 342] width 570 height 112
type textarea "#1069"
click at [958, 553] on button "Submit for approval" at bounding box center [1007, 549] width 346 height 47
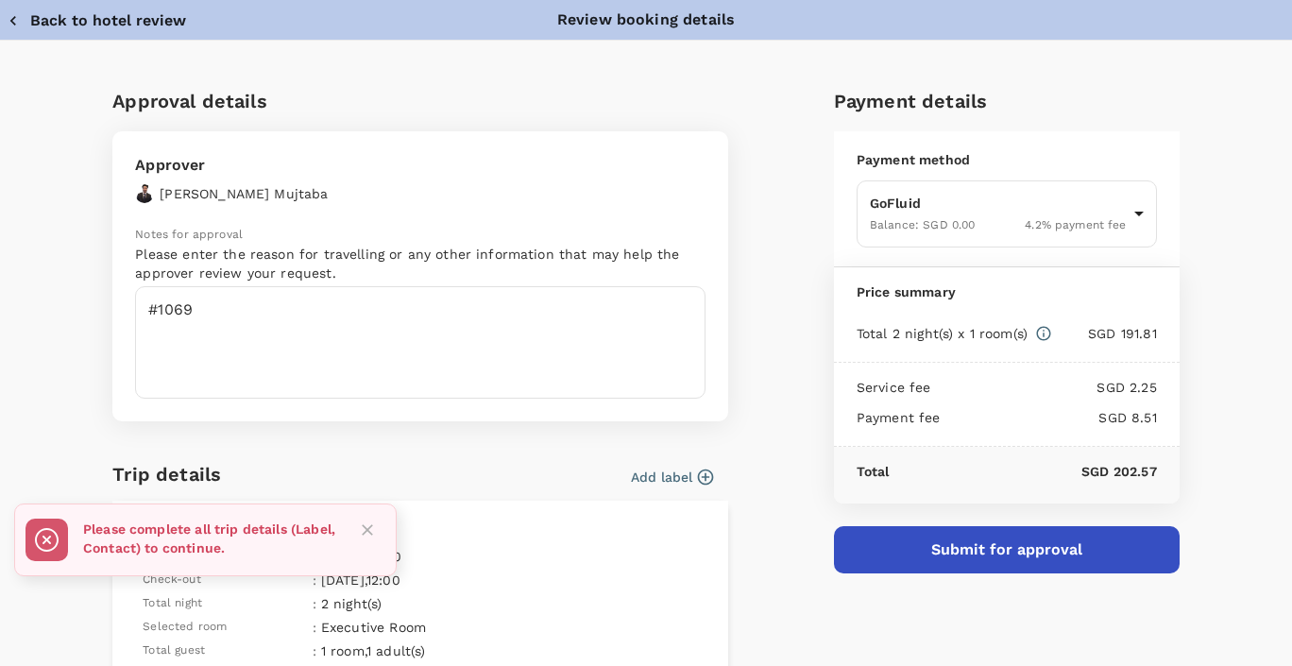
click at [645, 475] on button "Add label" at bounding box center [672, 476] width 82 height 19
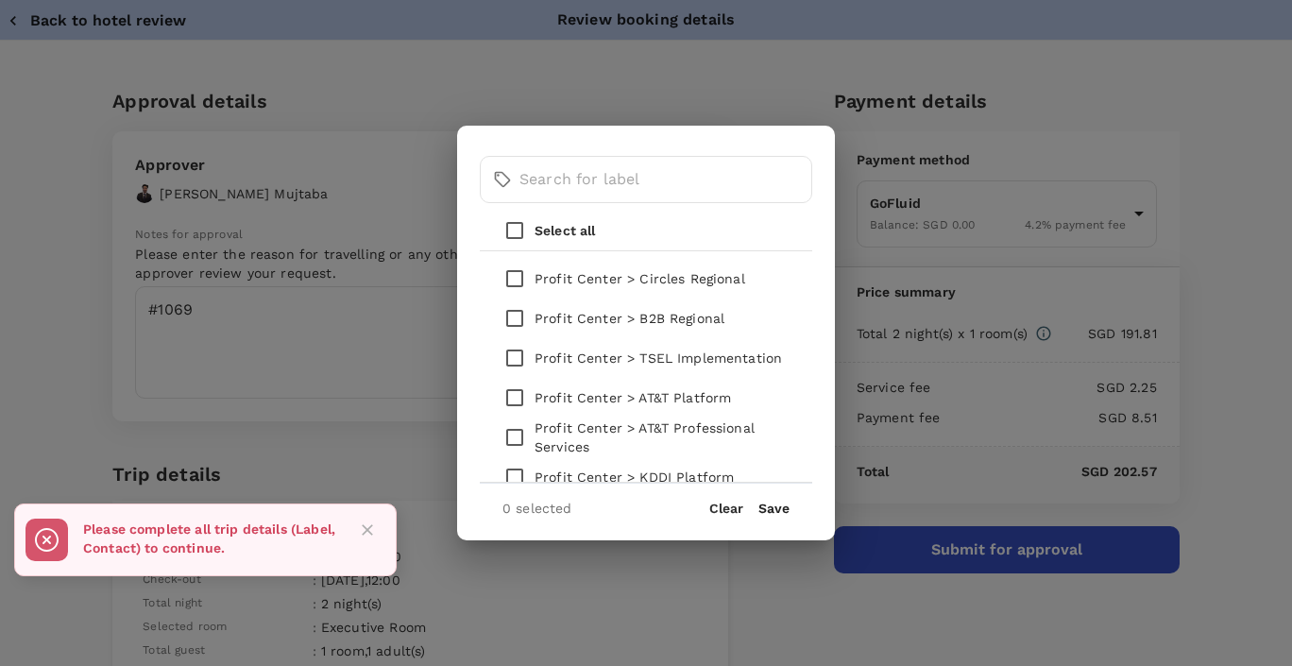
click at [603, 354] on p "Profit Center > TSEL Implementation" at bounding box center [658, 357] width 247 height 19
click at [517, 361] on input "checkbox" at bounding box center [515, 358] width 40 height 40
checkbox input "true"
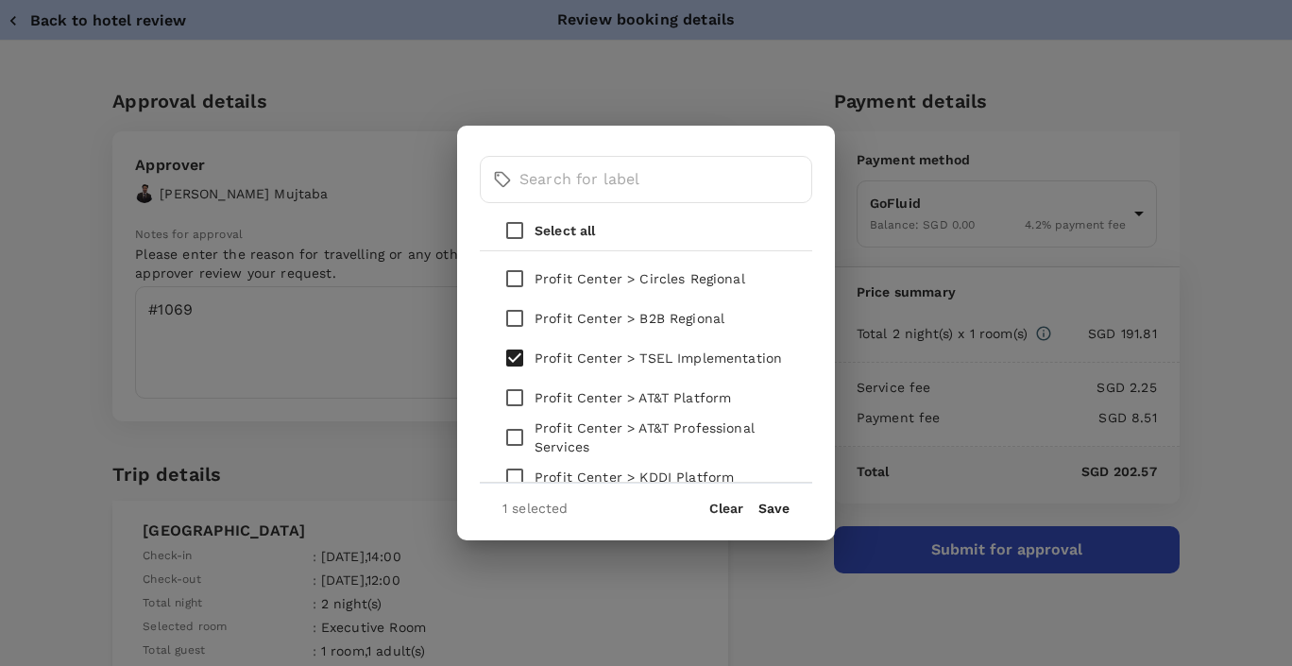
click at [781, 504] on button "Save" at bounding box center [773, 508] width 31 height 15
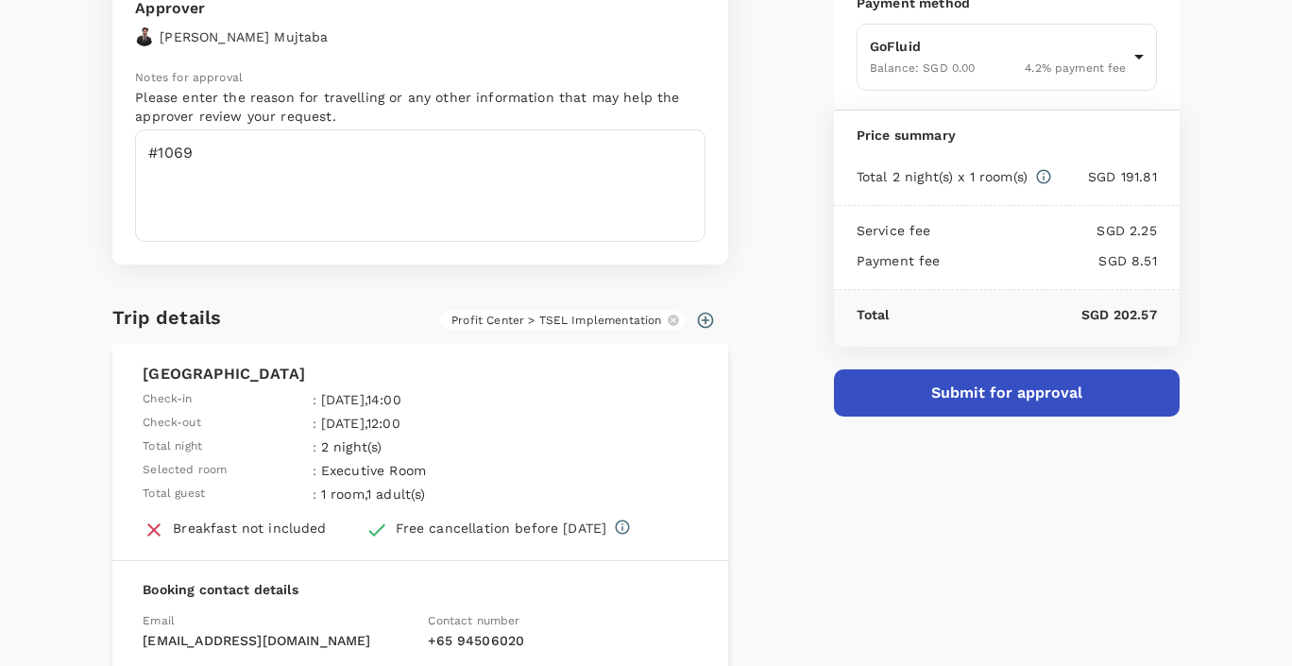
scroll to position [425, 0]
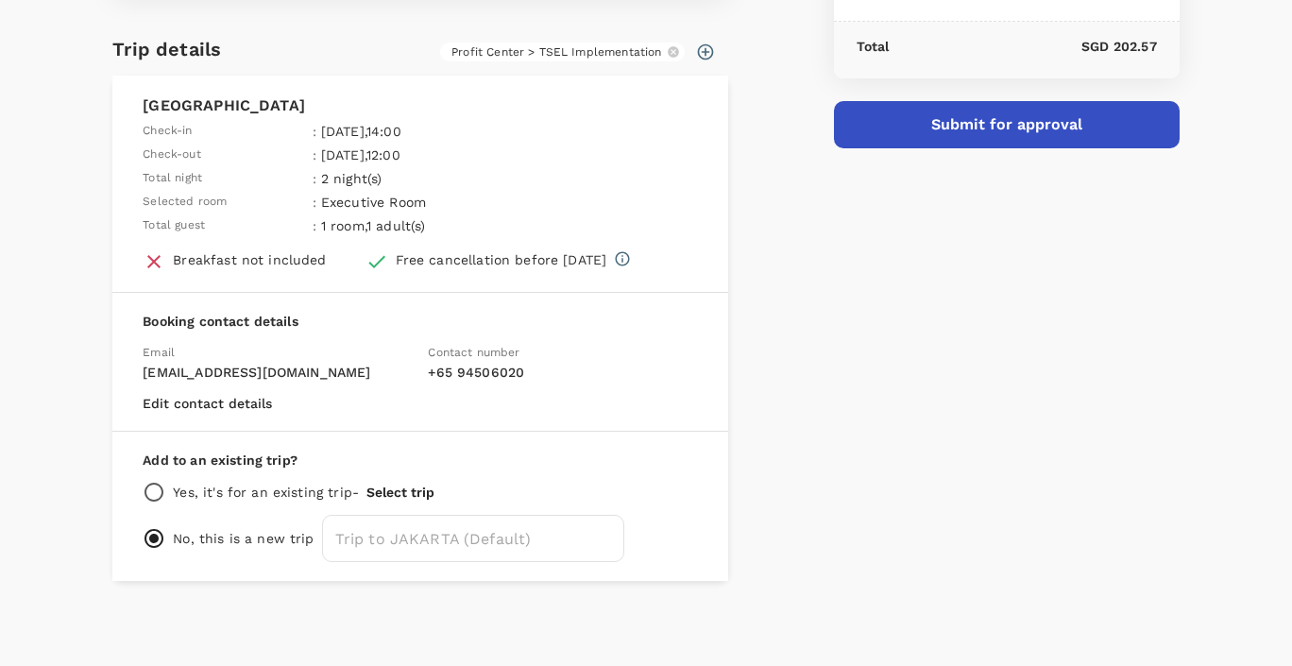
click at [976, 113] on button "Submit for approval" at bounding box center [1007, 124] width 346 height 47
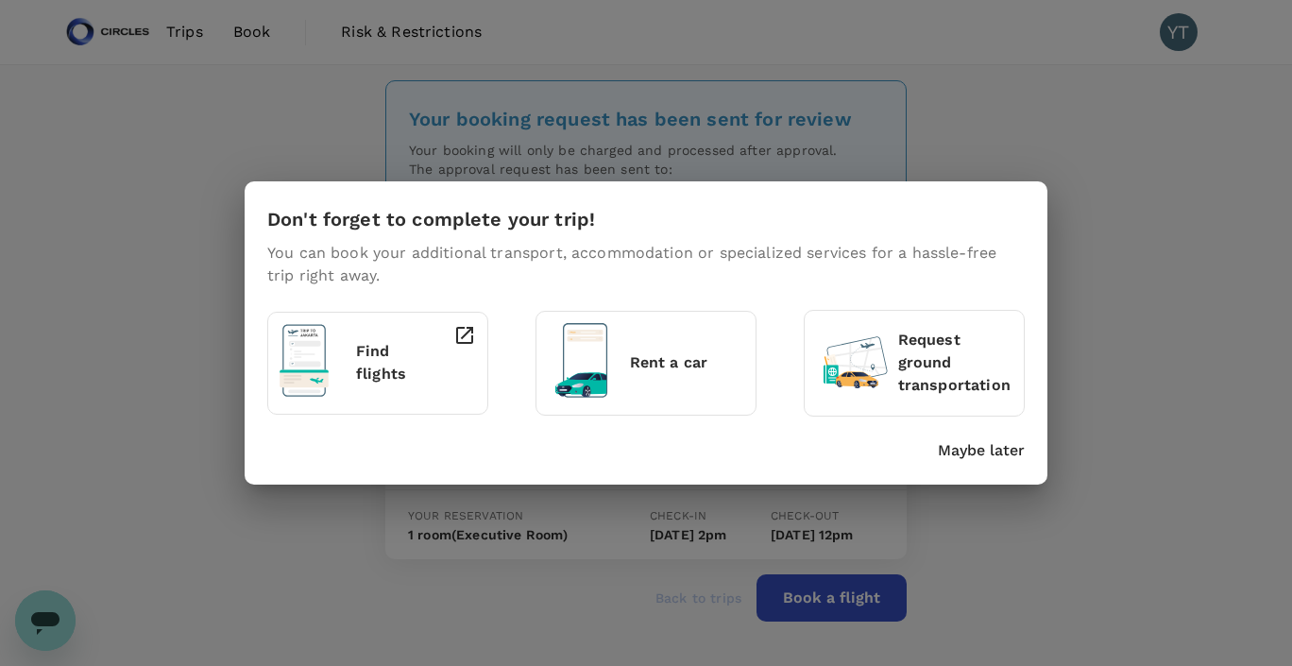
click at [972, 454] on p "Maybe later" at bounding box center [981, 450] width 87 height 23
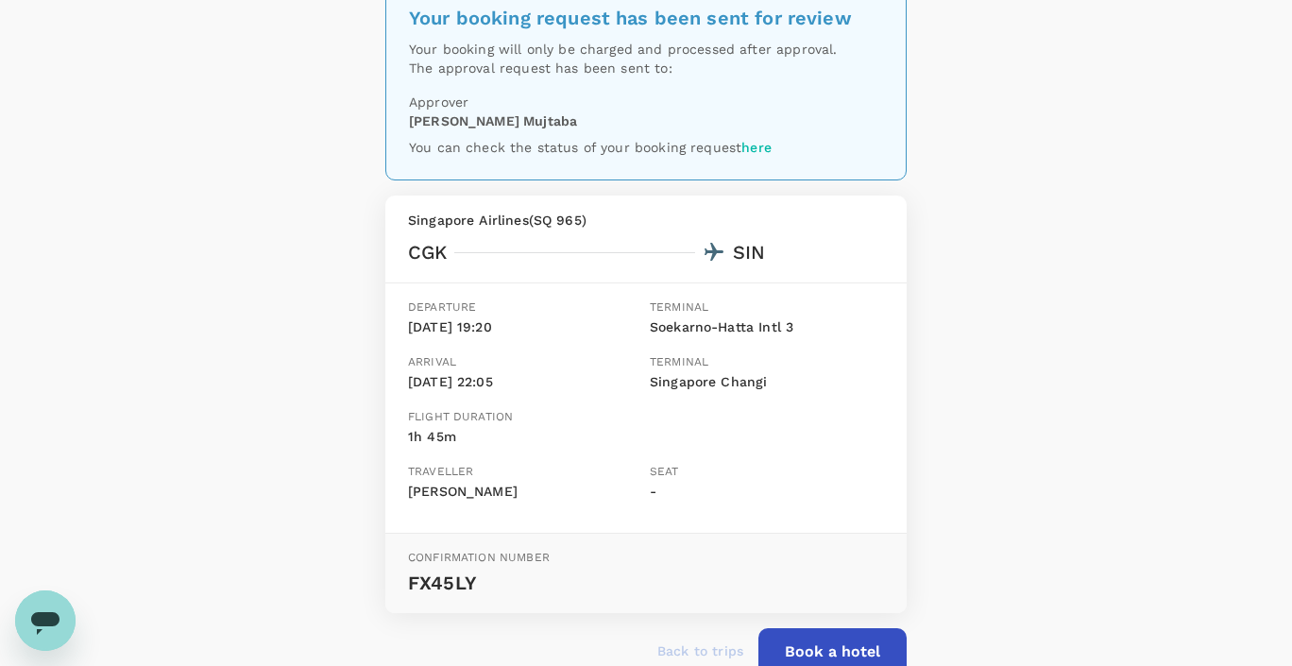
scroll to position [220, 0]
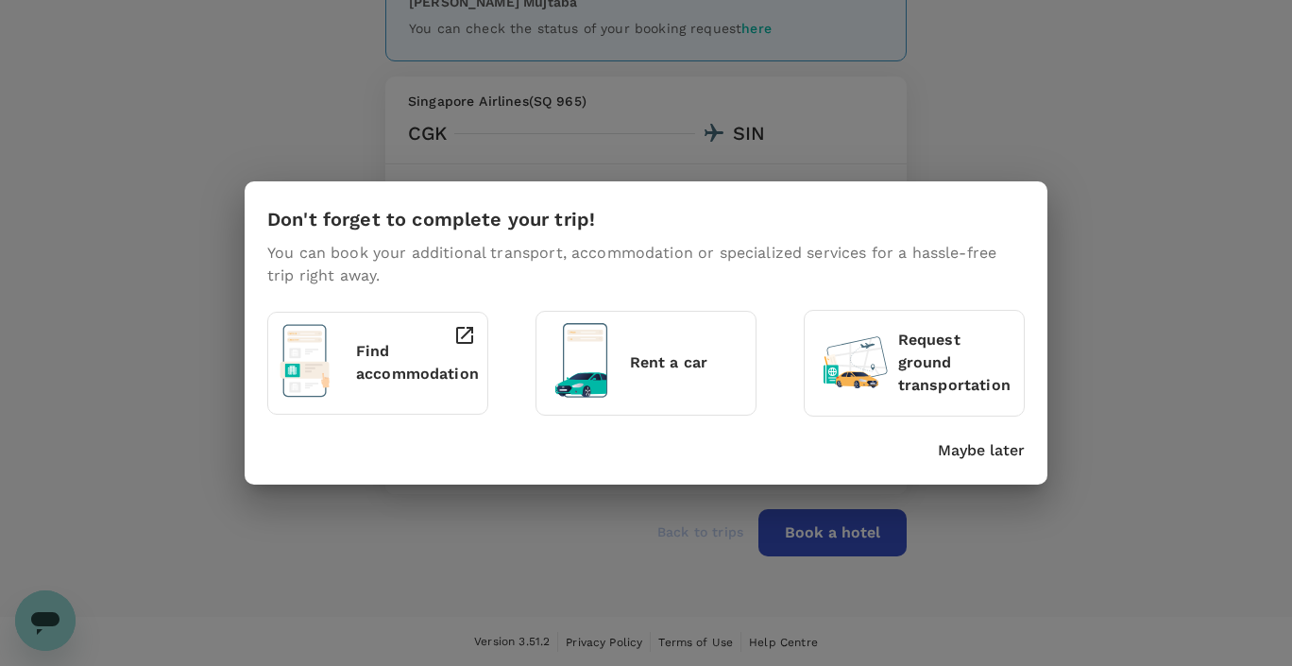
click at [193, 305] on div "Don't forget to complete your trip! You can book your additional transport, acc…" at bounding box center [646, 333] width 1292 height 666
click at [959, 448] on p "Maybe later" at bounding box center [981, 450] width 87 height 23
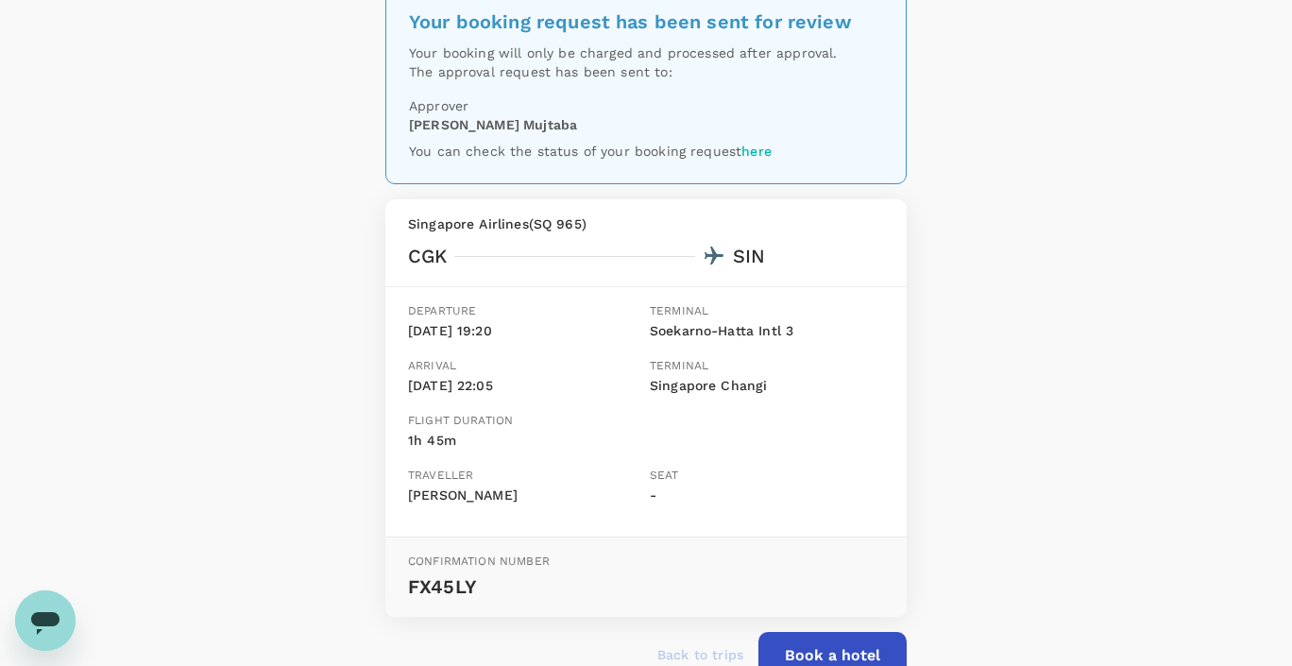
scroll to position [0, 0]
